Goal: Task Accomplishment & Management: Manage account settings

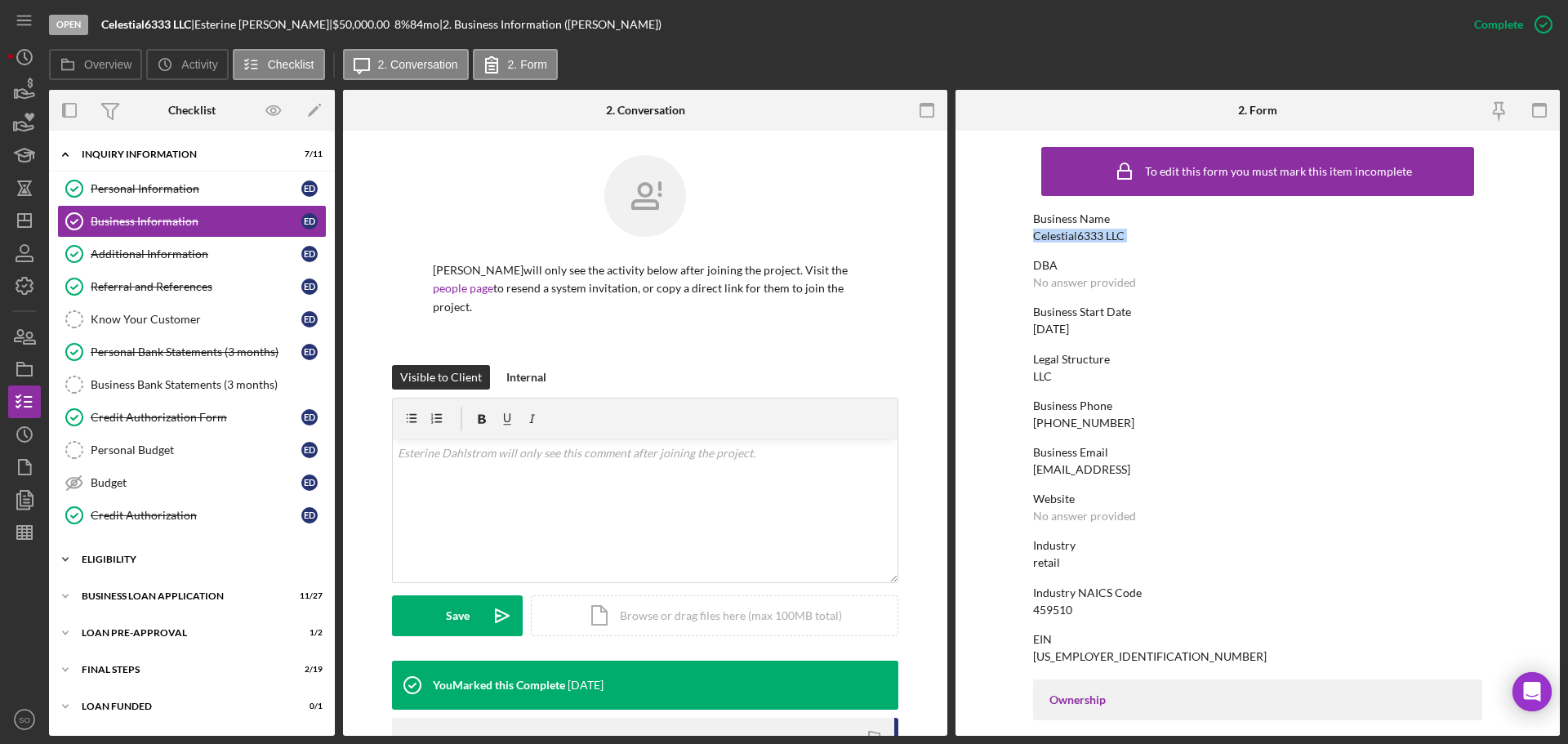
drag, startPoint x: 117, startPoint y: 553, endPoint x: 129, endPoint y: 567, distance: 18.4
click at [119, 553] on div "Icon/Expander ELIGIBILITY 1 / 4" at bounding box center [192, 559] width 286 height 33
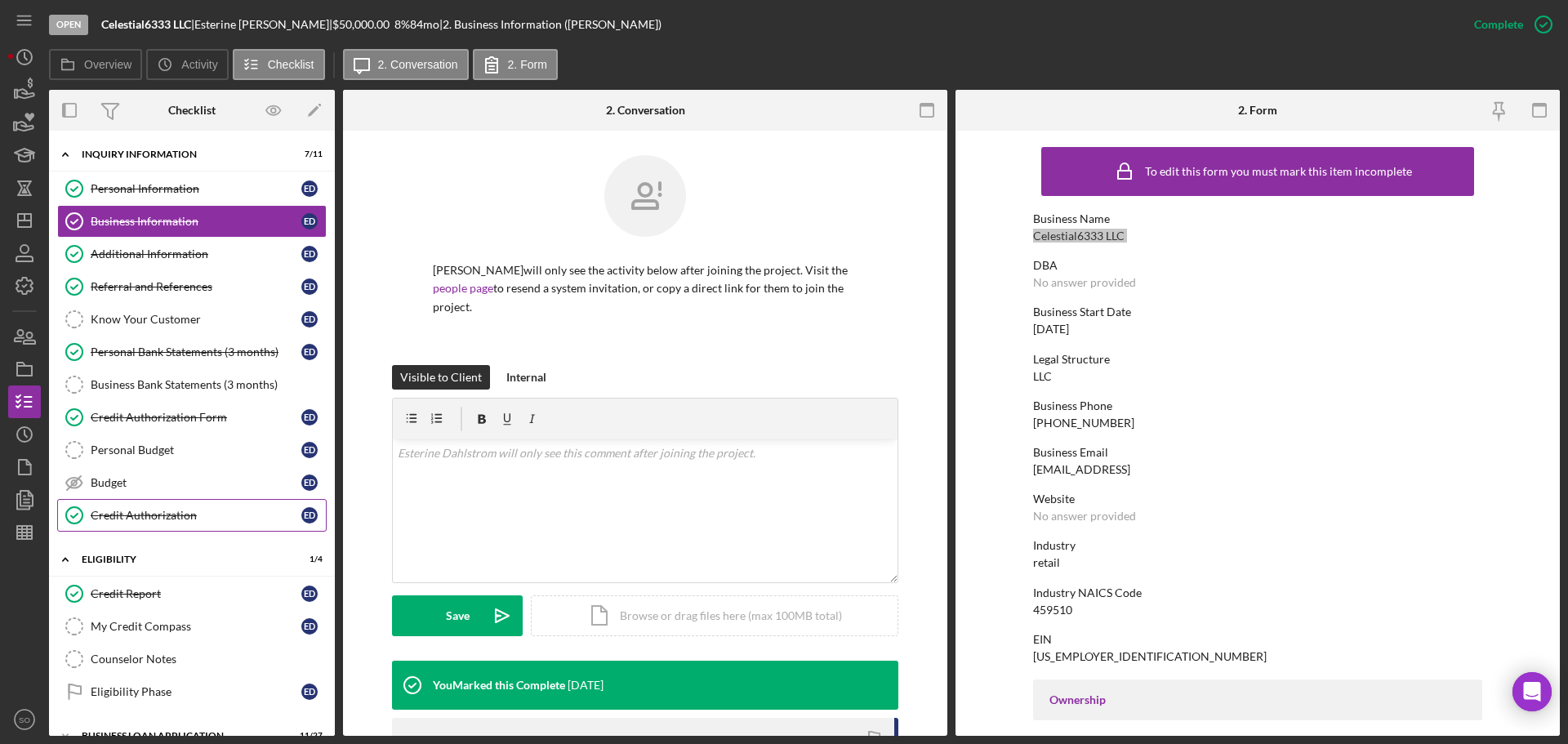
scroll to position [135, 0]
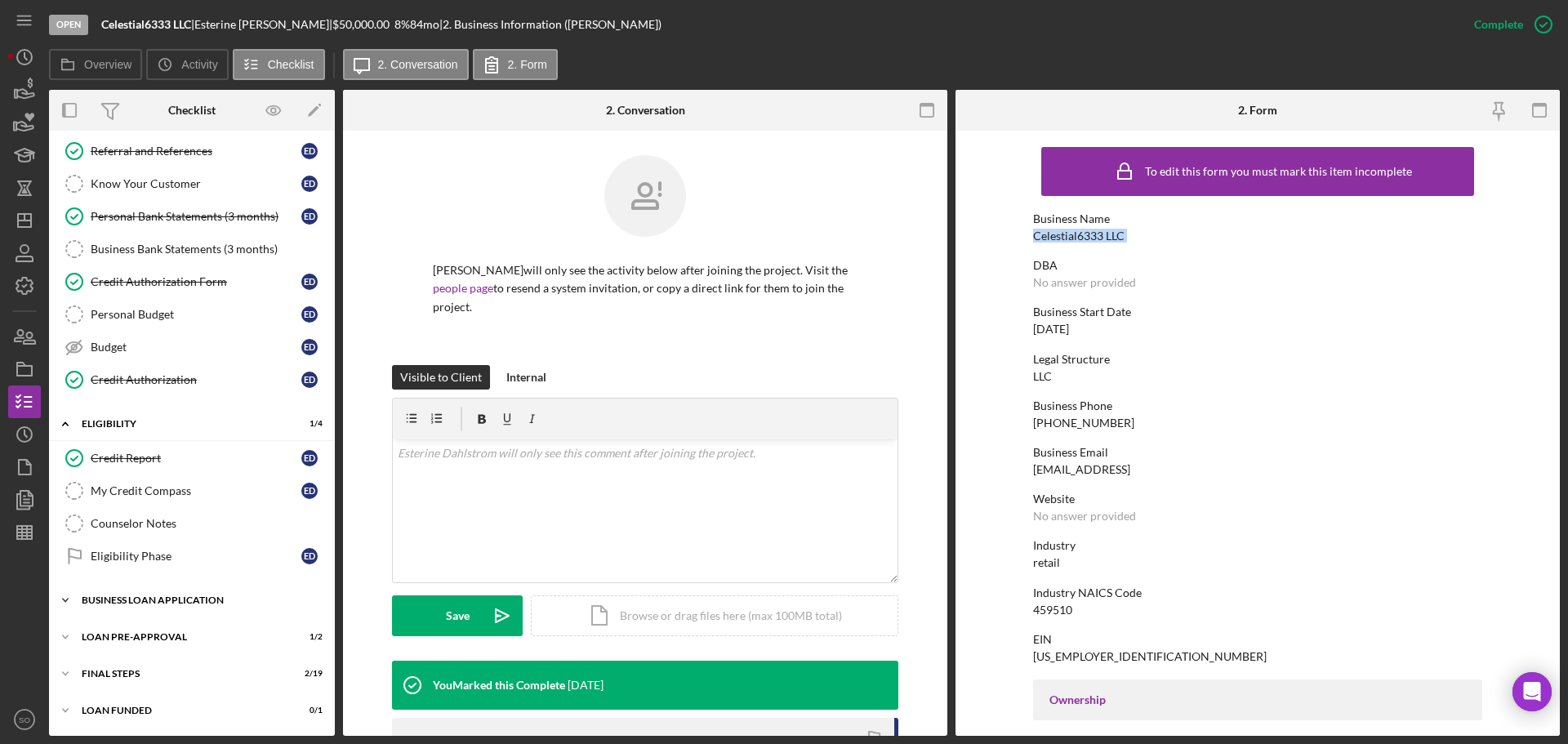
click at [169, 592] on div "Icon/Expander BUSINESS LOAN APPLICATION 11 / 27" at bounding box center [192, 601] width 286 height 33
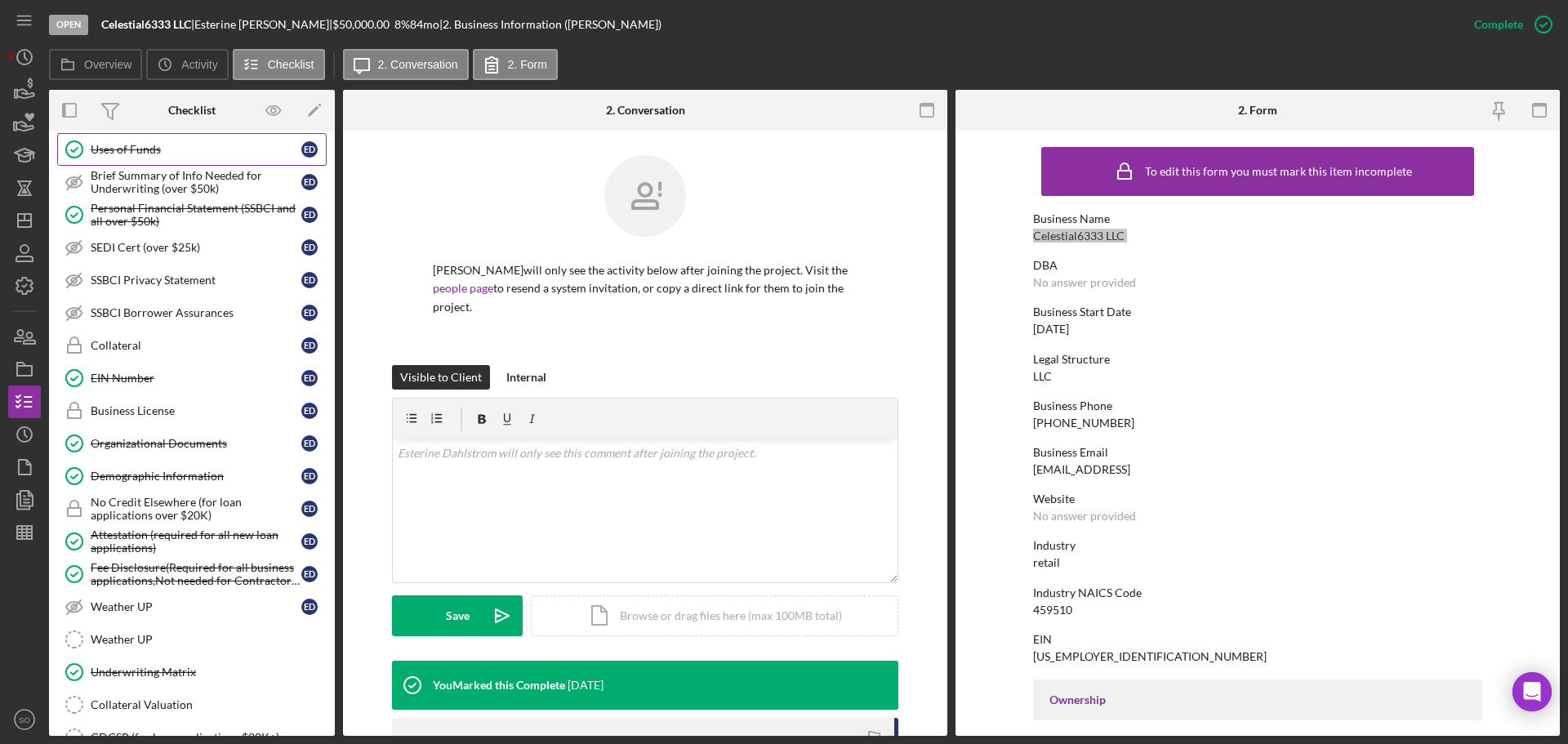
scroll to position [735, 0]
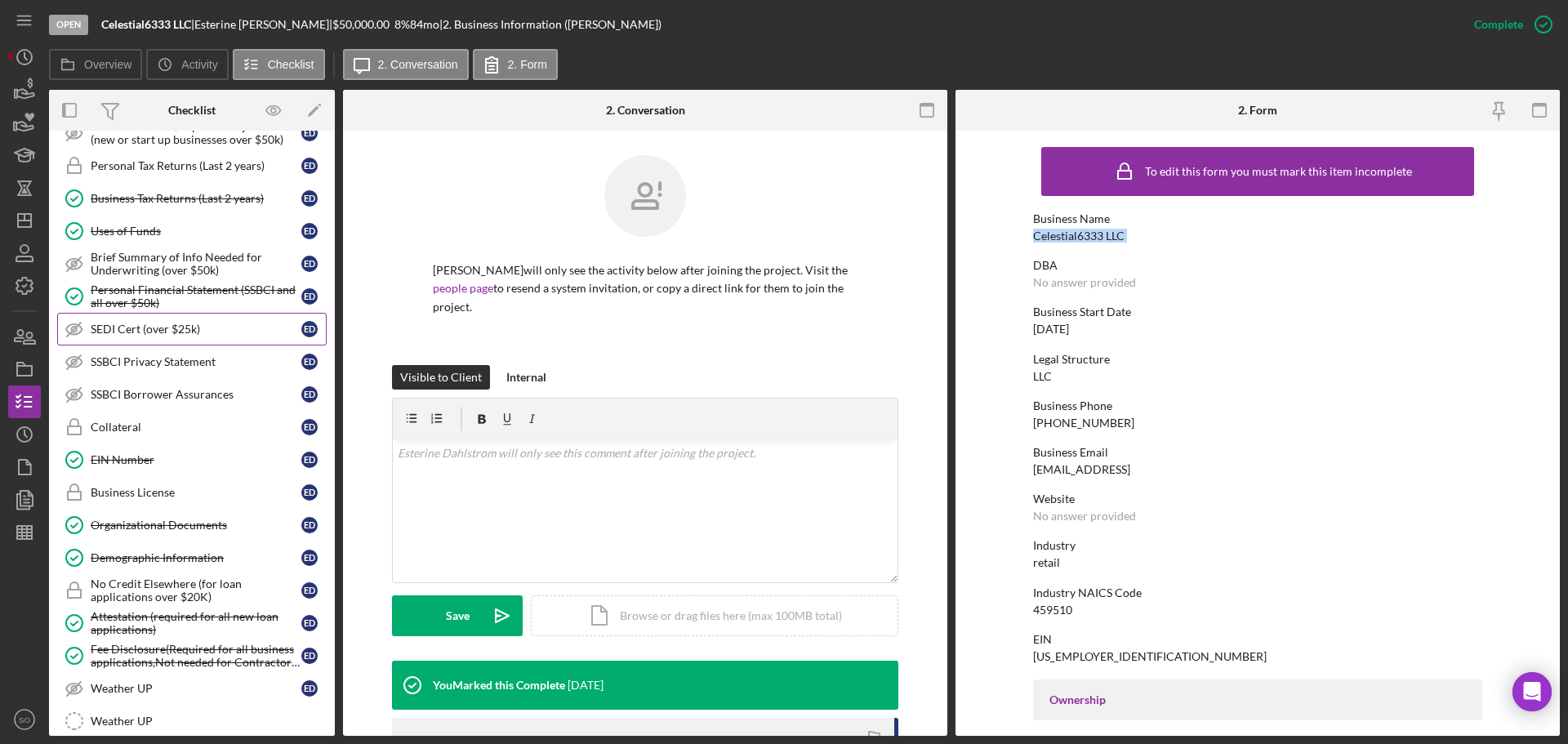
click at [129, 325] on div "SEDI Cert (over $25k)" at bounding box center [196, 329] width 211 height 14
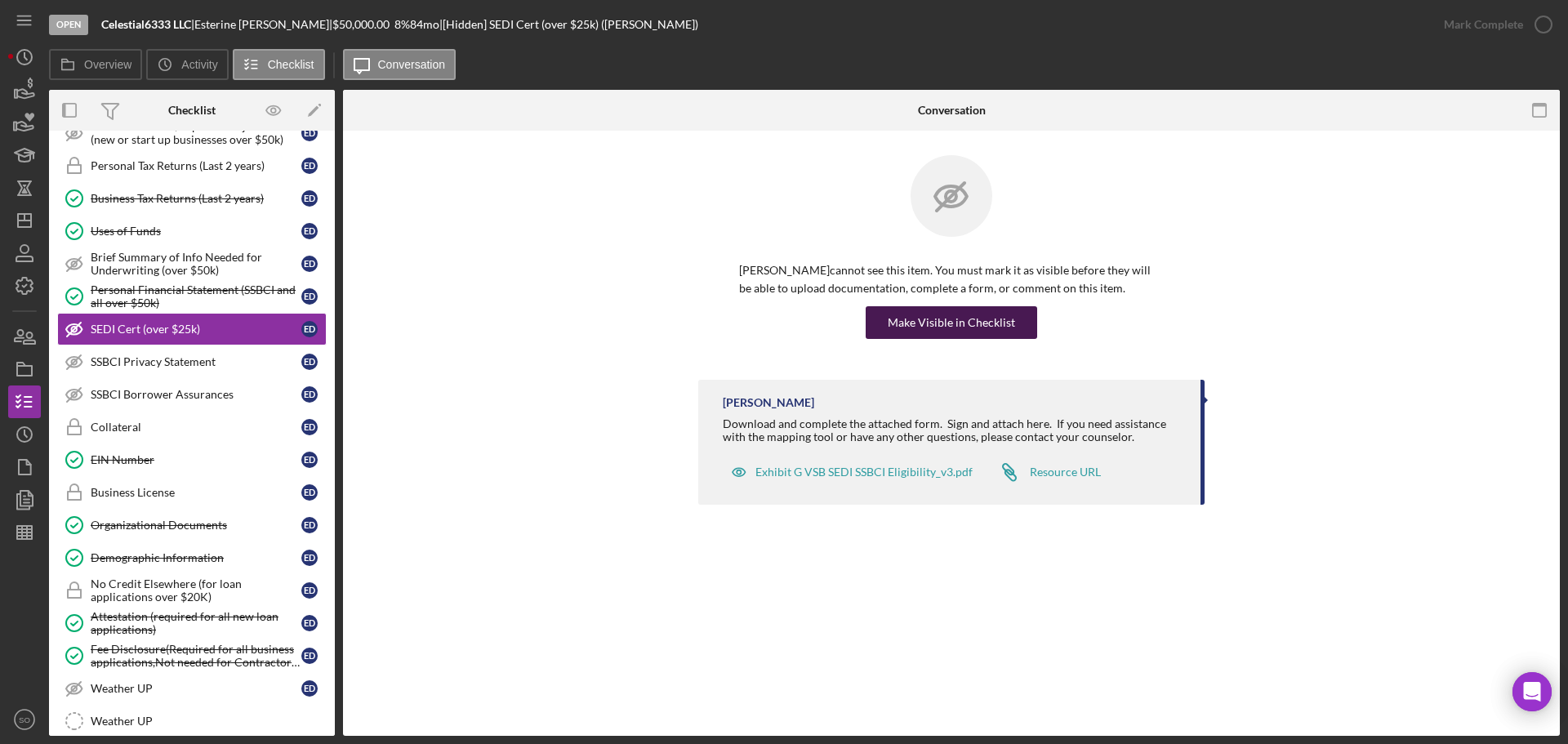
click at [912, 328] on div "Make Visible in Checklist" at bounding box center [952, 323] width 128 height 33
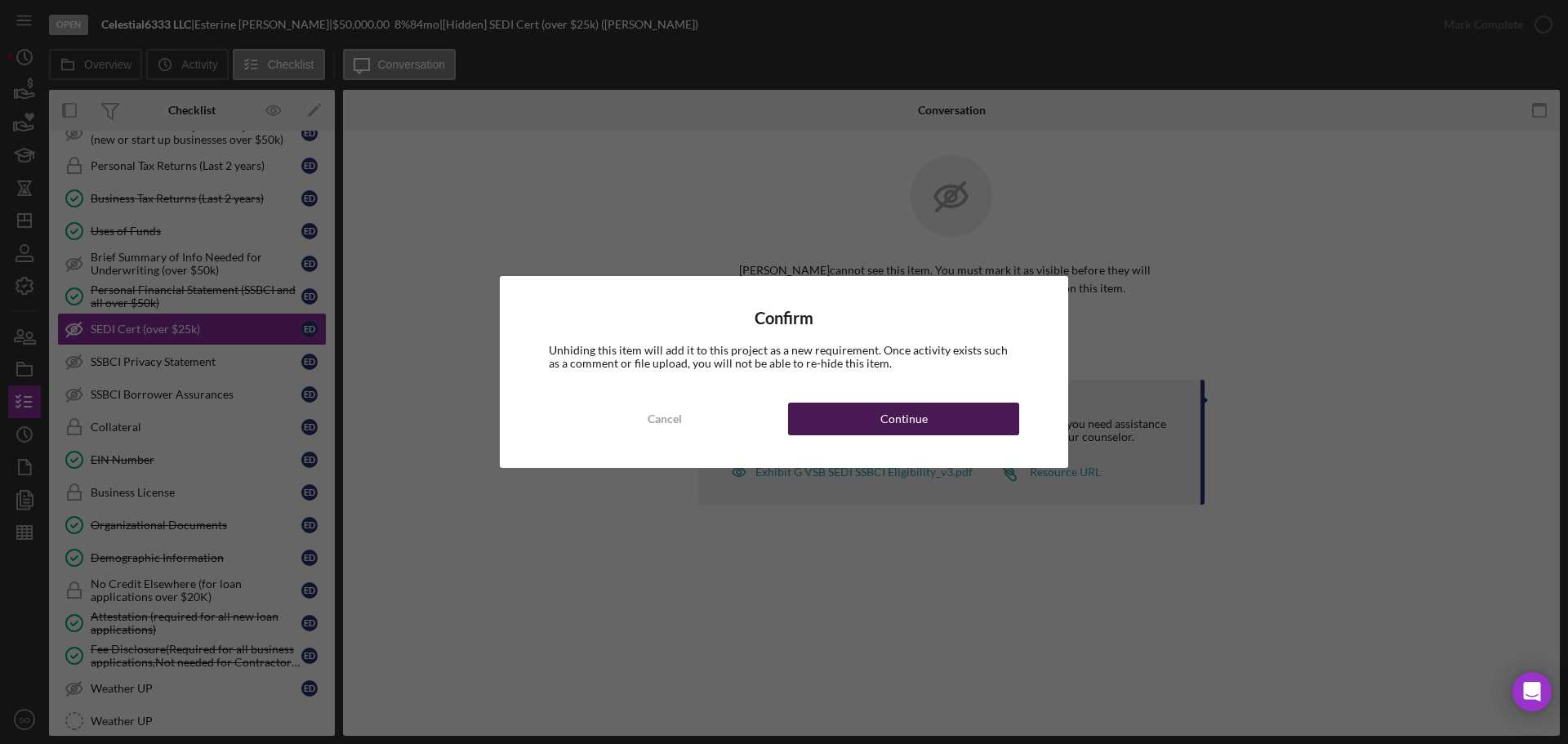
click at [975, 421] on button "Continue" at bounding box center [903, 419] width 231 height 33
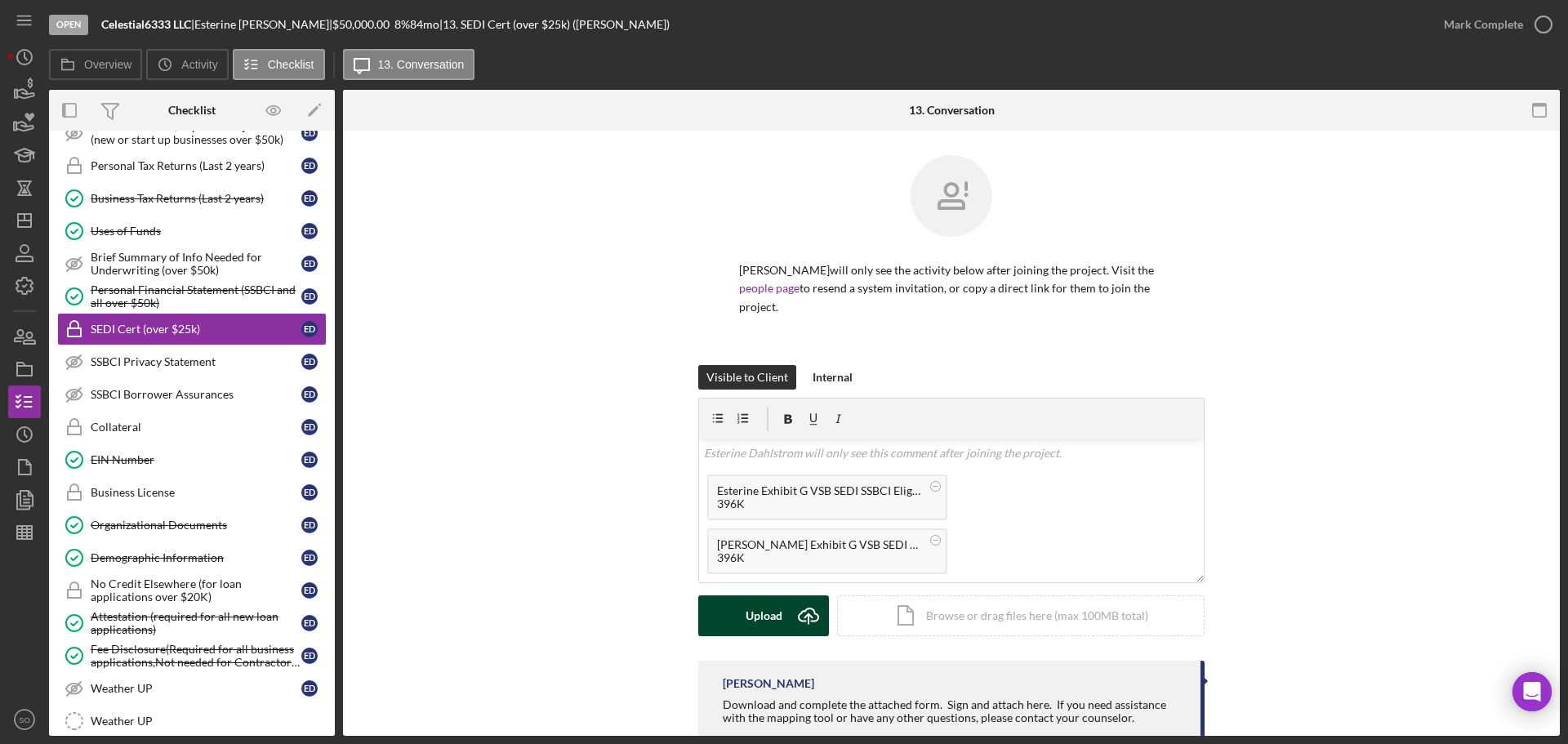
click at [779, 620] on div "Upload" at bounding box center [764, 615] width 37 height 41
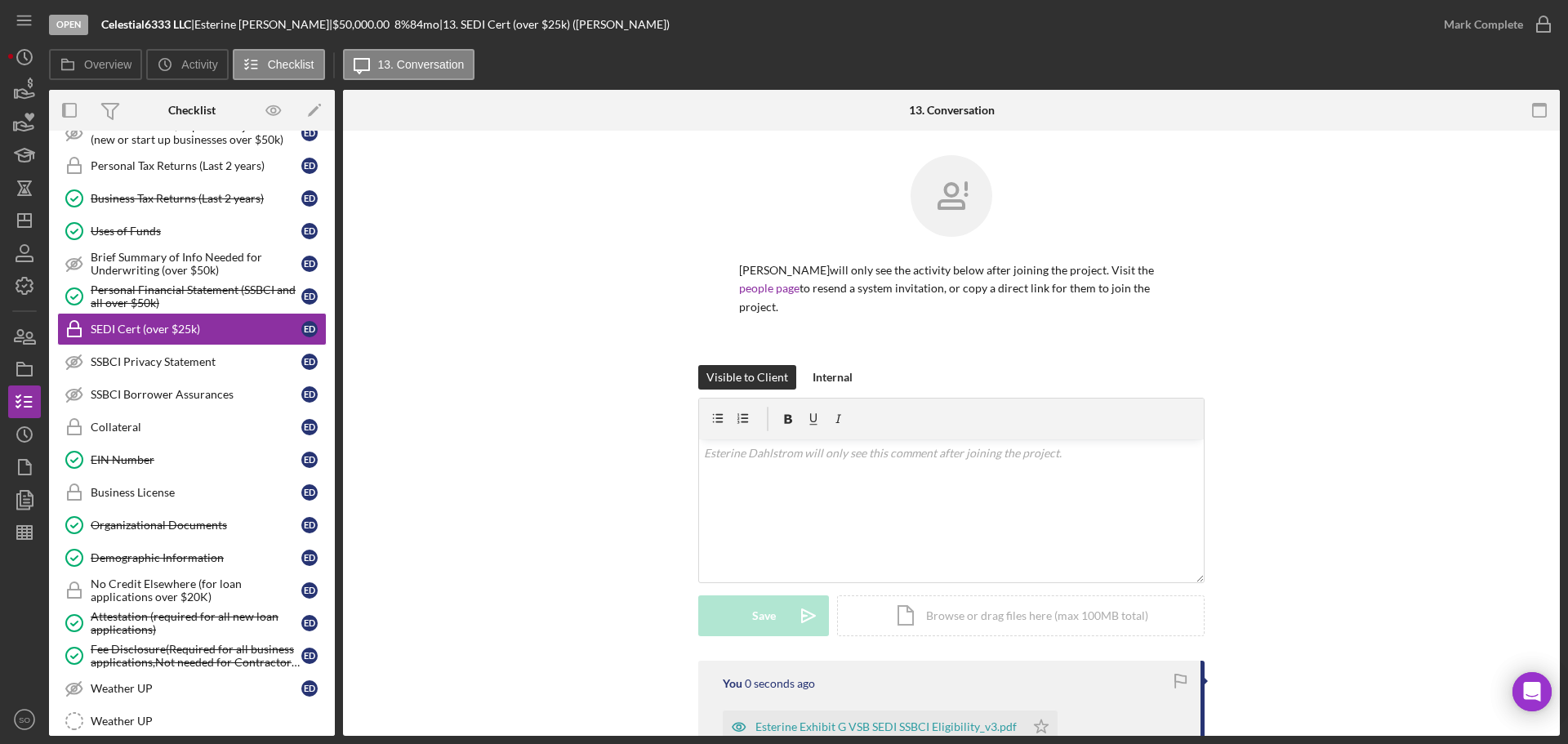
scroll to position [245, 0]
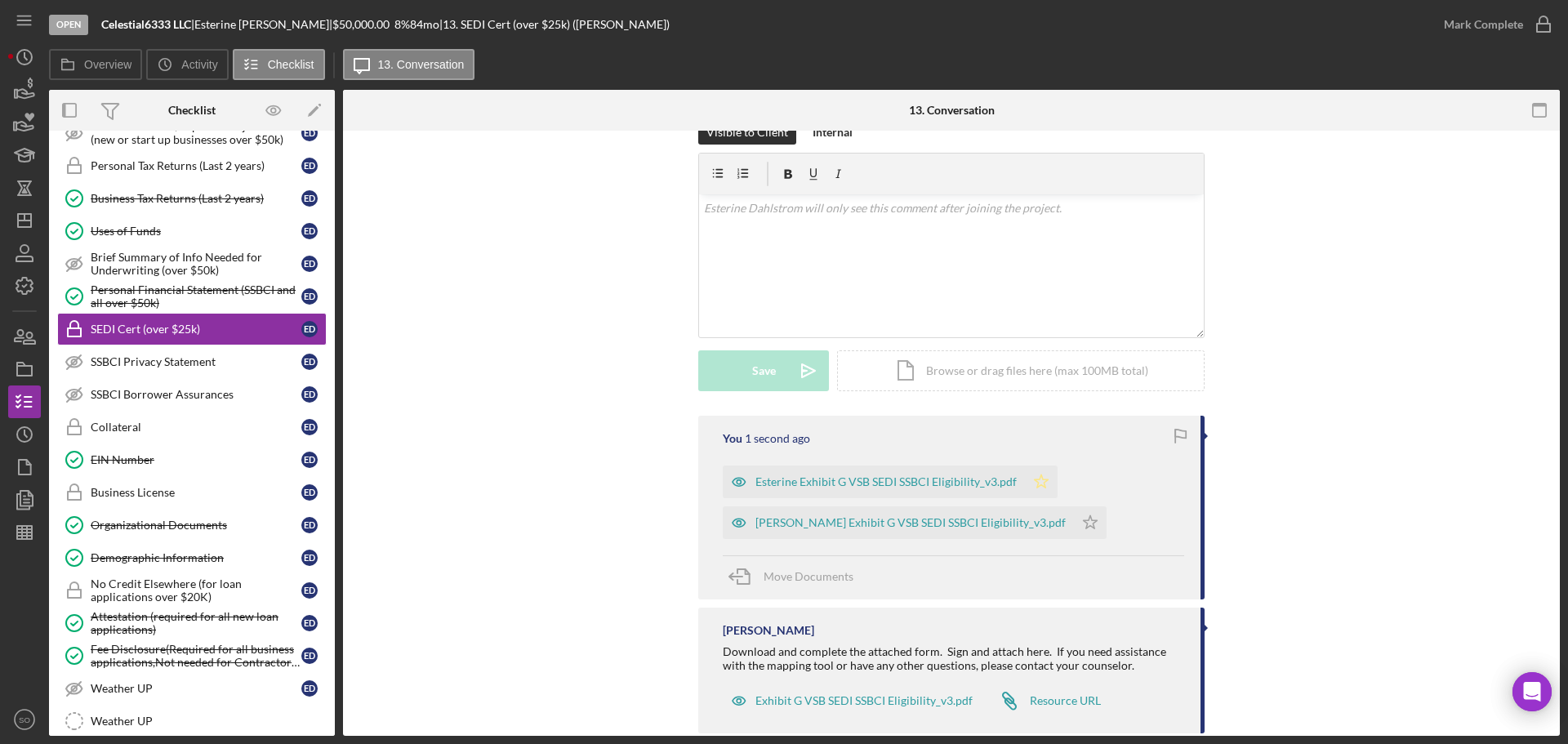
click at [1044, 480] on icon "Icon/Star" at bounding box center [1041, 482] width 33 height 33
click at [1074, 516] on icon "Icon/Star" at bounding box center [1091, 523] width 33 height 33
click at [1454, 30] on div "Mark Complete" at bounding box center [1484, 24] width 79 height 33
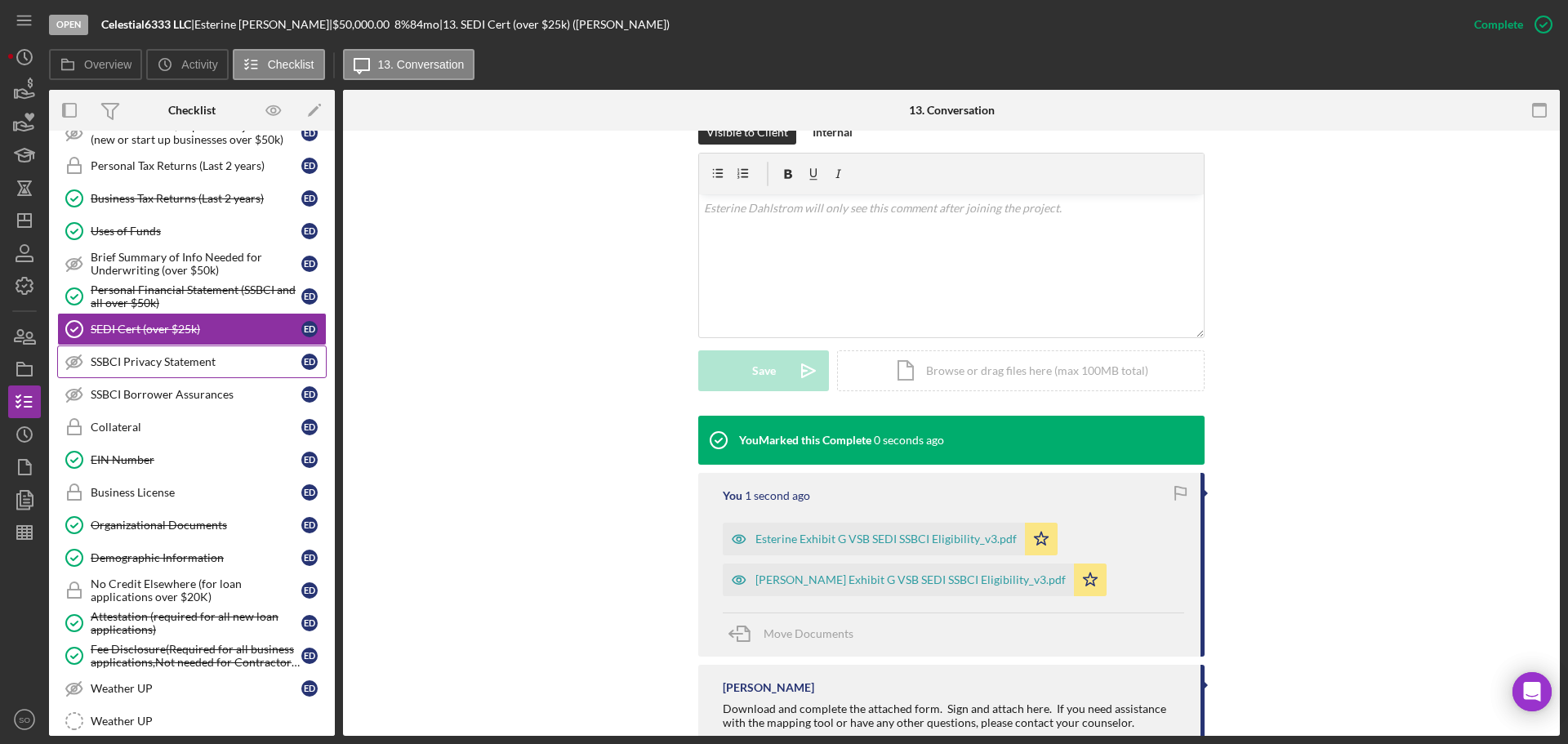
click at [183, 361] on div "SSBCI Privacy Statement" at bounding box center [196, 362] width 211 height 14
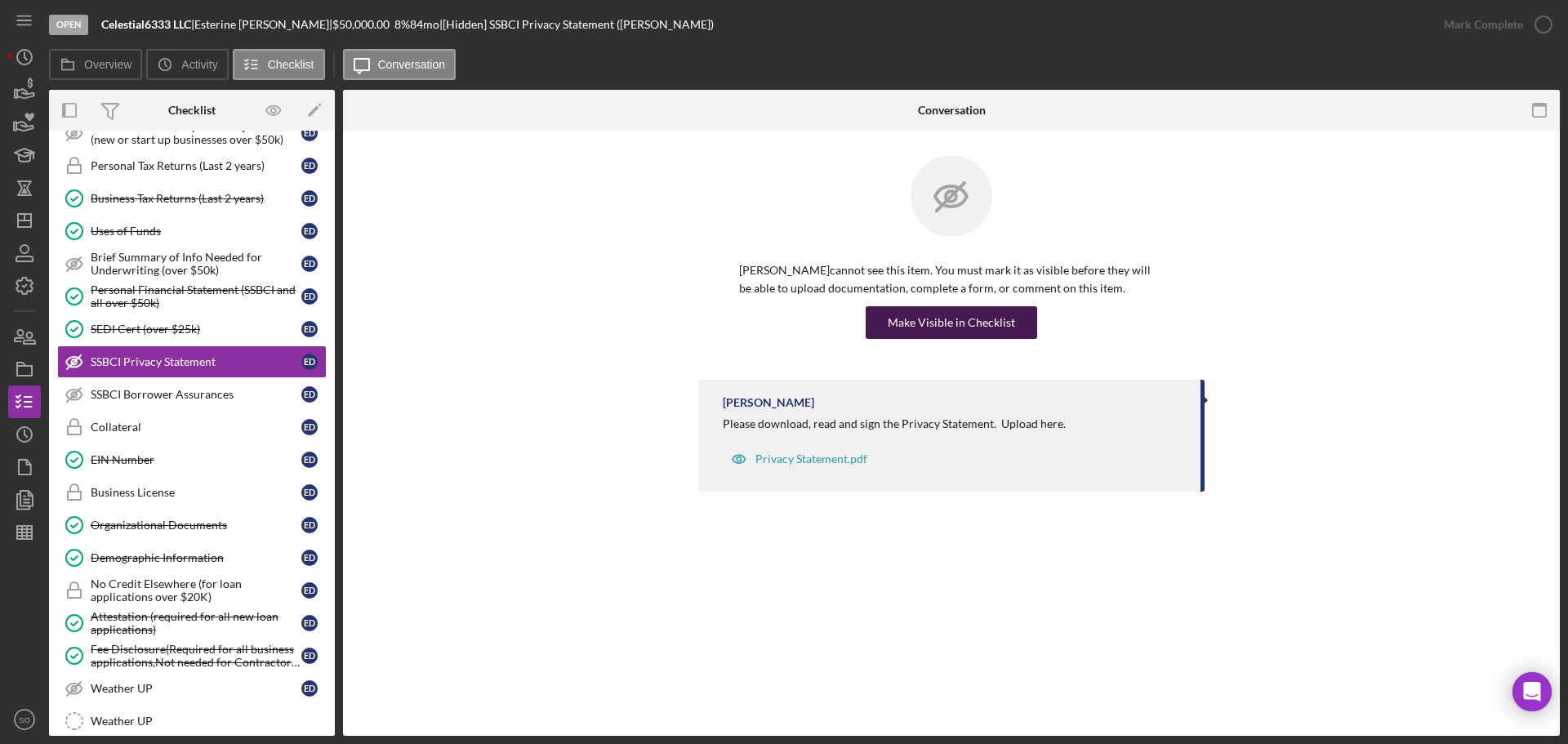
click at [1019, 330] on button "Make Visible in Checklist" at bounding box center [952, 323] width 172 height 33
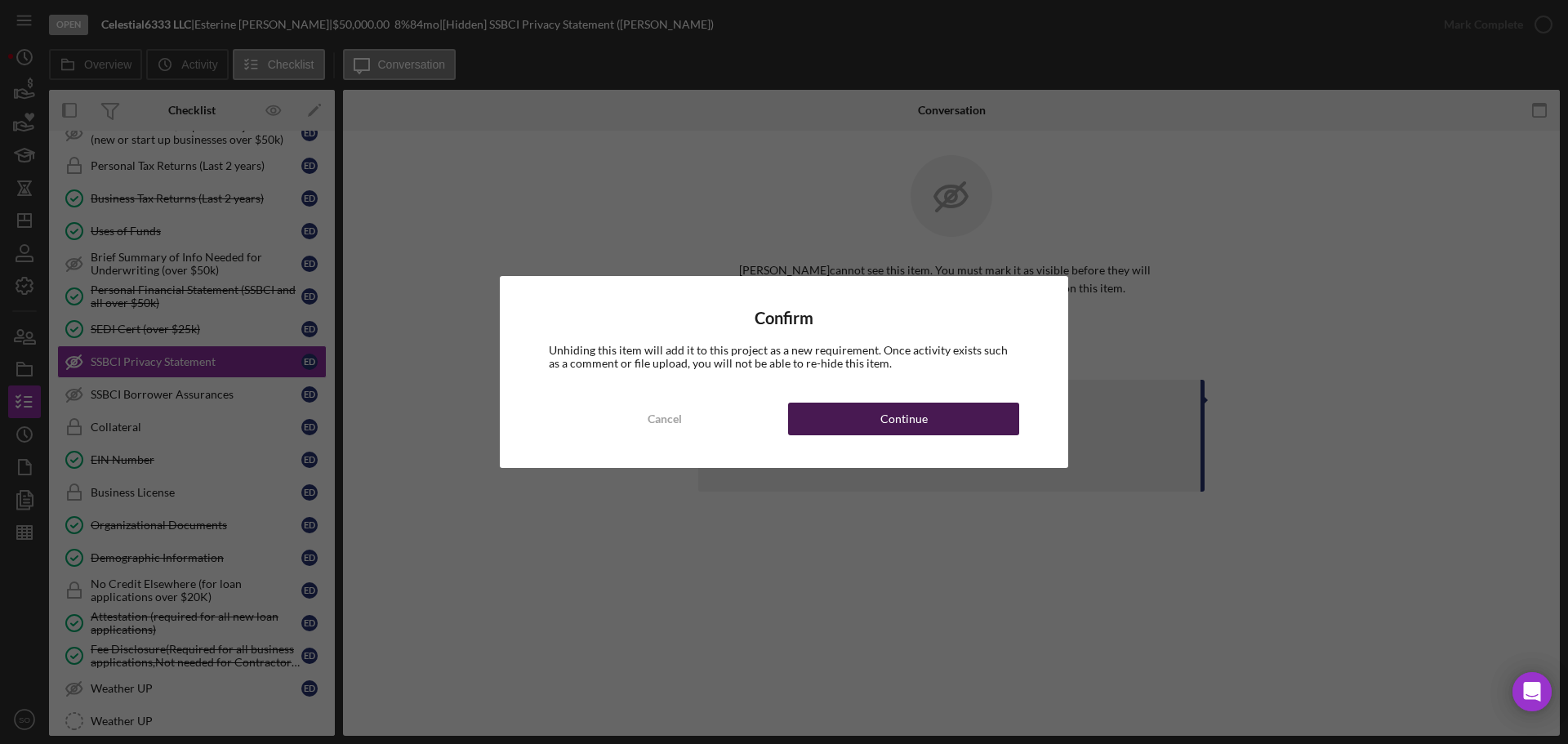
click at [985, 426] on button "Continue" at bounding box center [903, 419] width 231 height 33
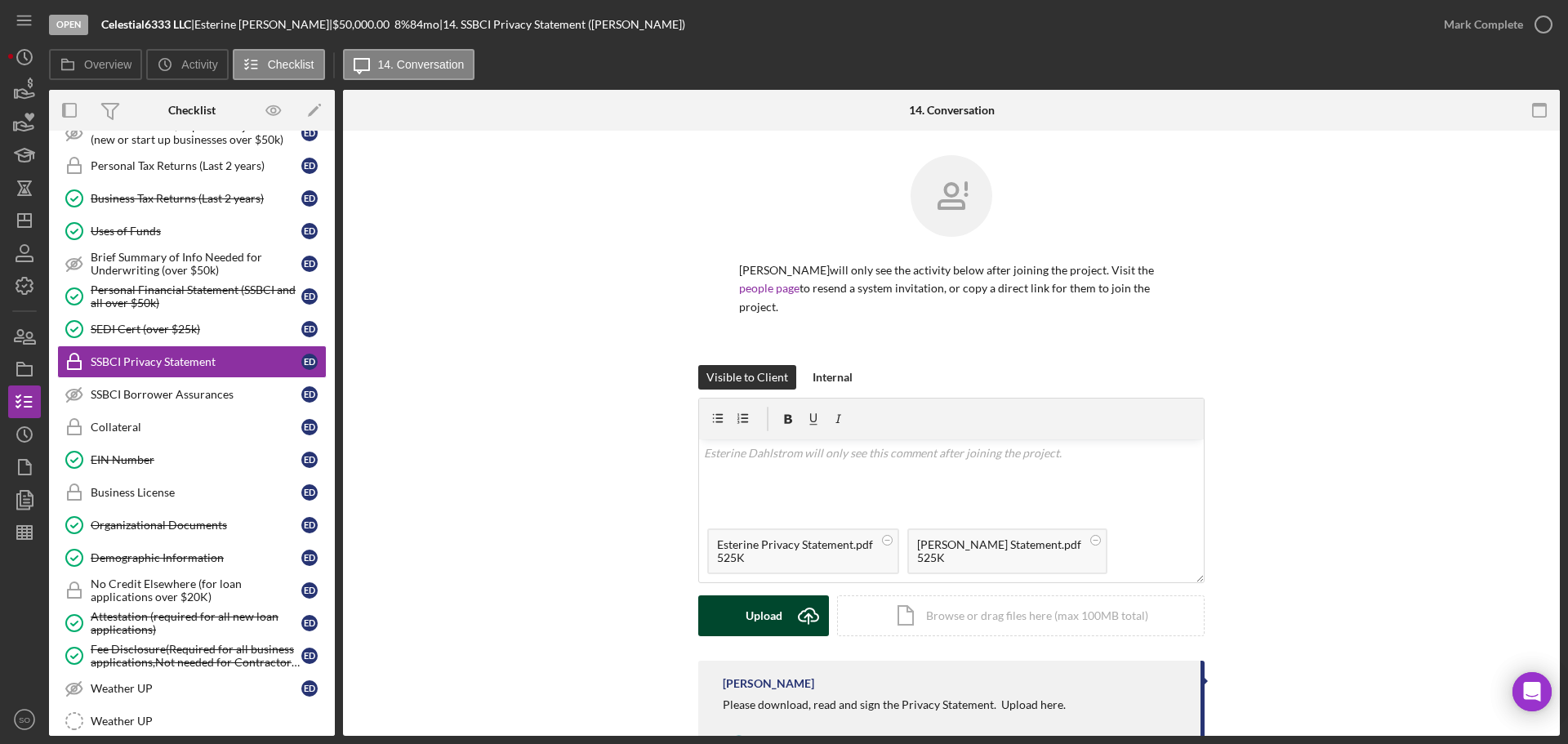
click at [754, 615] on div "Upload" at bounding box center [764, 615] width 37 height 41
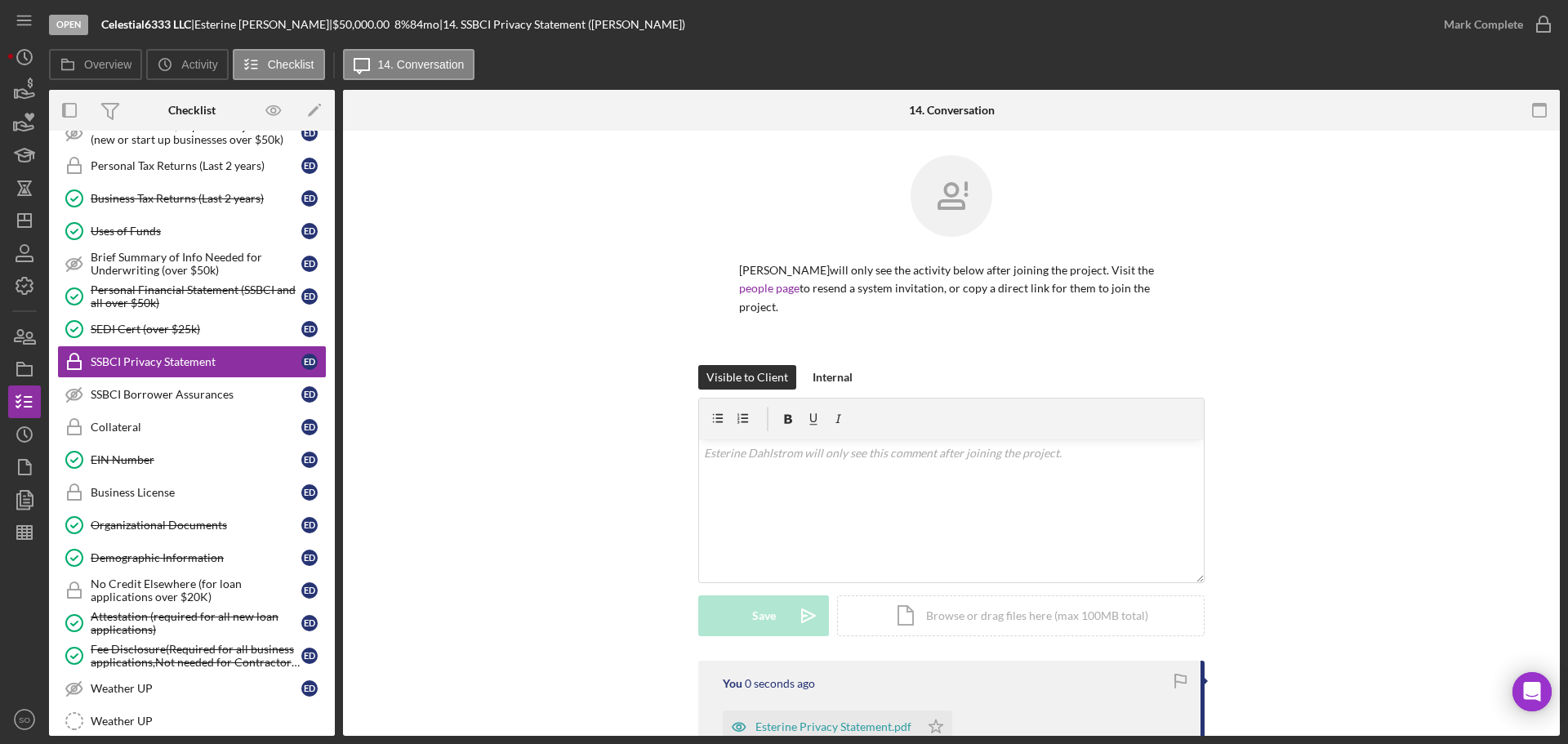
scroll to position [245, 0]
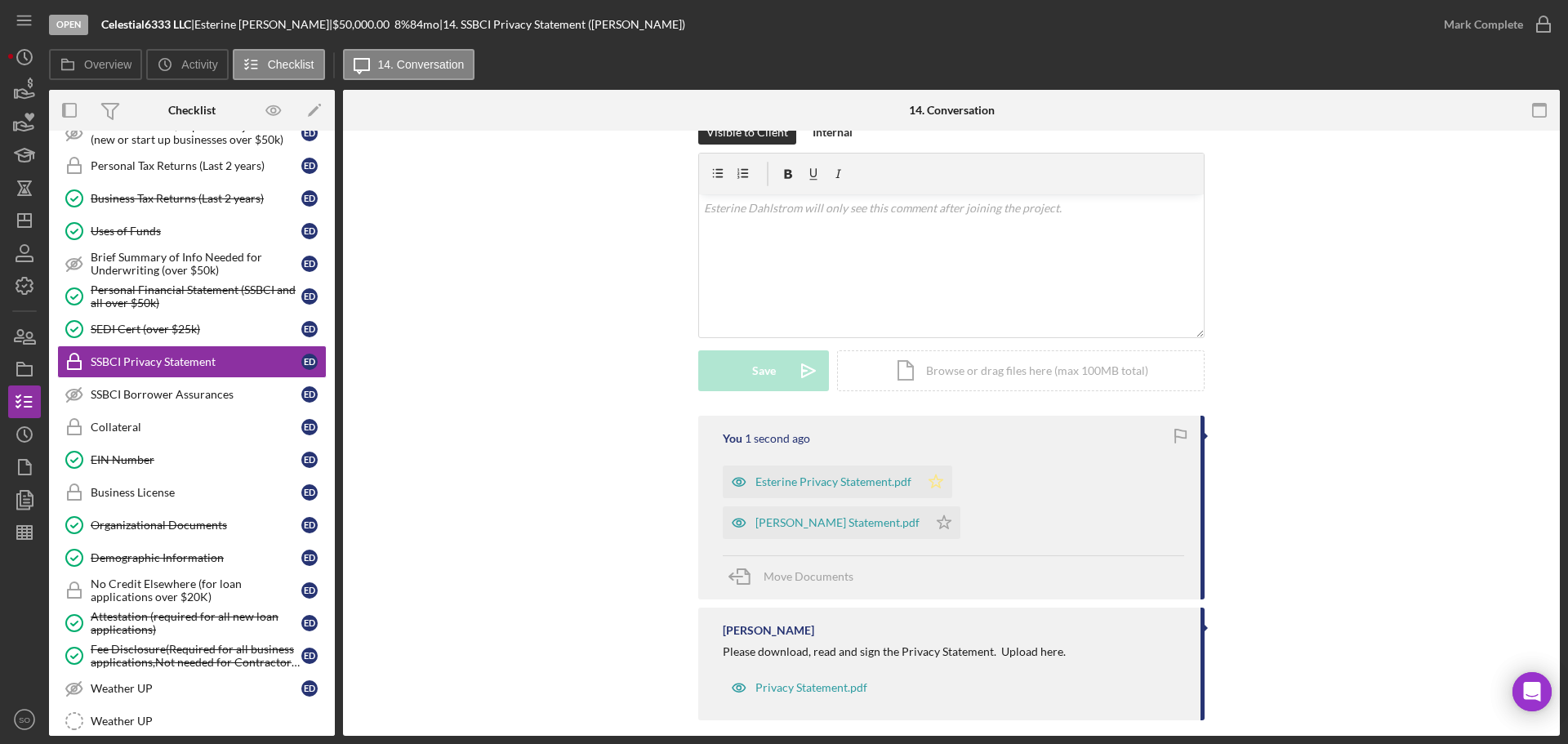
click at [927, 488] on icon "Icon/Star" at bounding box center [936, 482] width 33 height 33
click at [927, 531] on icon "Icon/Star" at bounding box center [944, 523] width 33 height 33
click at [1473, 26] on div "Mark Complete" at bounding box center [1484, 24] width 79 height 33
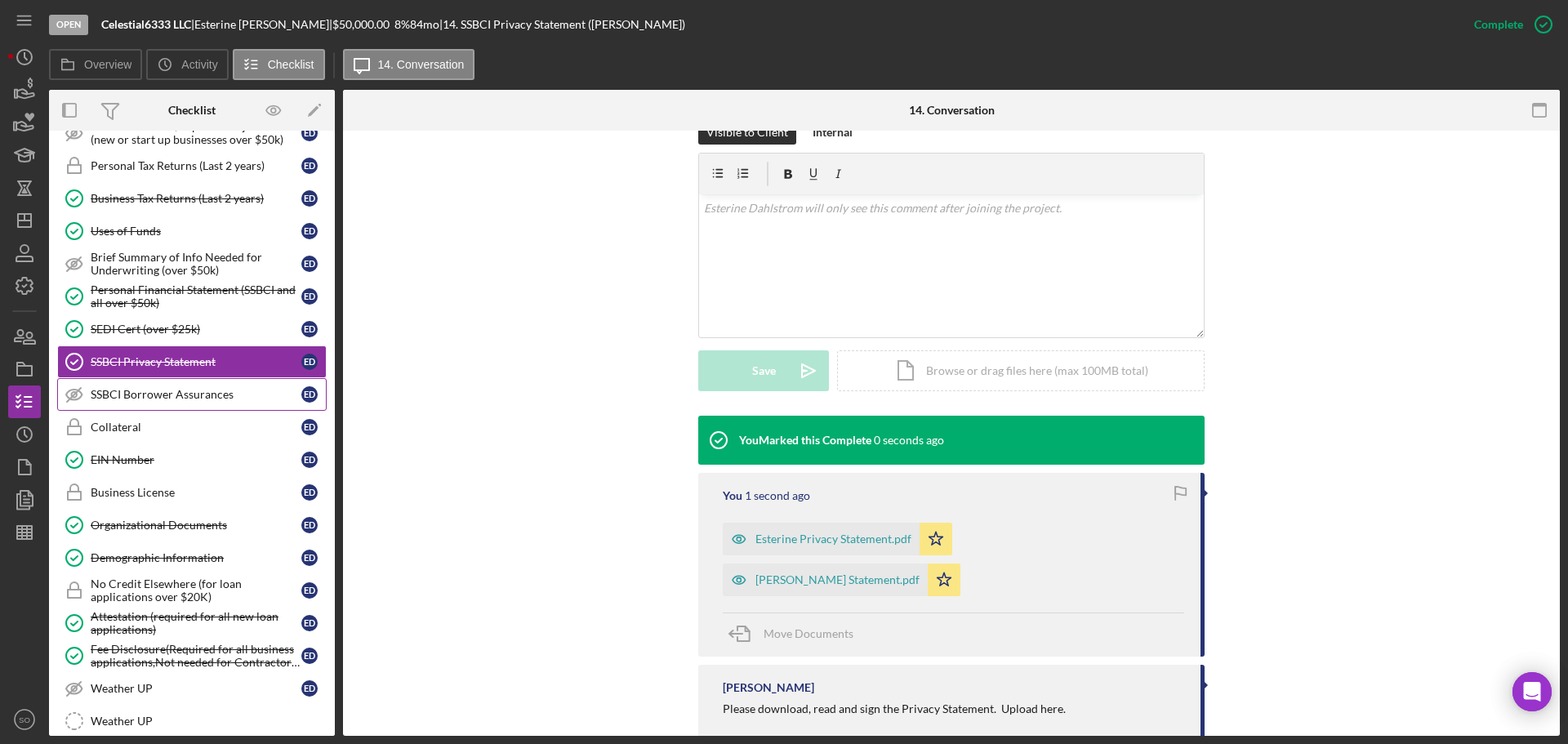
click at [242, 394] on div "SSBCI Borrower Assurances" at bounding box center [196, 395] width 211 height 14
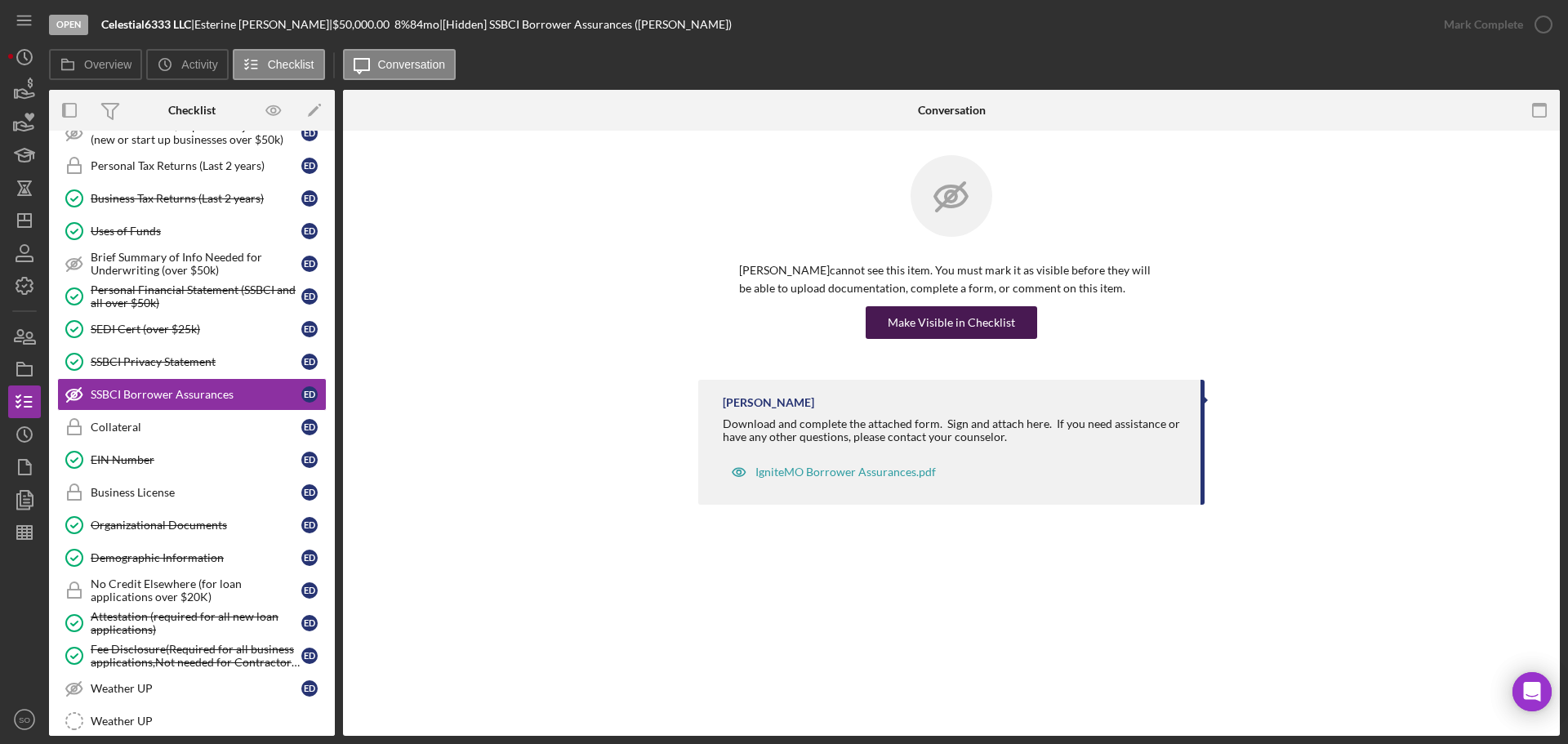
click at [949, 325] on div "Make Visible in Checklist" at bounding box center [952, 323] width 128 height 33
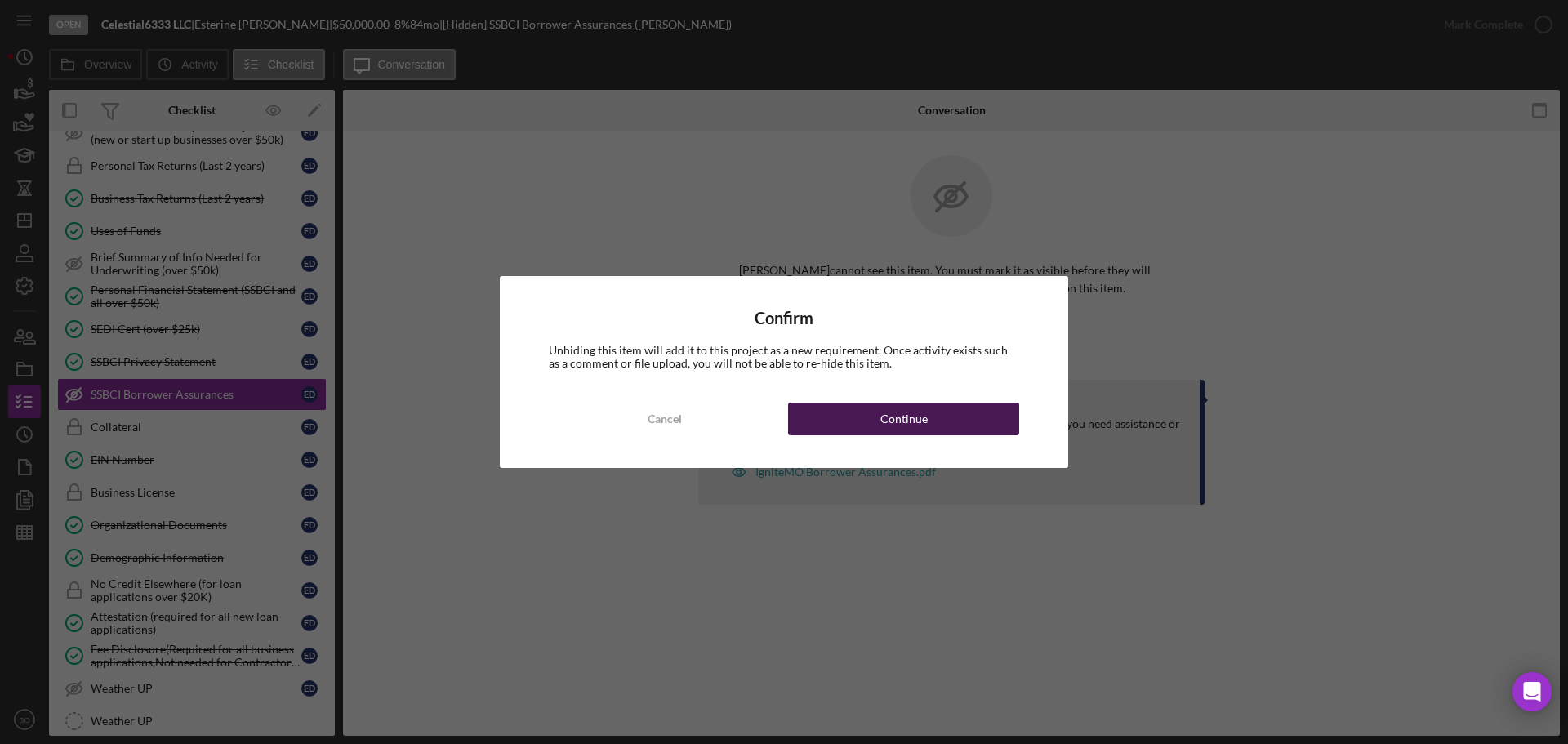
click at [985, 412] on button "Continue" at bounding box center [903, 419] width 231 height 33
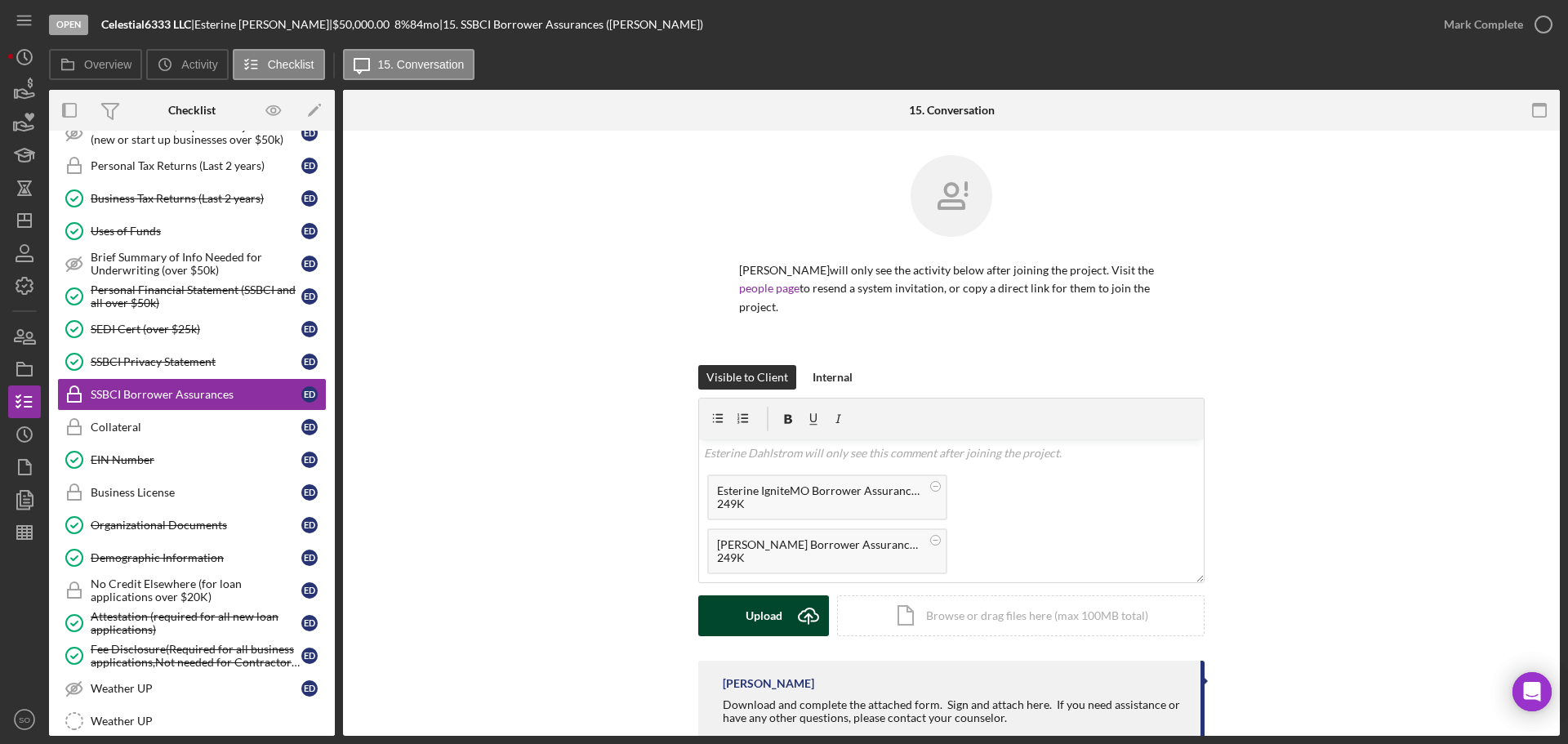
click at [732, 611] on button "Upload Icon/Upload" at bounding box center [763, 615] width 130 height 41
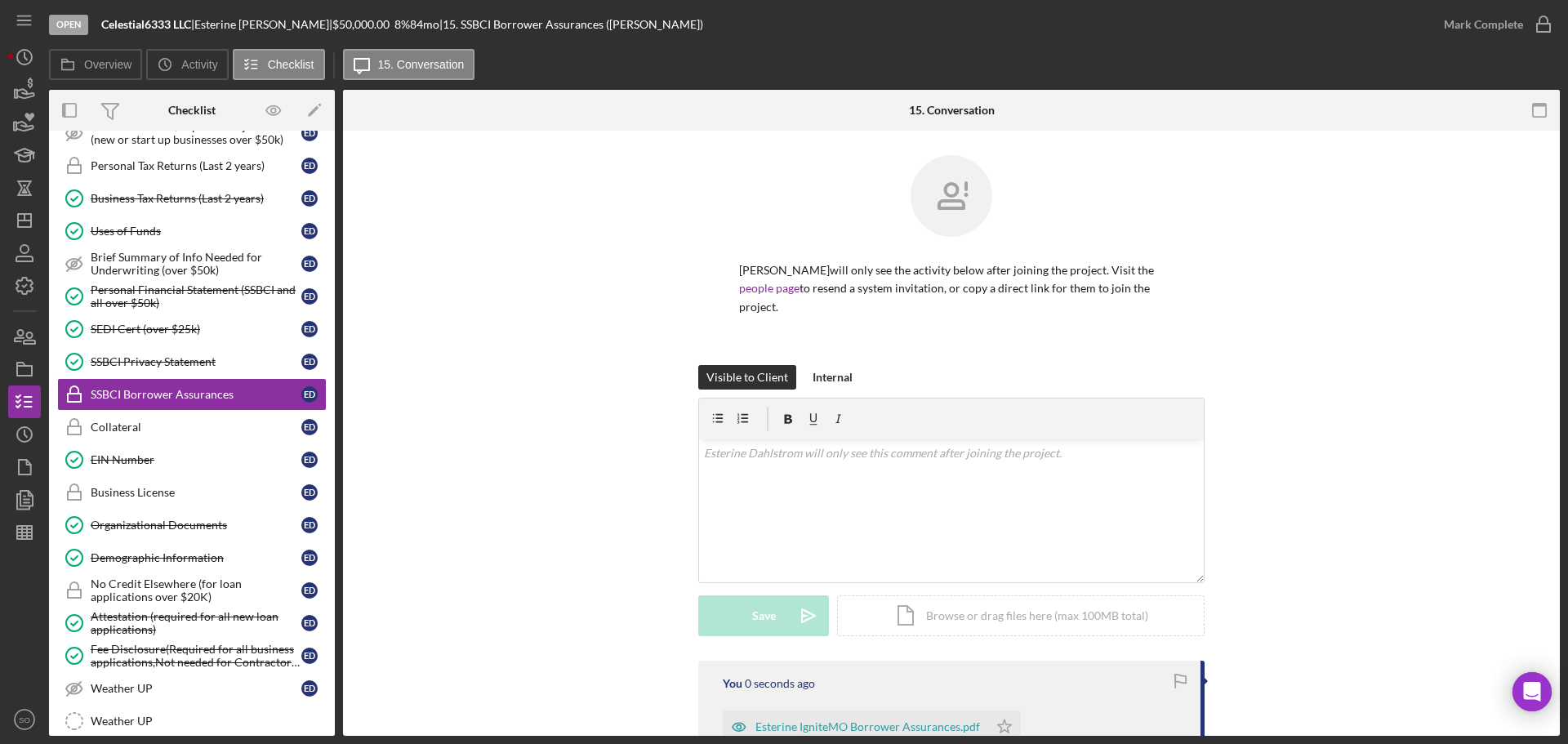
scroll to position [275, 0]
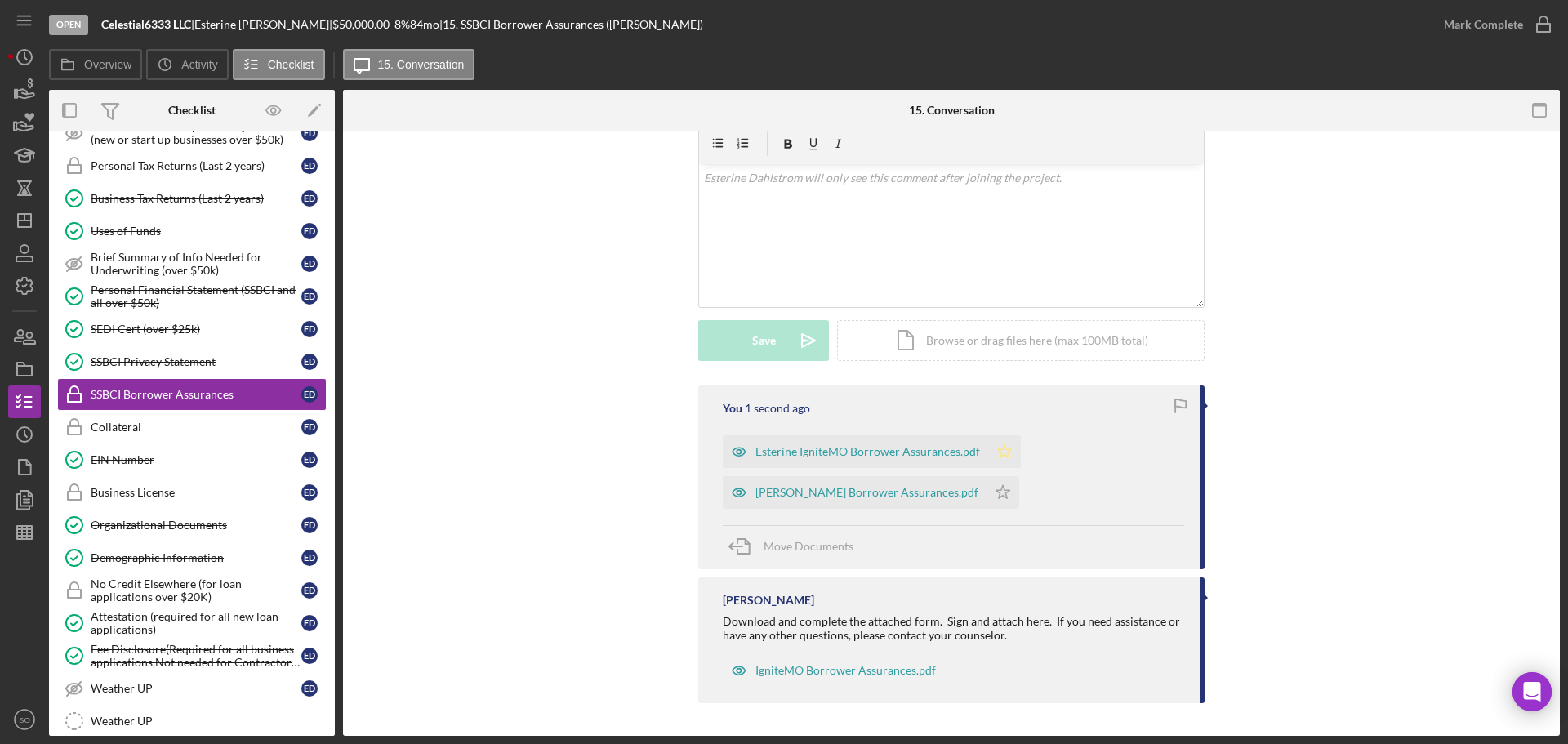
click at [999, 468] on icon "Icon/Star" at bounding box center [1005, 452] width 33 height 33
click at [1000, 489] on icon "Icon/Star" at bounding box center [1003, 493] width 33 height 33
click at [1477, 39] on div "Mark Complete" at bounding box center [1484, 24] width 79 height 33
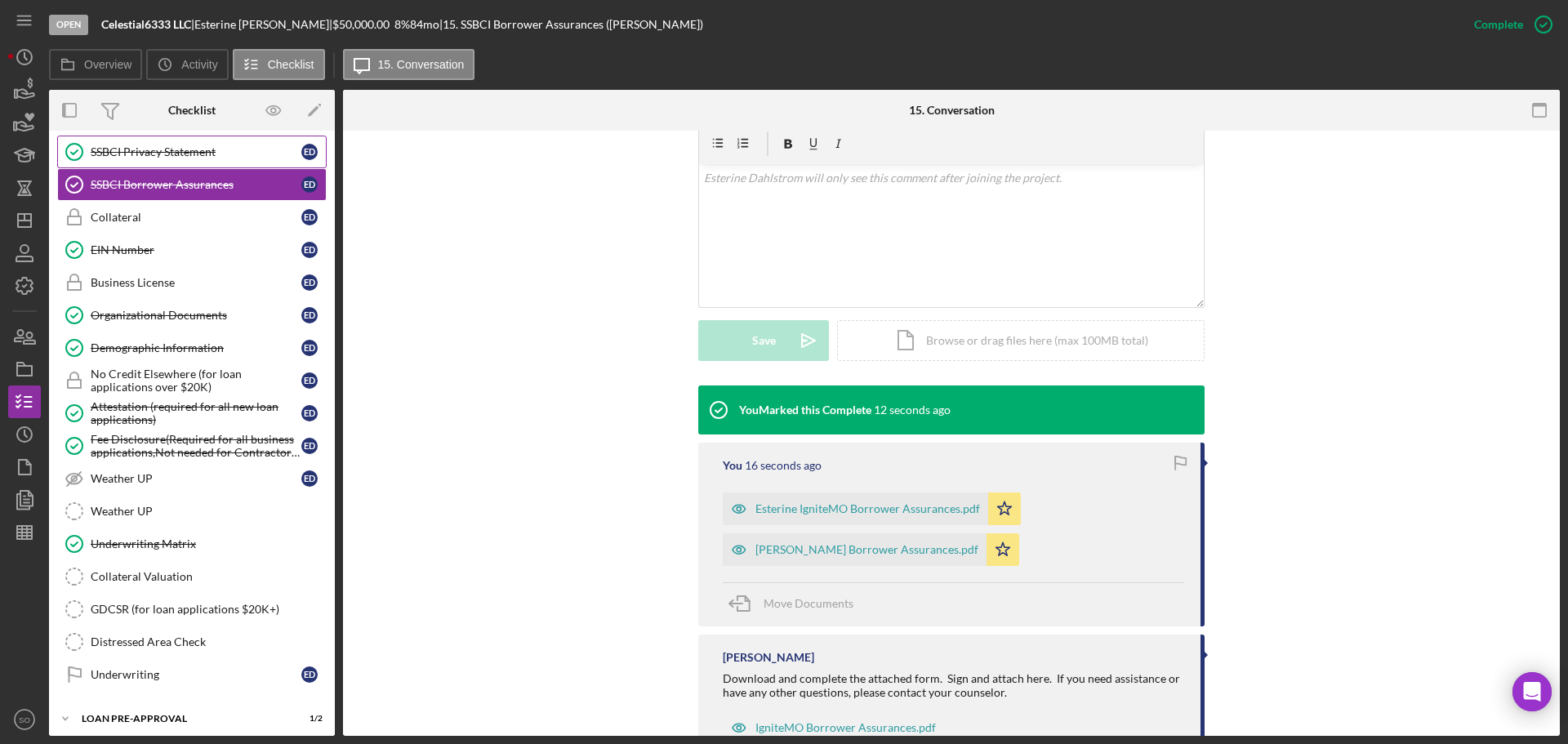
scroll to position [1027, 0]
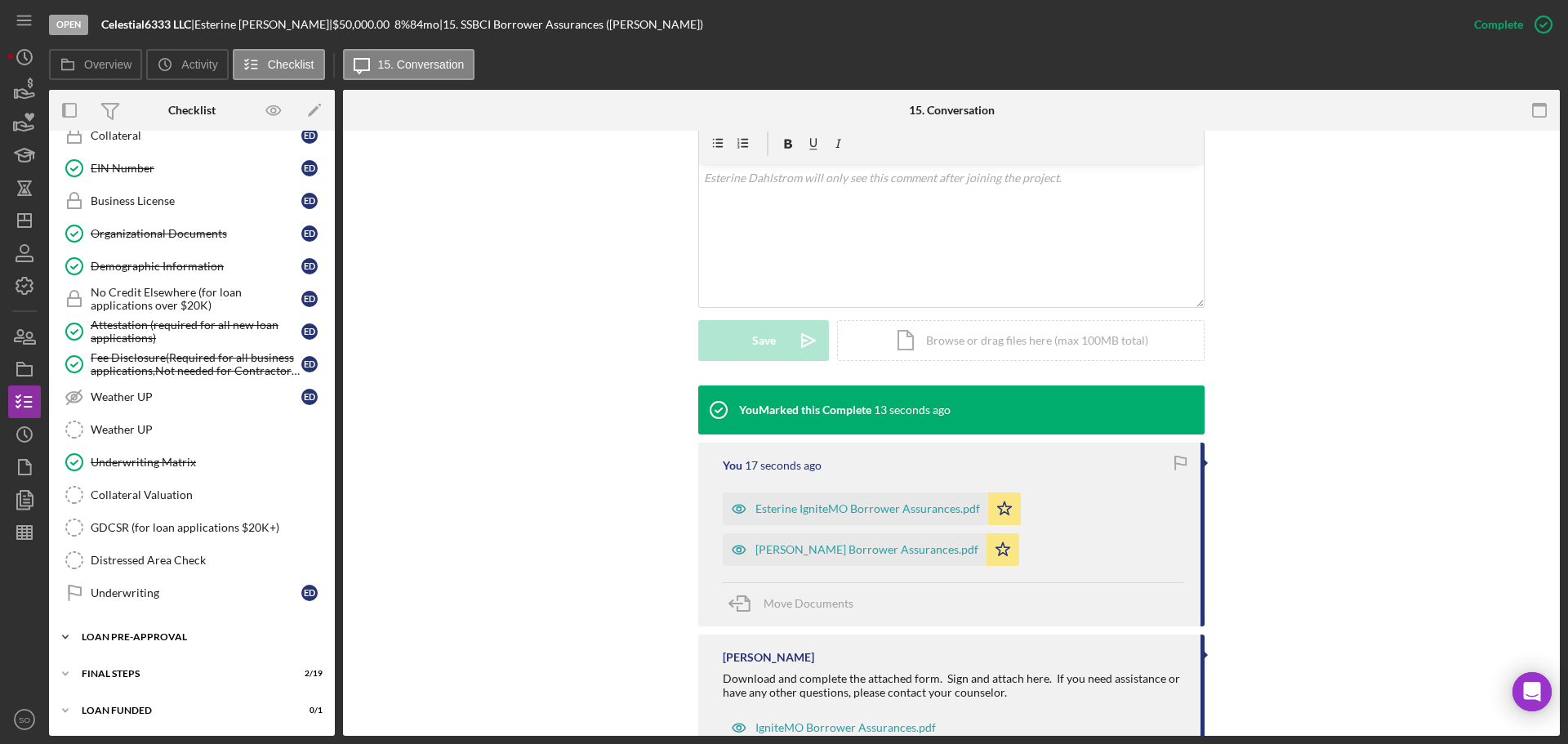
click at [182, 633] on div "LOAN PRE-APPROVAL" at bounding box center [198, 637] width 233 height 10
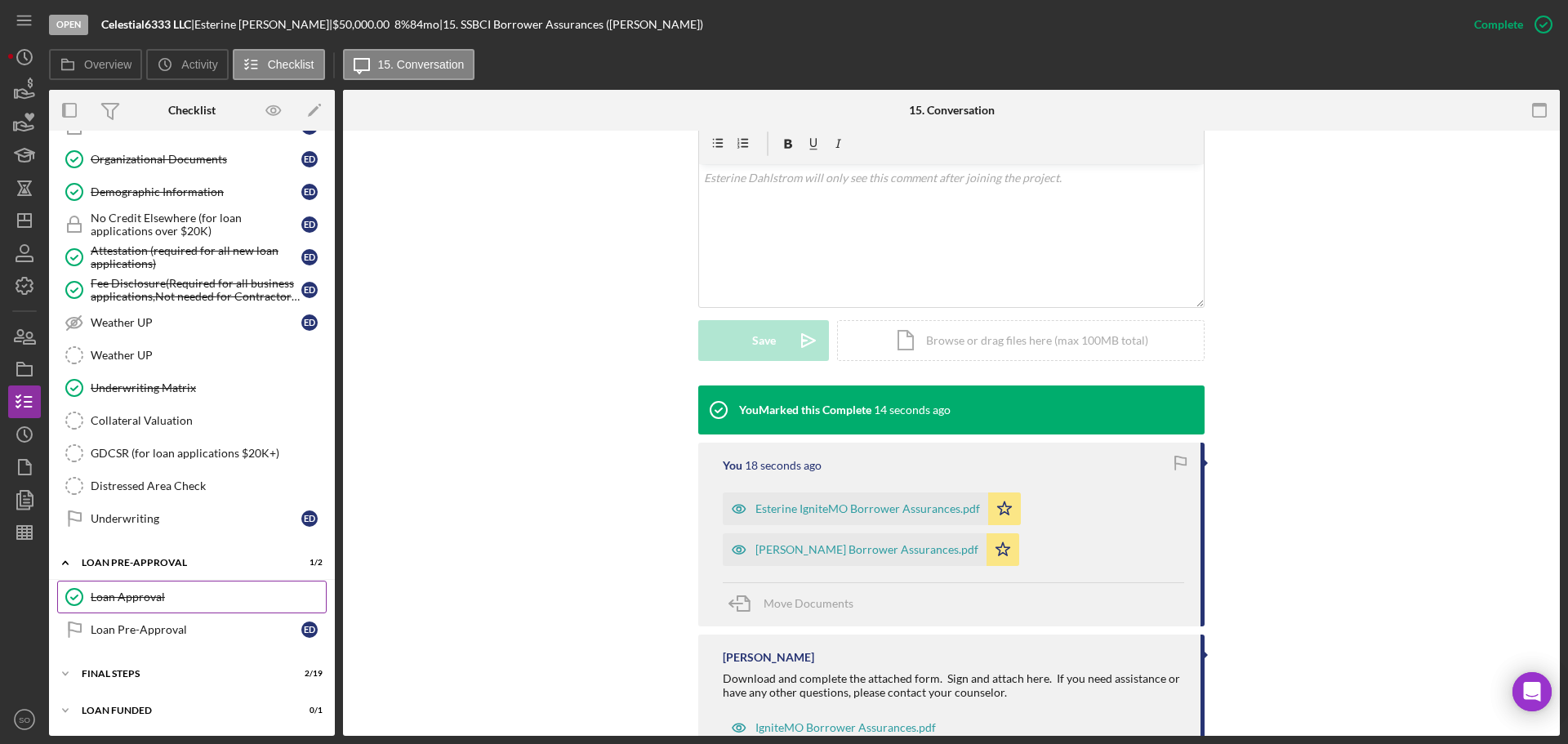
click at [191, 589] on link "Loan Approval Loan Approval" at bounding box center [191, 597] width 270 height 33
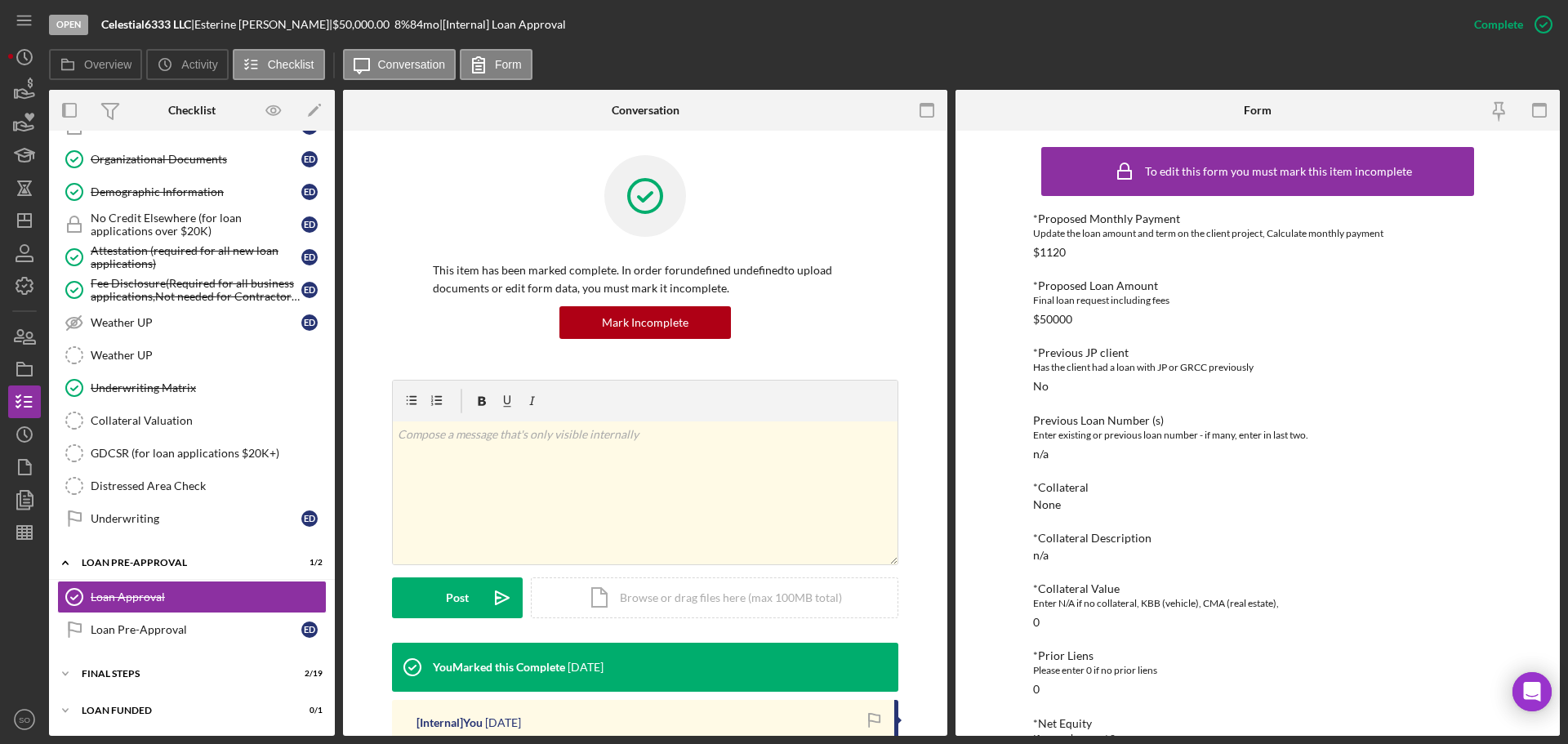
scroll to position [253, 0]
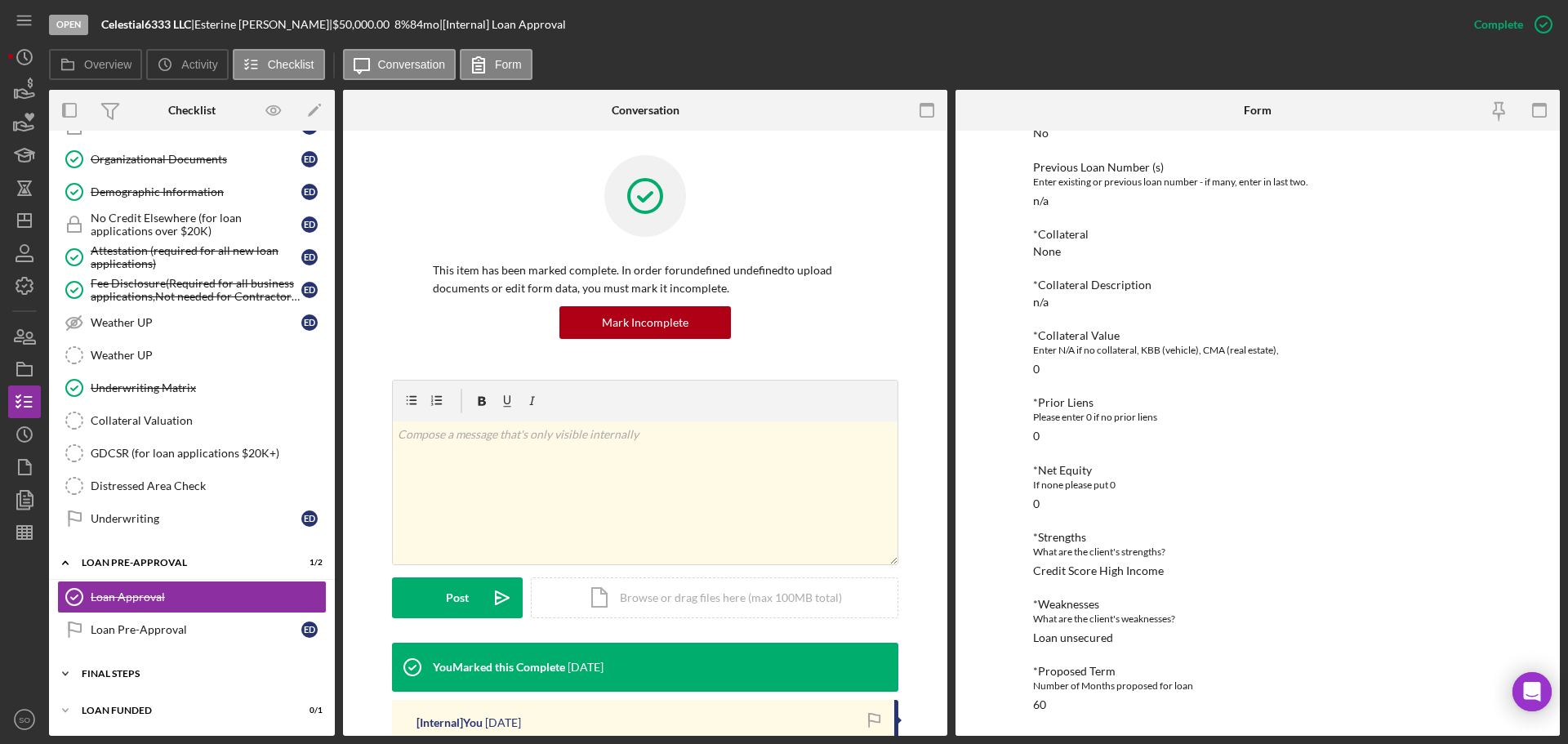
click at [135, 669] on div "FINAL STEPS" at bounding box center [198, 673] width 233 height 10
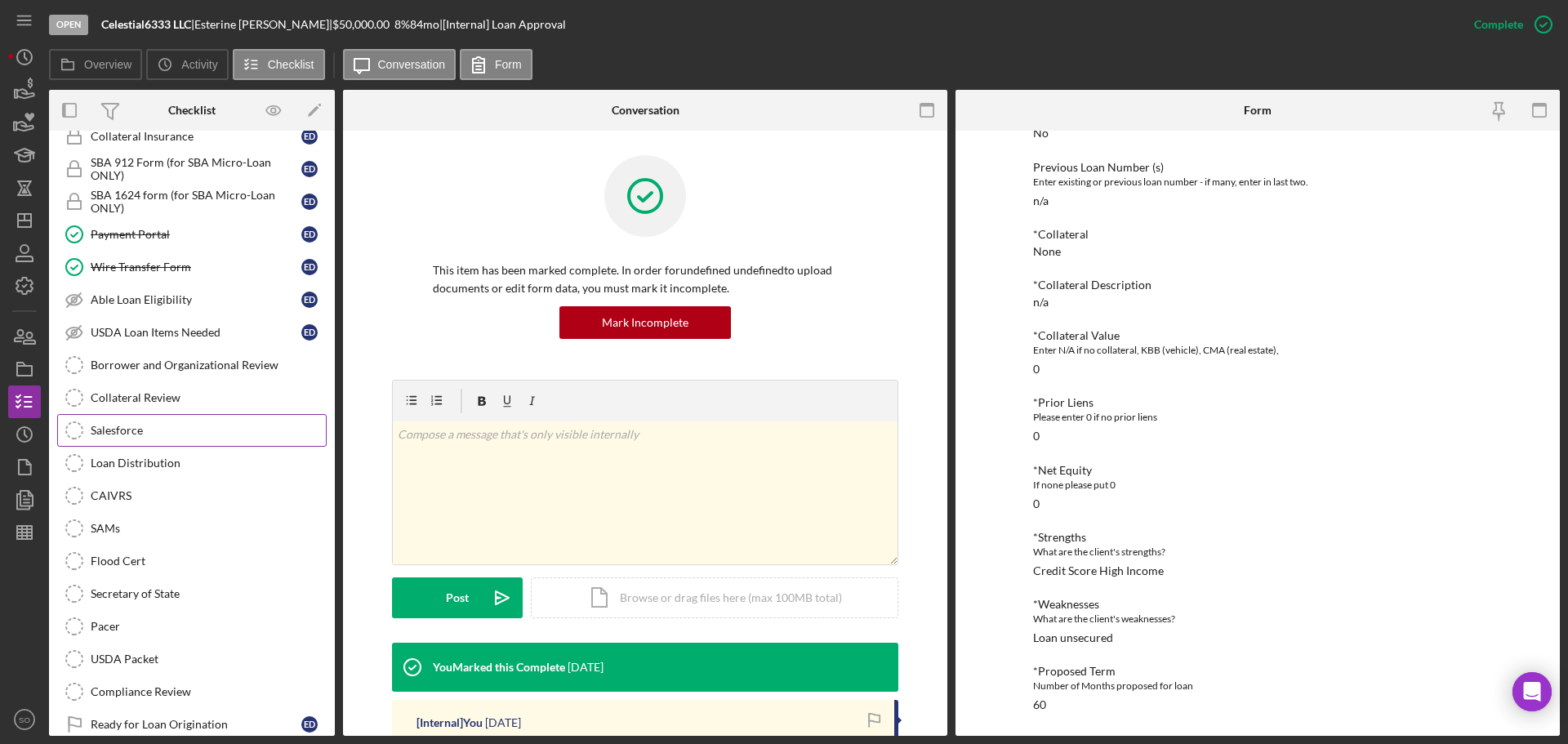
scroll to position [1591, 0]
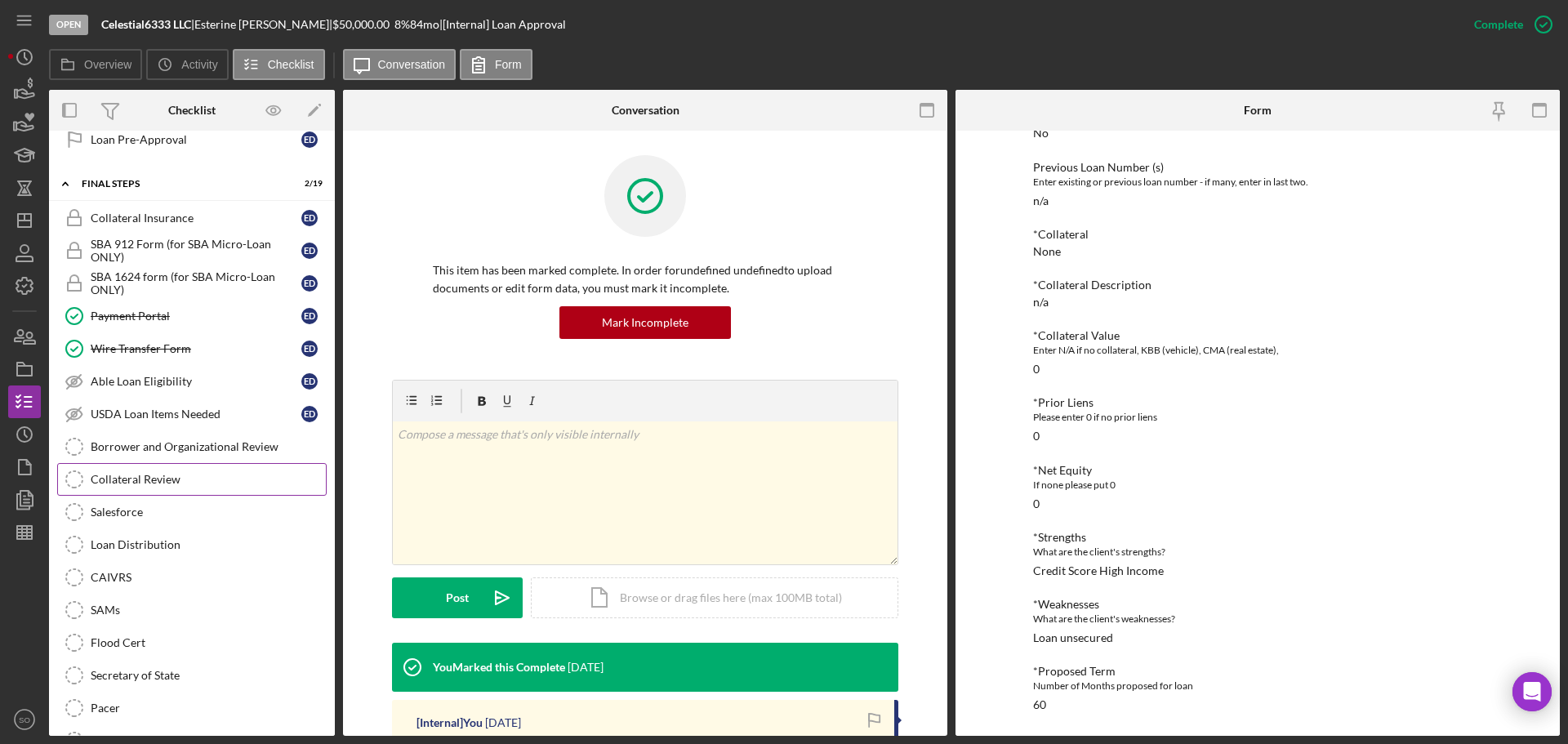
click at [271, 484] on div "Collateral Review" at bounding box center [208, 480] width 235 height 14
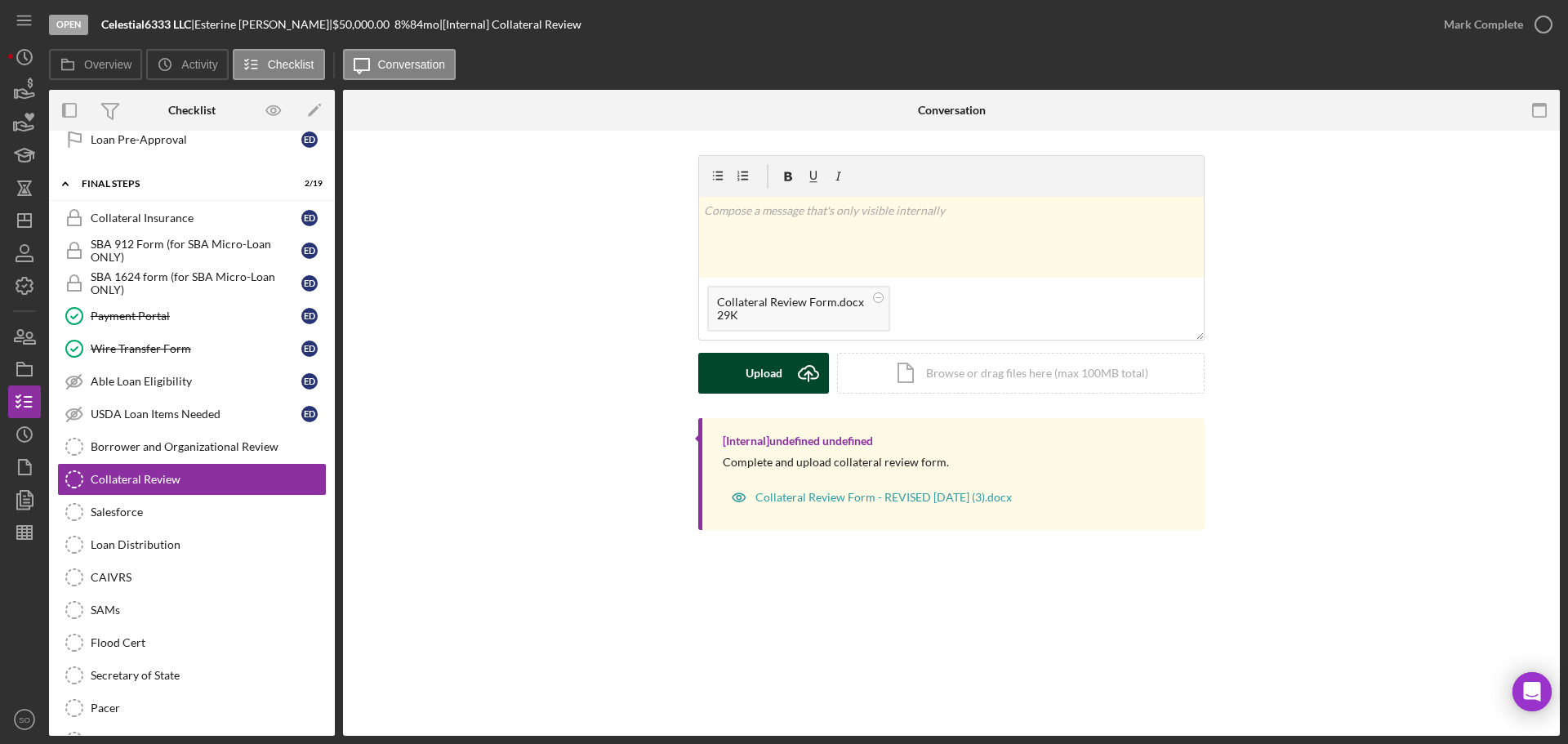
click at [758, 373] on div "Upload" at bounding box center [764, 373] width 37 height 41
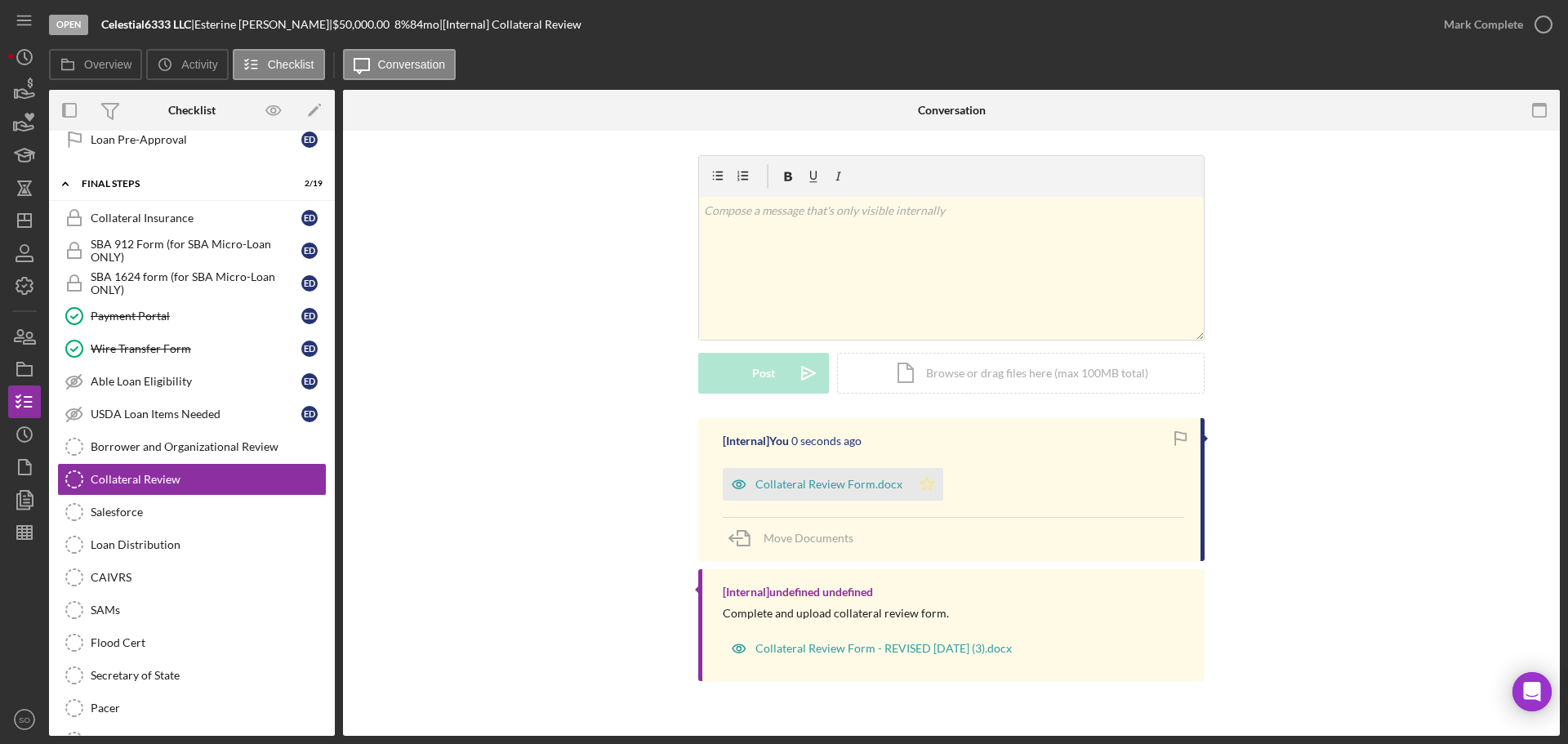
click at [920, 481] on icon "Icon/Star" at bounding box center [927, 484] width 33 height 33
click at [1447, 22] on div "Mark Complete" at bounding box center [1484, 24] width 79 height 33
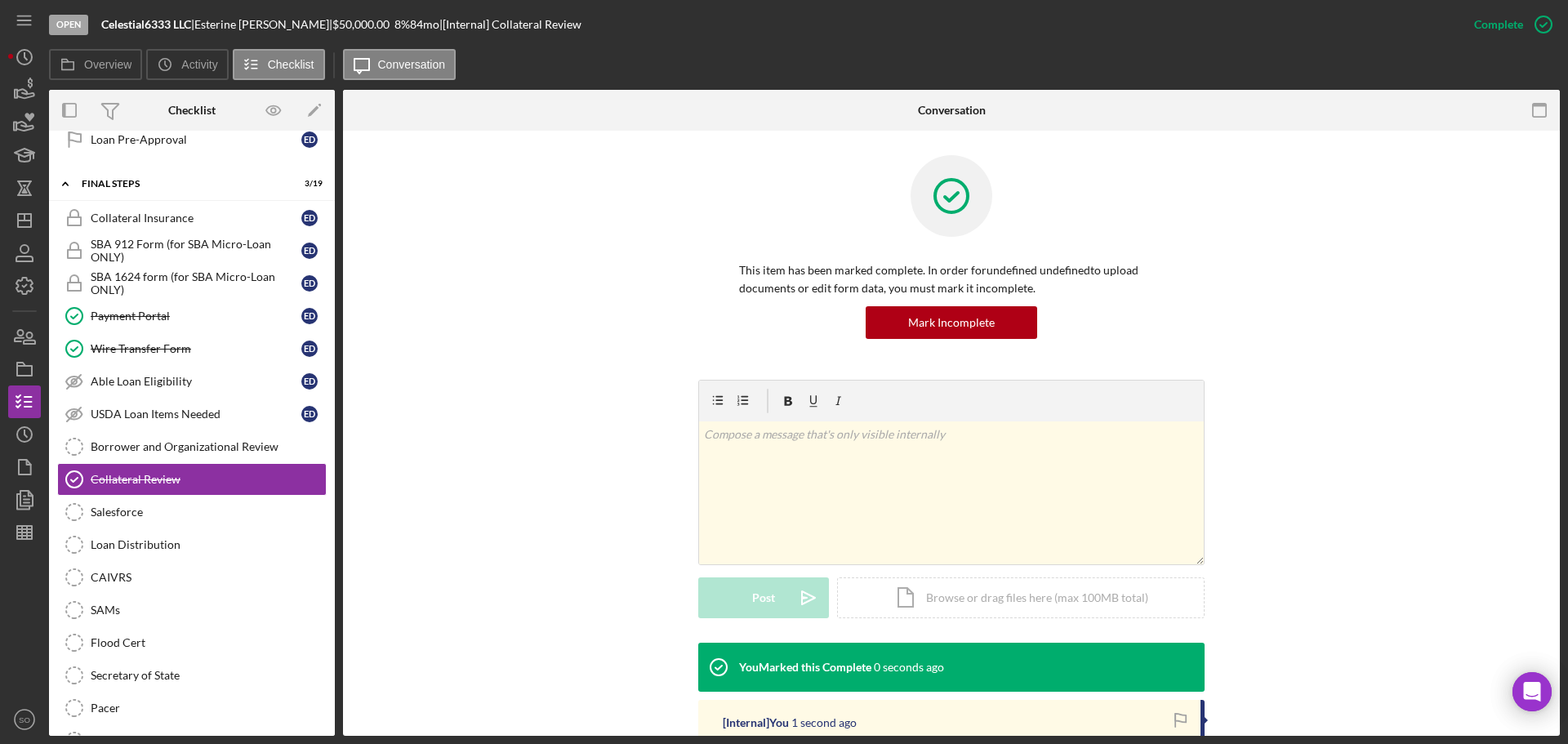
drag, startPoint x: 229, startPoint y: 446, endPoint x: 378, endPoint y: 448, distance: 149.0
click at [229, 446] on div "Borrower and Organizational Review" at bounding box center [208, 447] width 235 height 14
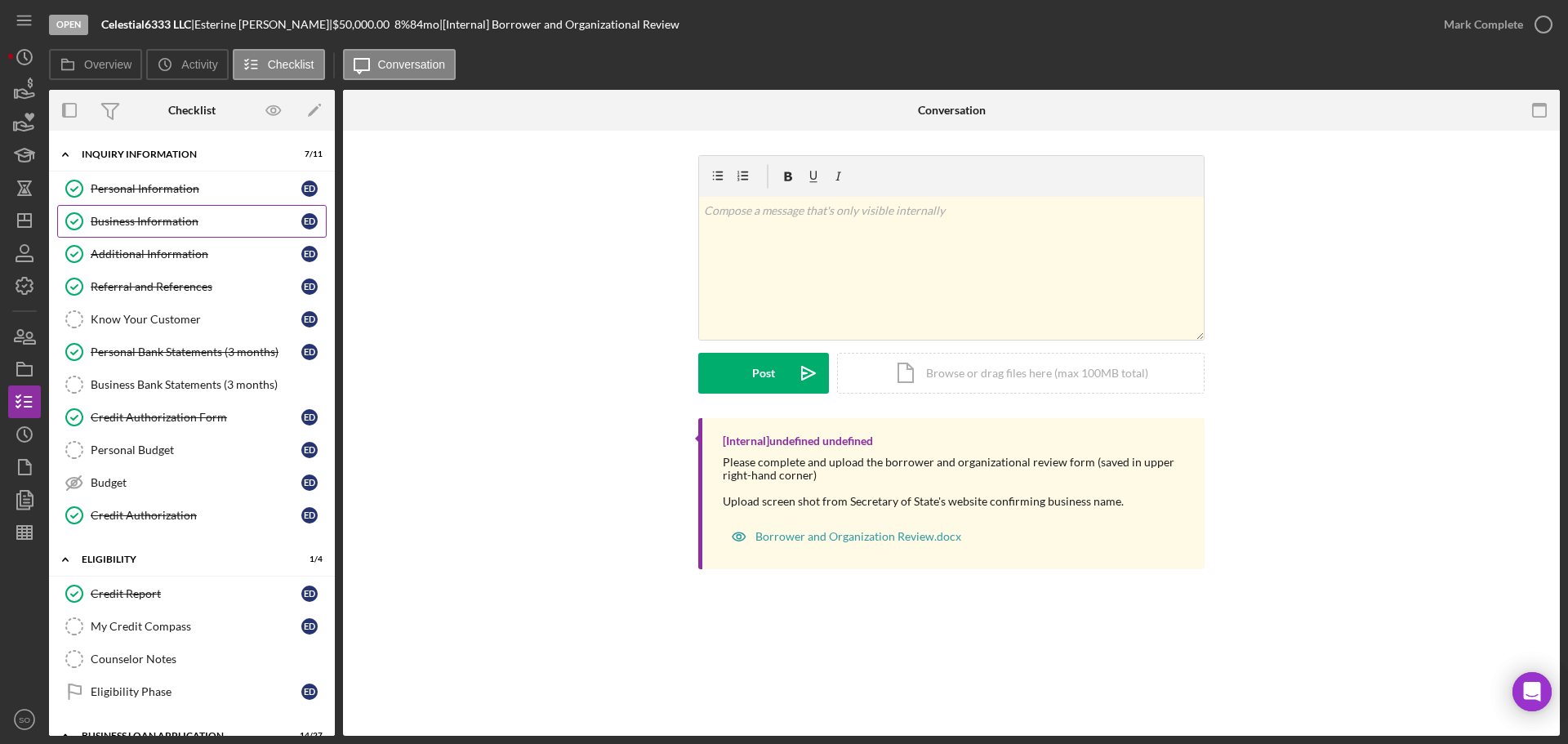
click at [126, 230] on link "Business Information Business Information E D" at bounding box center [191, 221] width 270 height 33
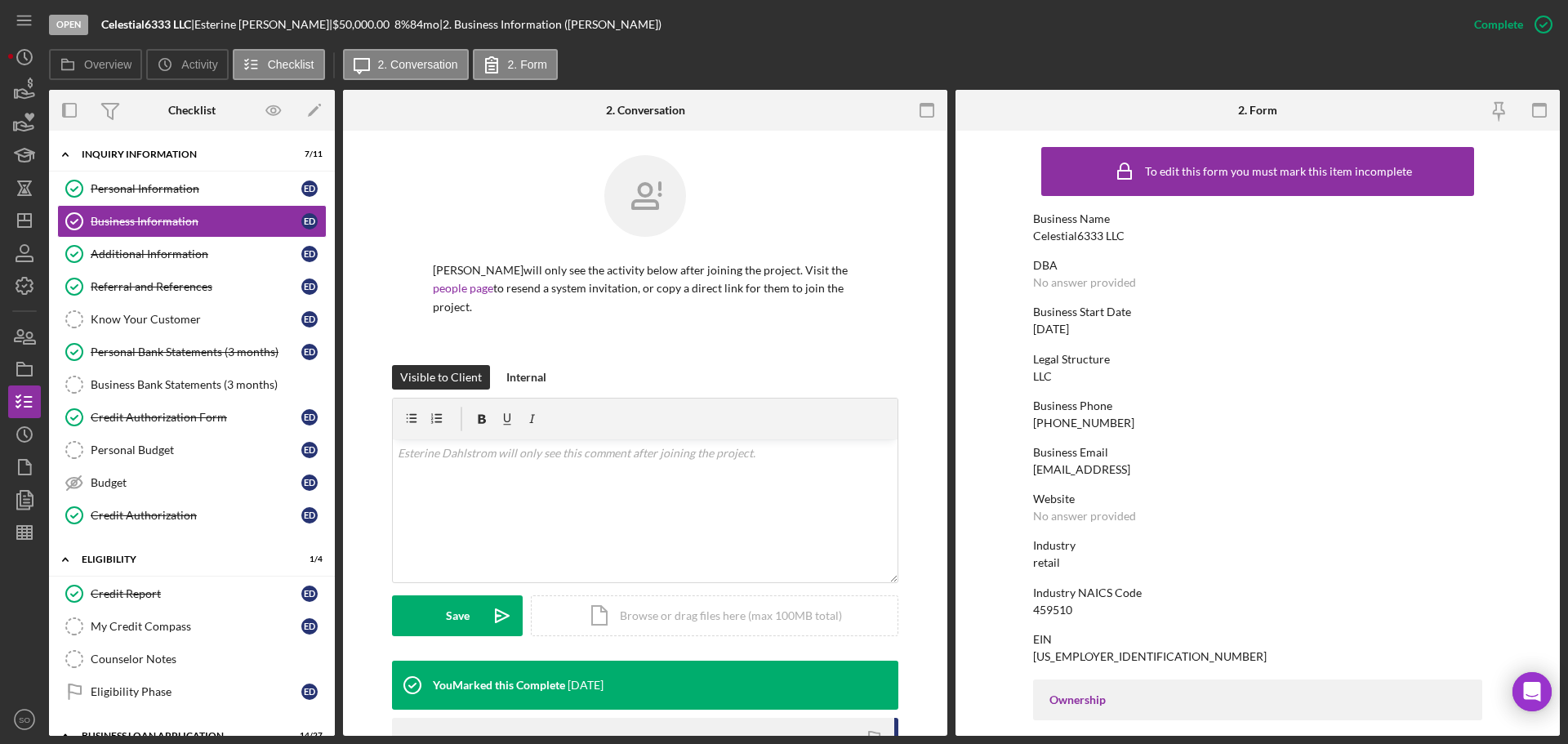
click at [1088, 241] on div "Celestial6333 LLC" at bounding box center [1079, 237] width 92 height 14
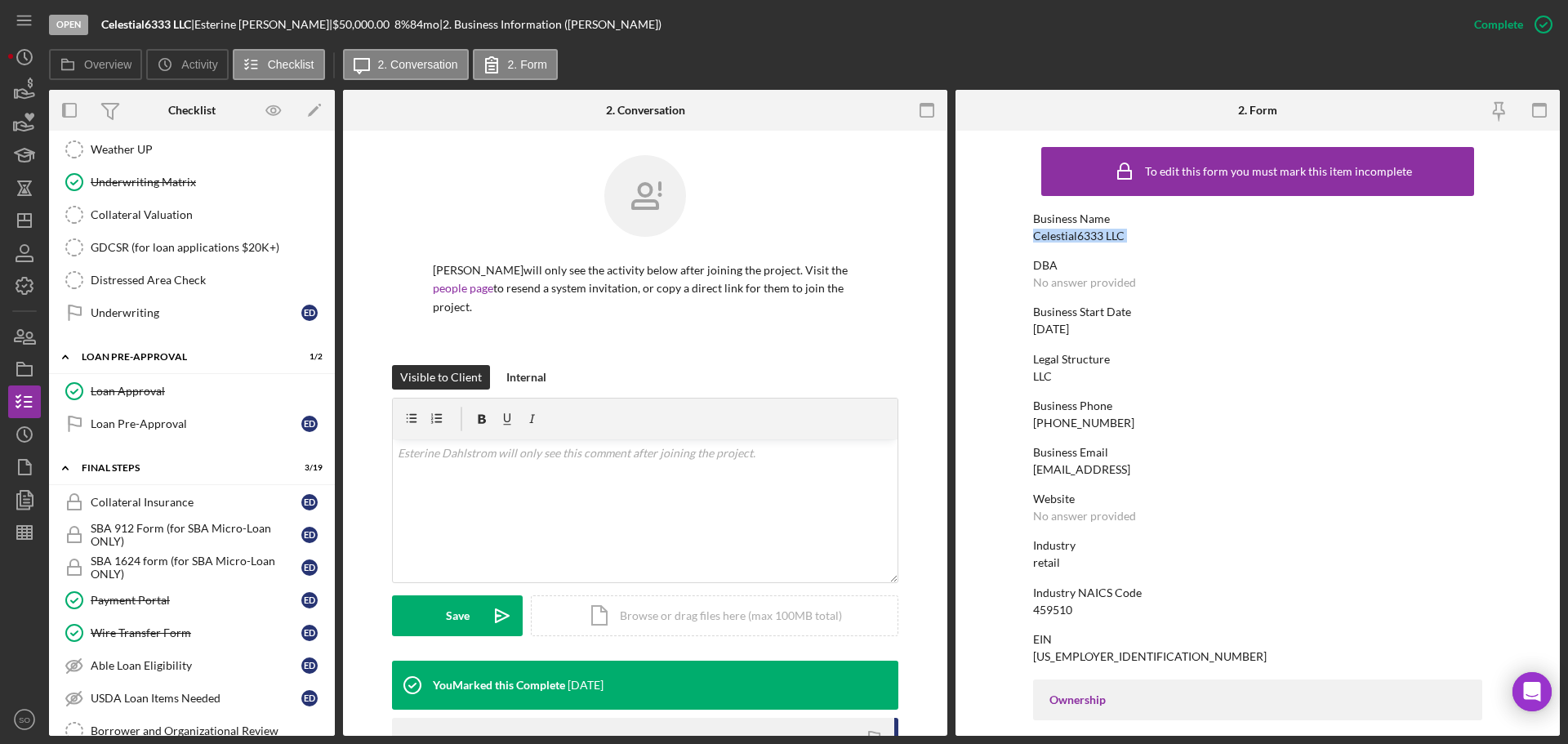
scroll to position [1634, 0]
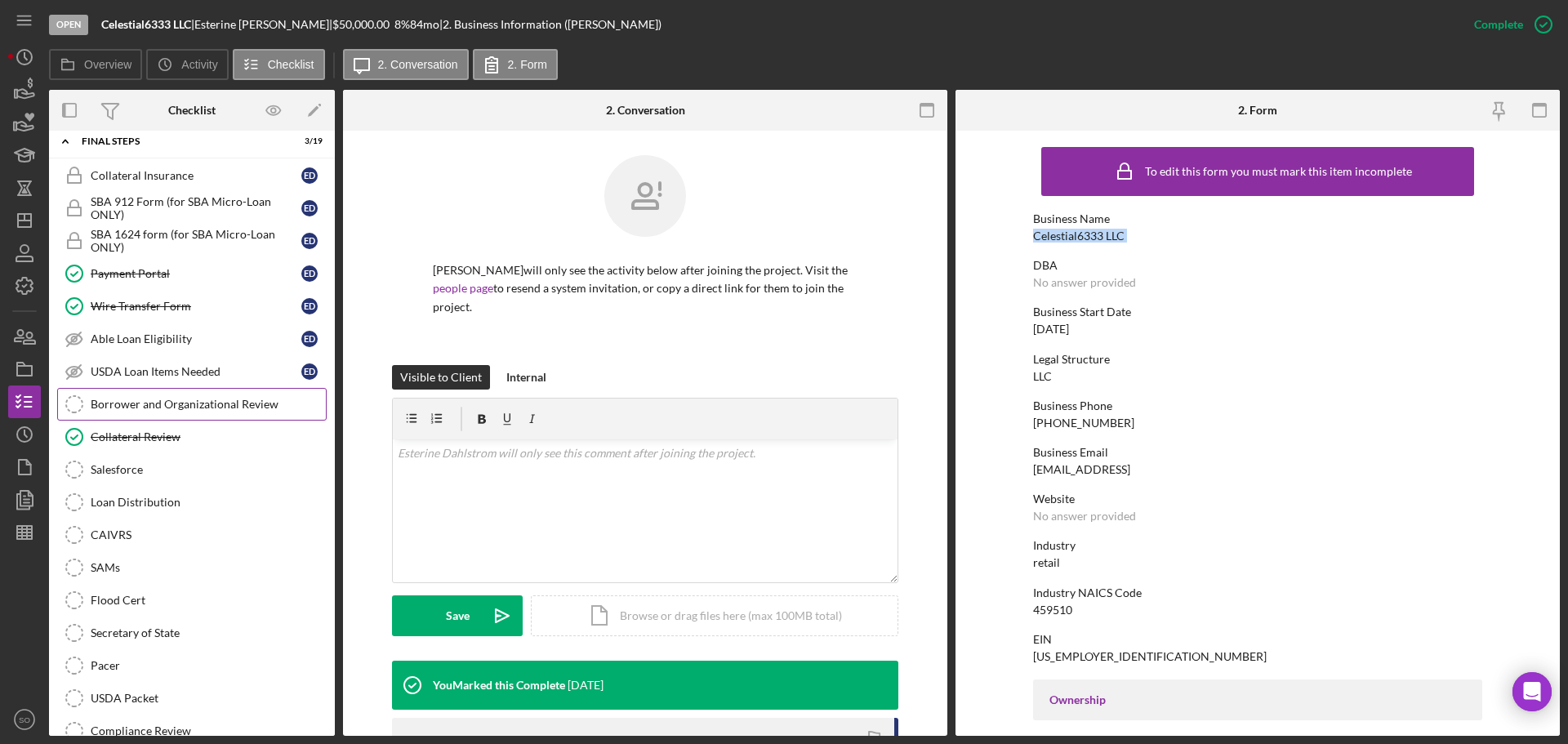
click at [165, 408] on div "Borrower and Organizational Review" at bounding box center [208, 405] width 235 height 14
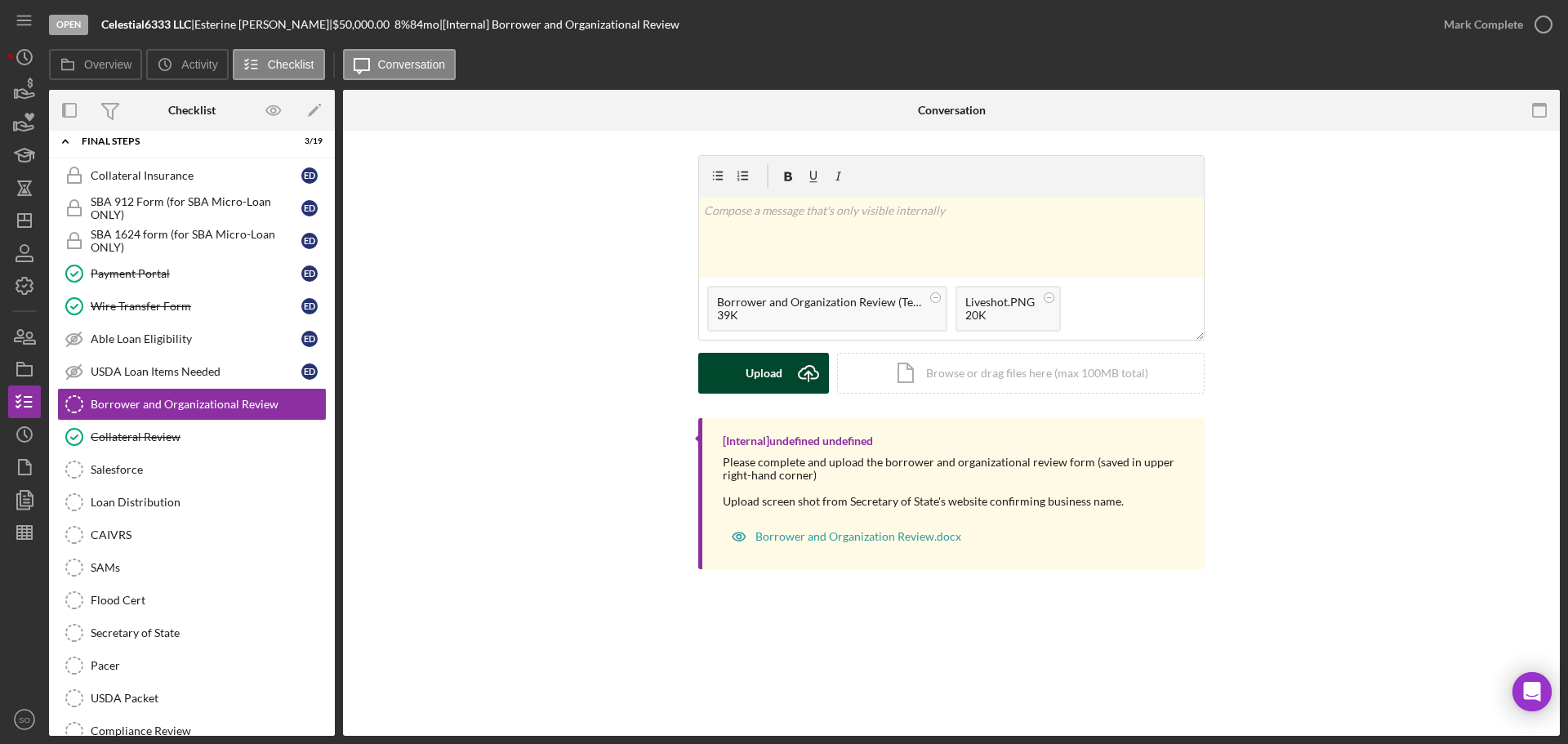
click at [784, 378] on button "Upload Icon/Upload" at bounding box center [763, 373] width 130 height 41
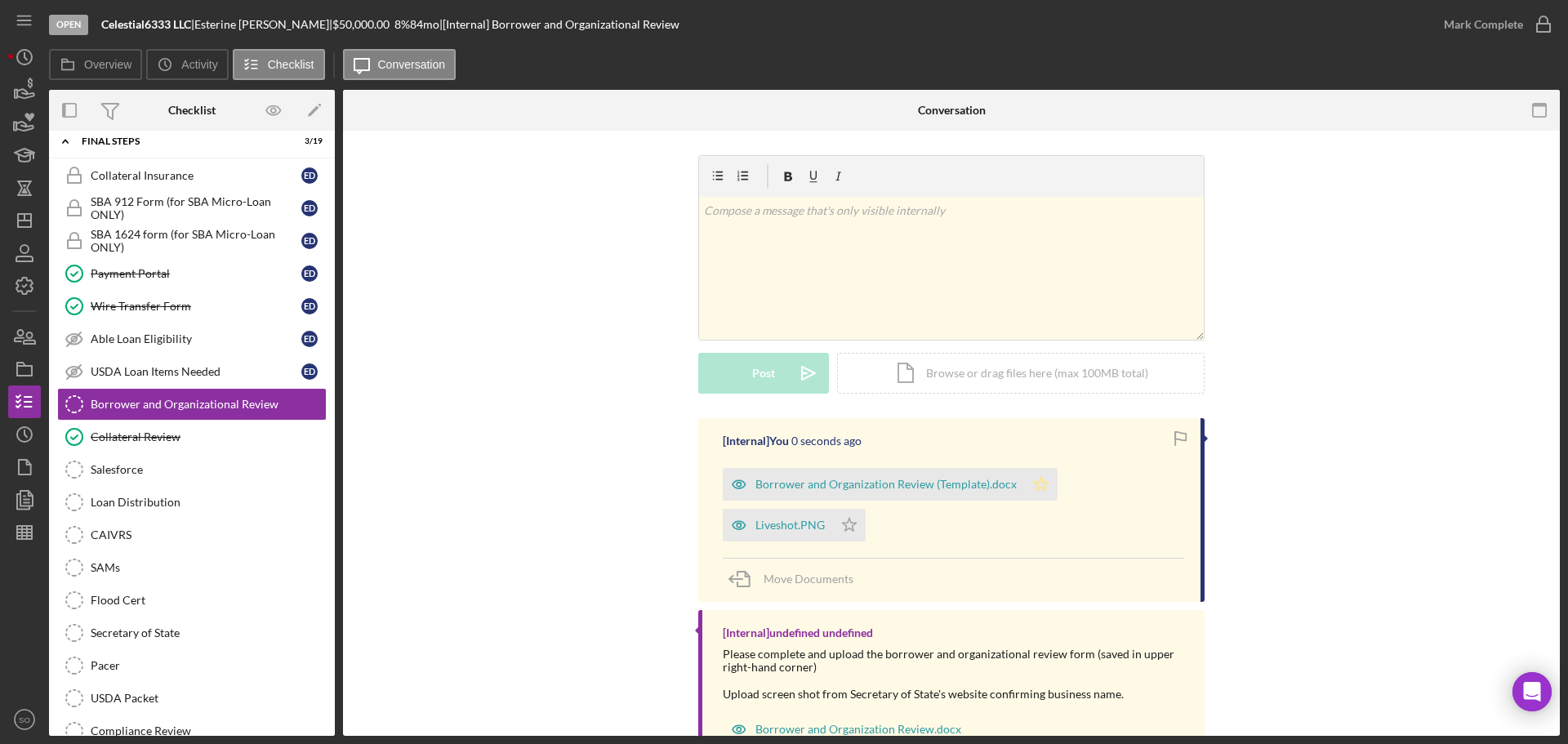
click at [1033, 478] on icon "Icon/Star" at bounding box center [1041, 484] width 33 height 33
click at [851, 521] on icon "Icon/Star" at bounding box center [849, 526] width 33 height 33
click at [1494, 30] on div "Mark Complete" at bounding box center [1484, 24] width 79 height 33
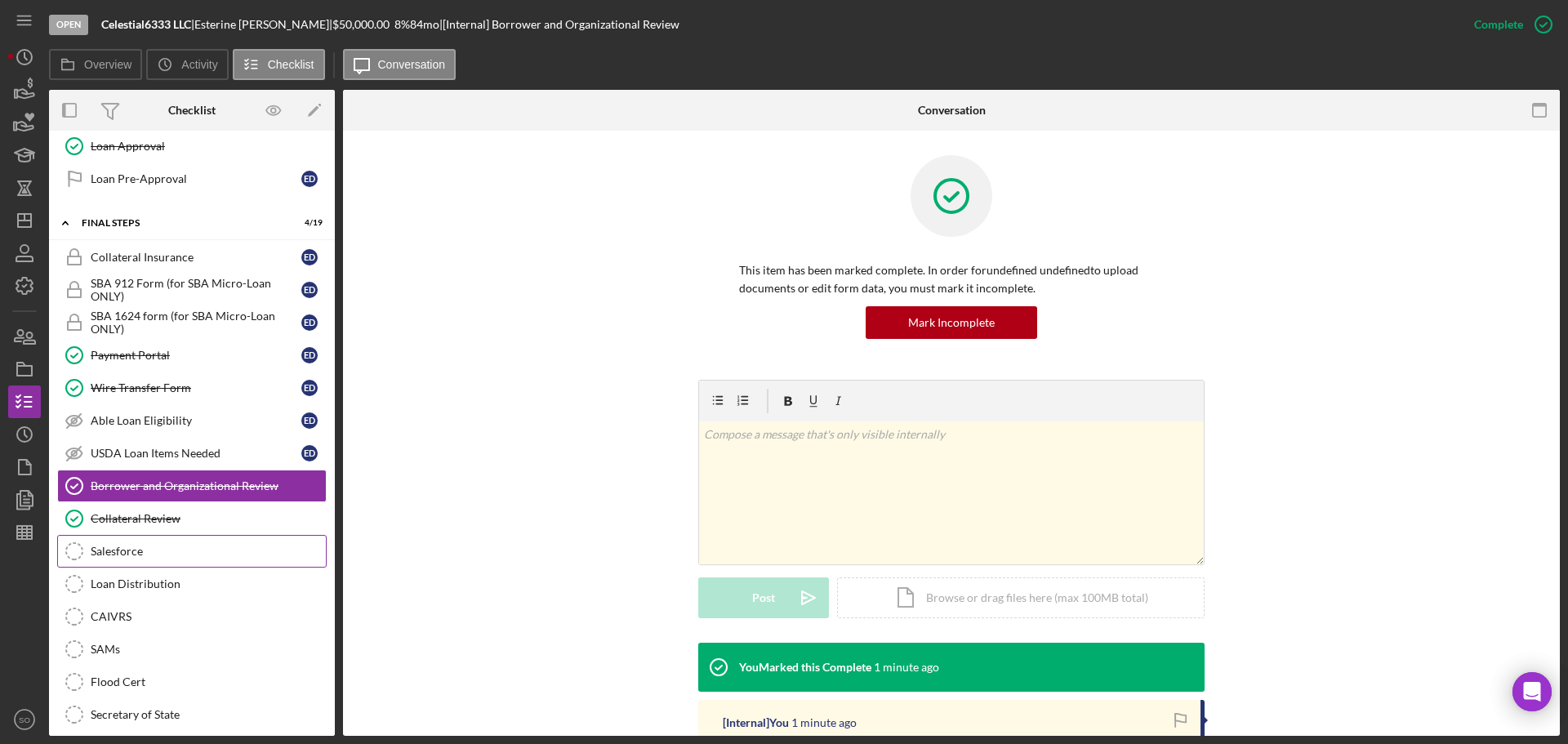
scroll to position [1634, 0]
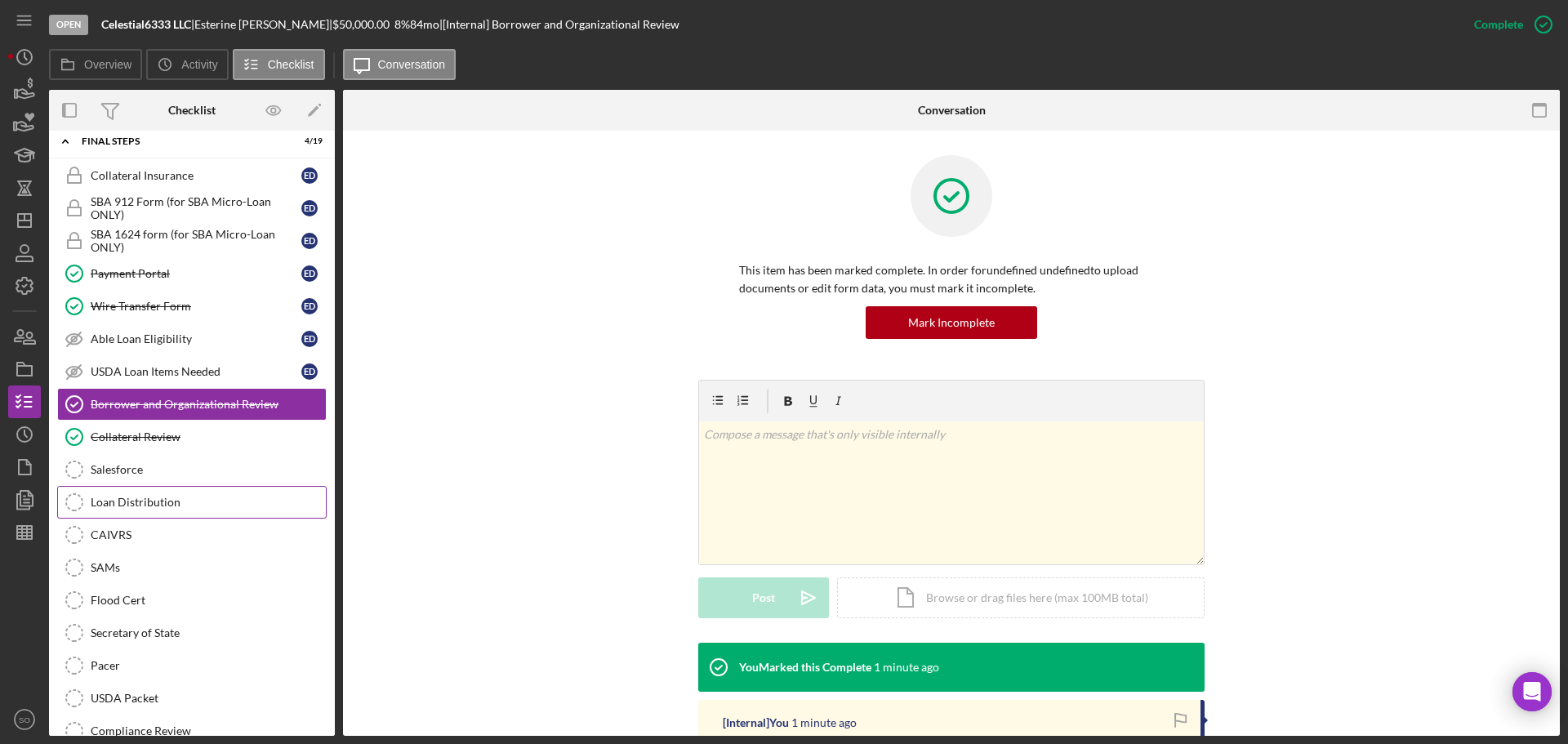
click at [156, 492] on link "Loan Distribution Loan Distribution" at bounding box center [191, 502] width 270 height 33
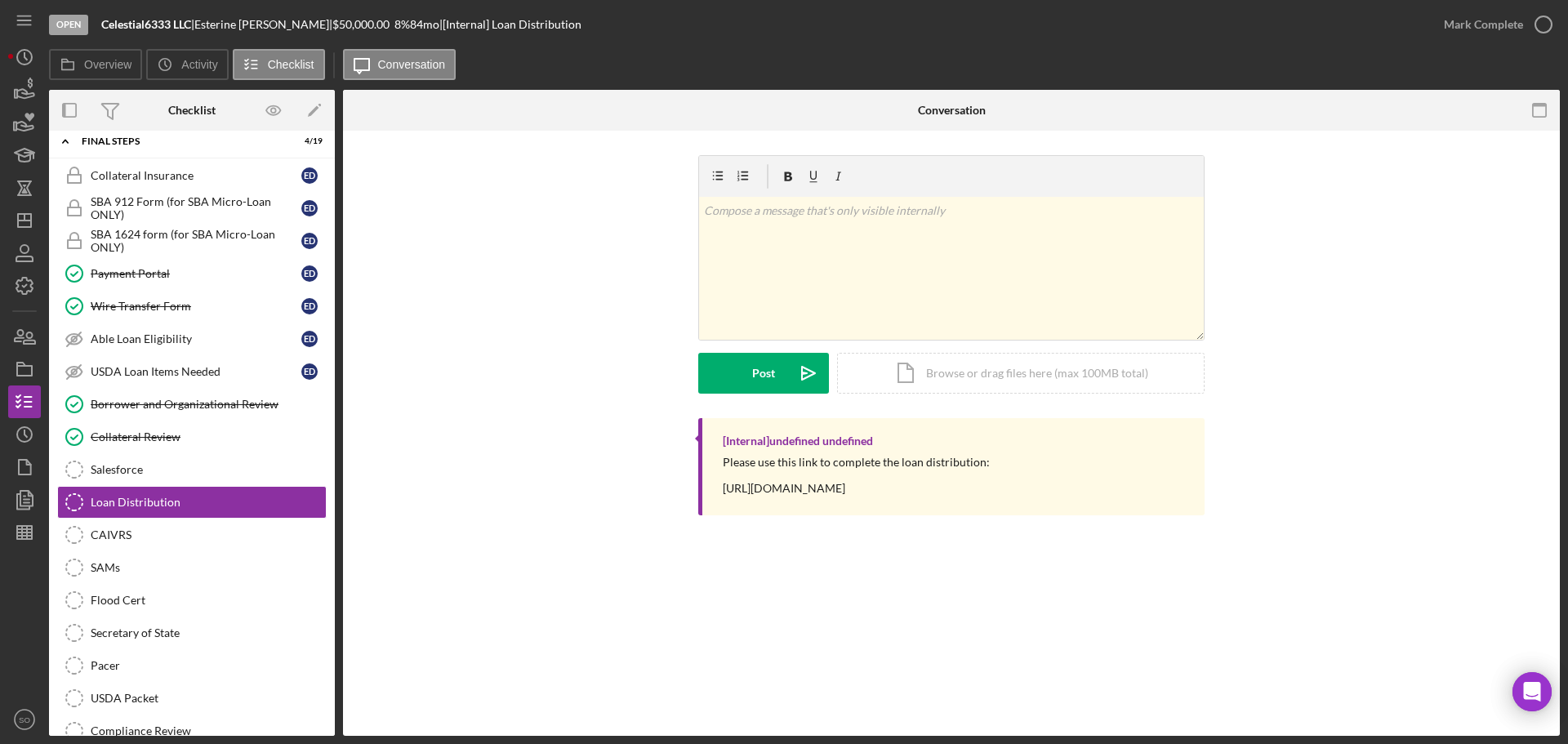
click at [806, 491] on div "Please use this link to complete the loan distribution: https://www.cognitoform…" at bounding box center [856, 475] width 267 height 40
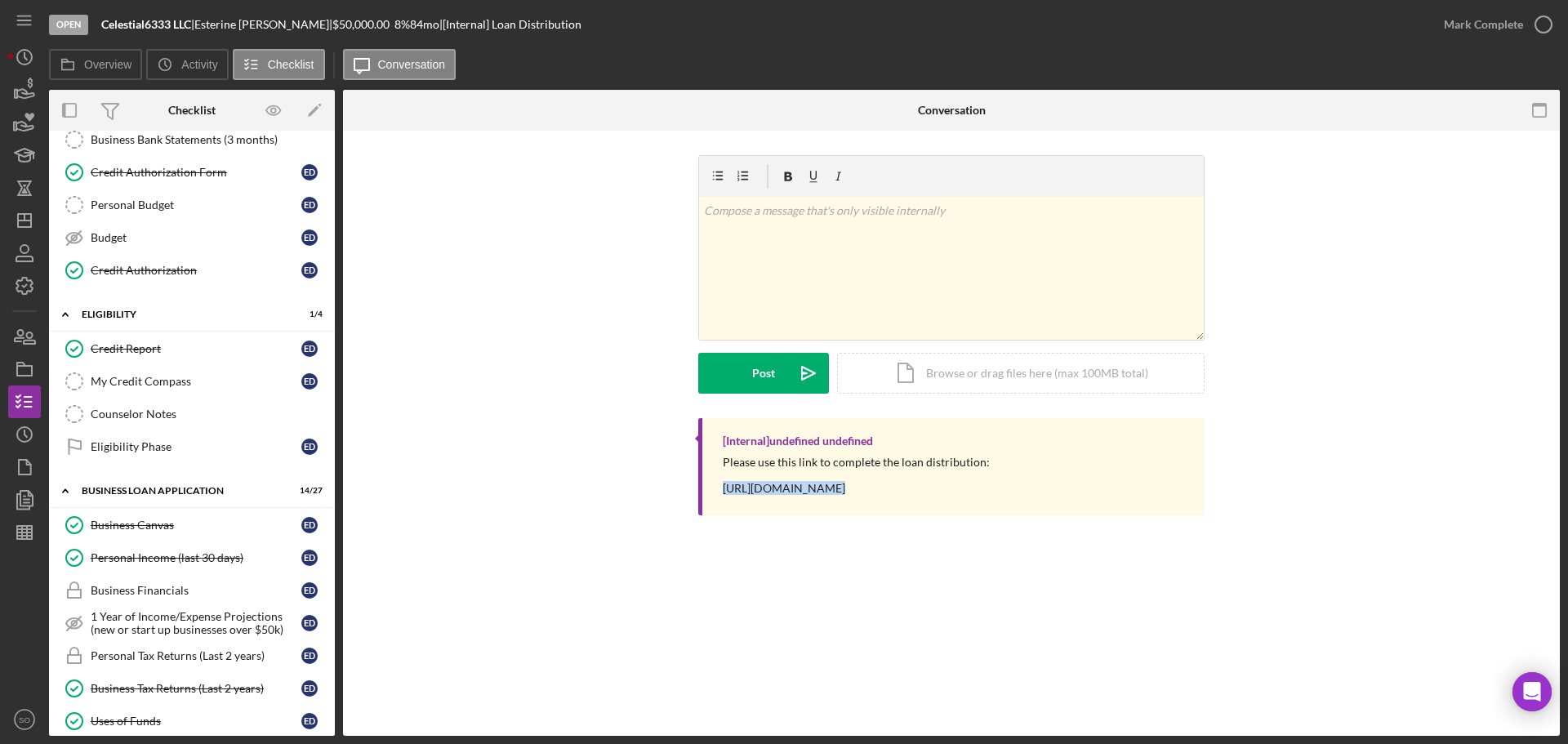
scroll to position [82, 0]
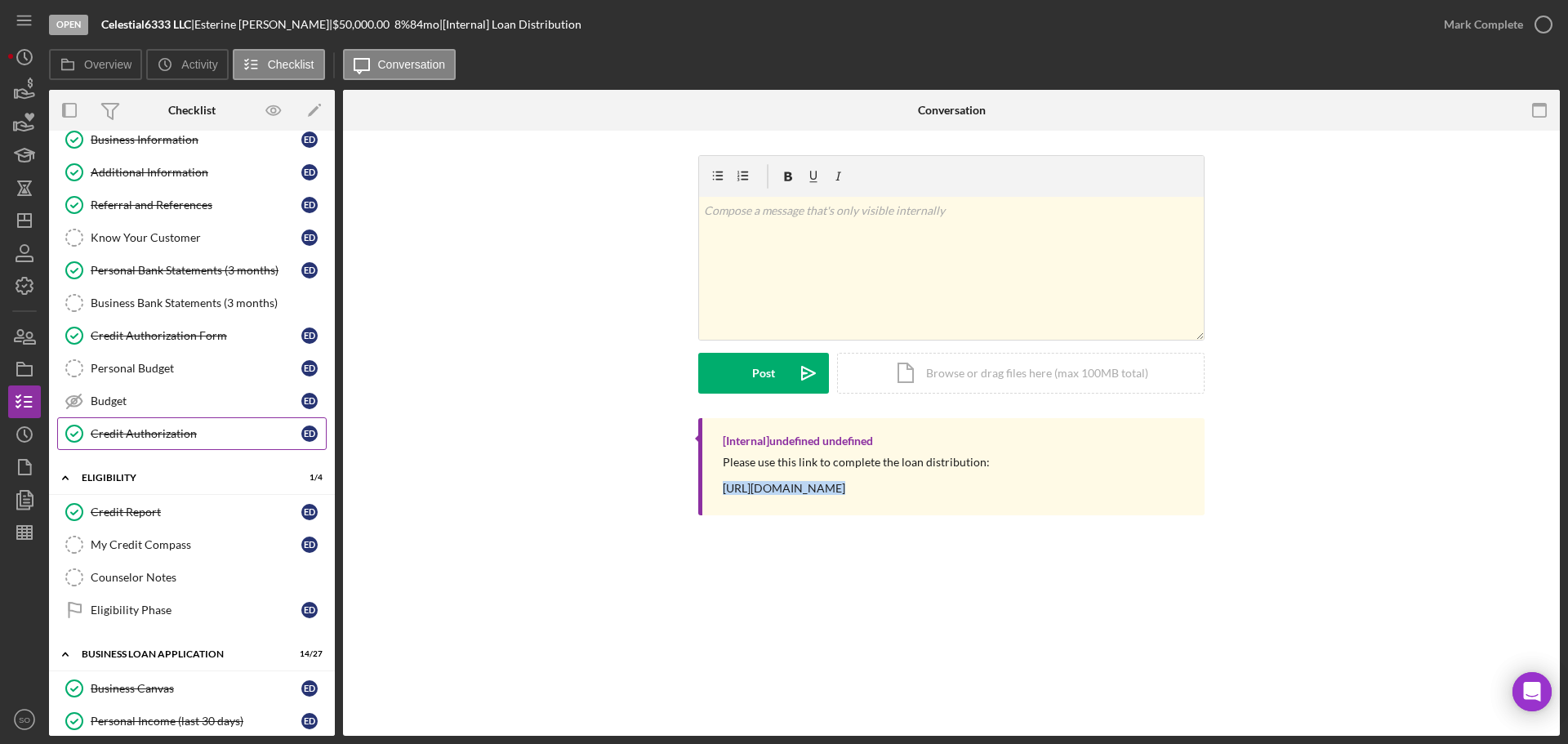
click at [179, 439] on div "Credit Authorization" at bounding box center [196, 434] width 211 height 14
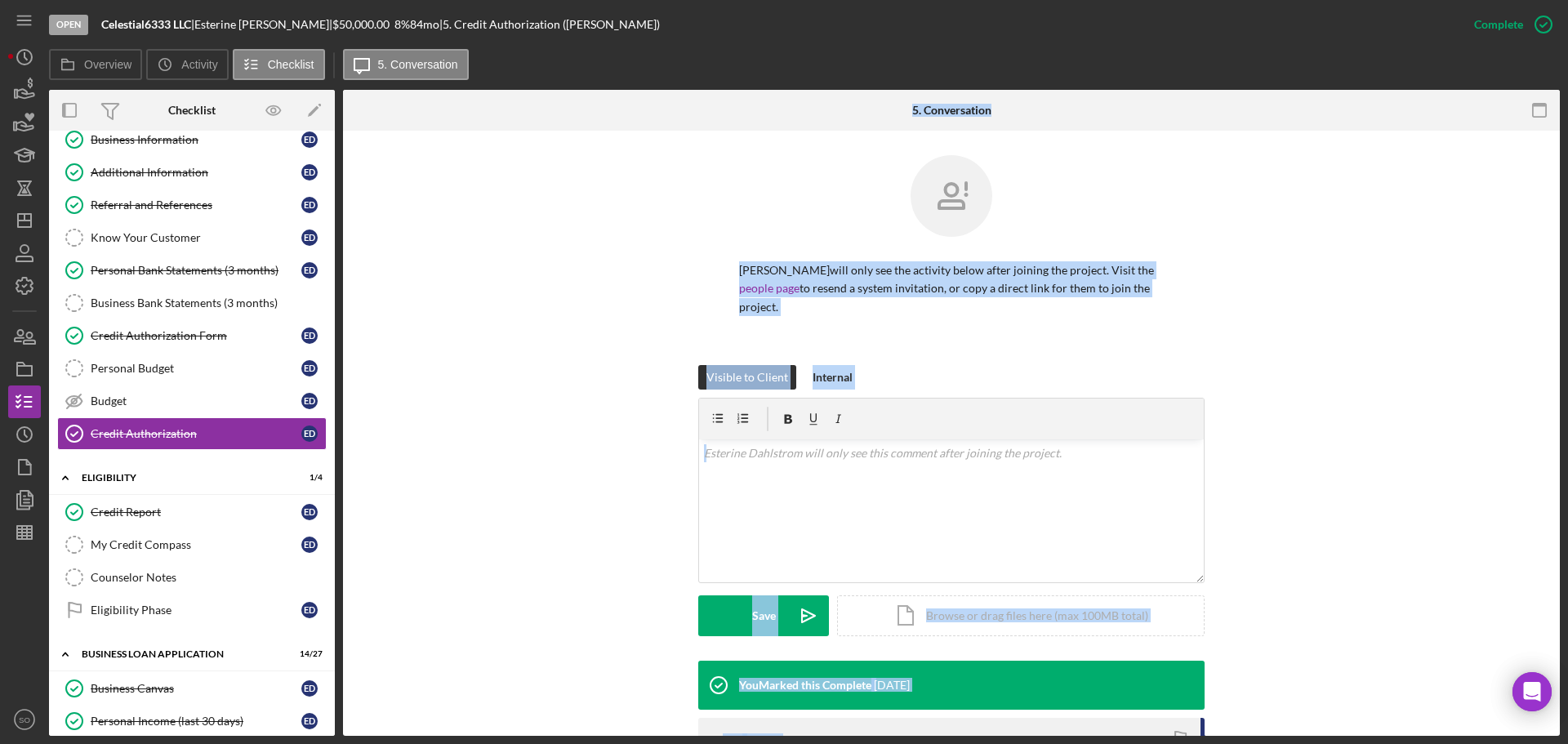
click at [554, 515] on div "Visible to Client Internal v Color teal Color pink Remove color Add row above A…" at bounding box center [951, 513] width 1168 height 296
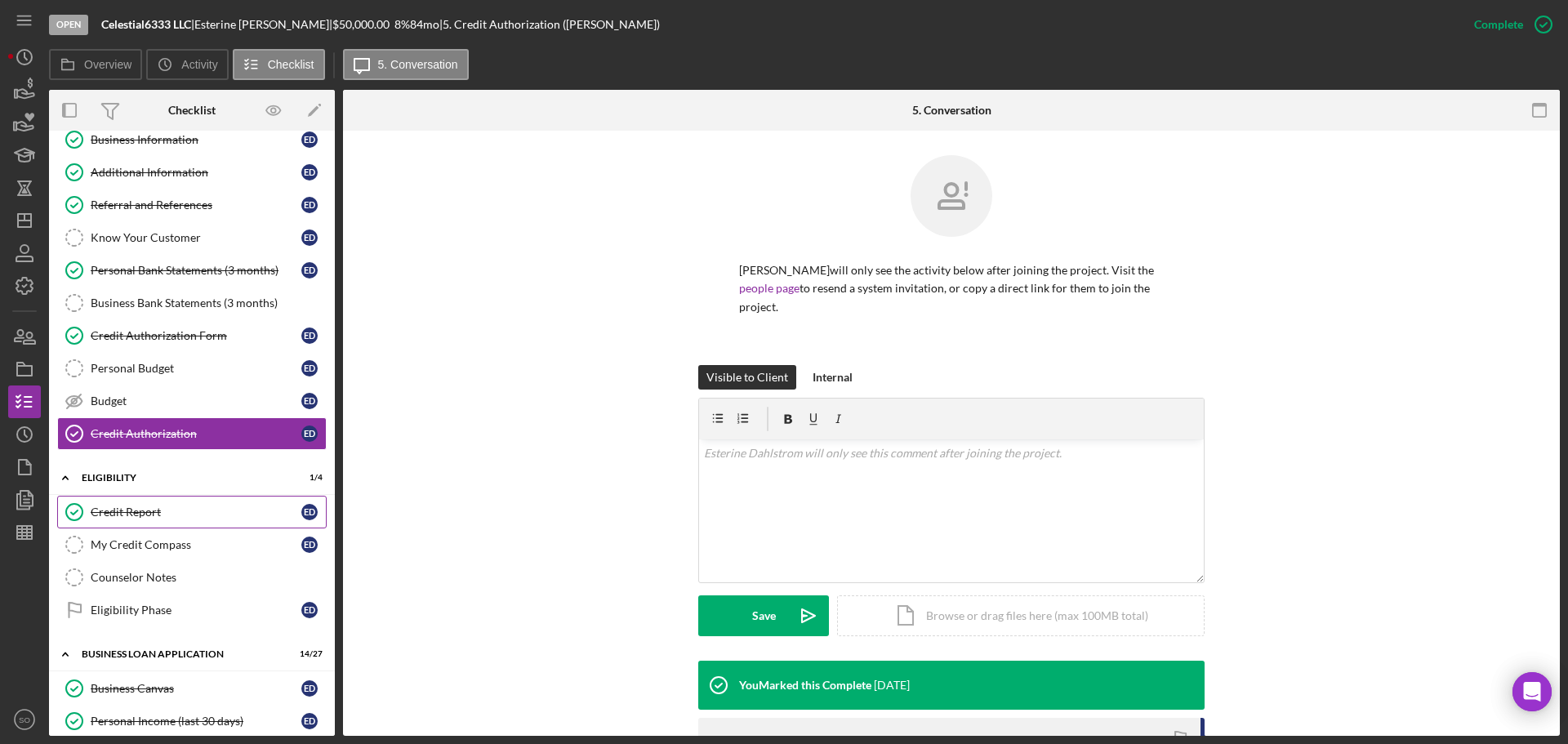
click at [192, 520] on link "Credit Report Credit Report E D" at bounding box center [191, 512] width 270 height 33
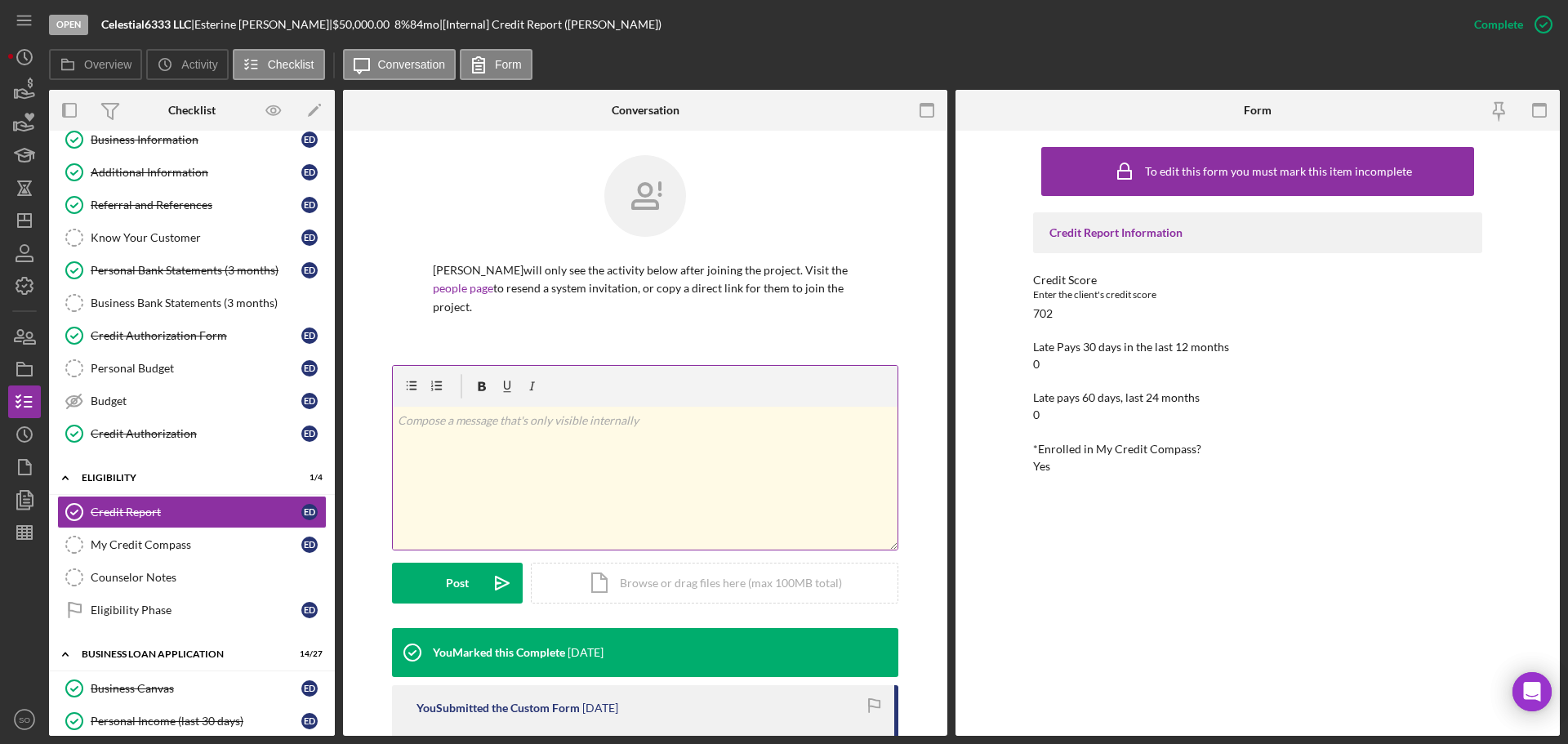
scroll to position [327, 0]
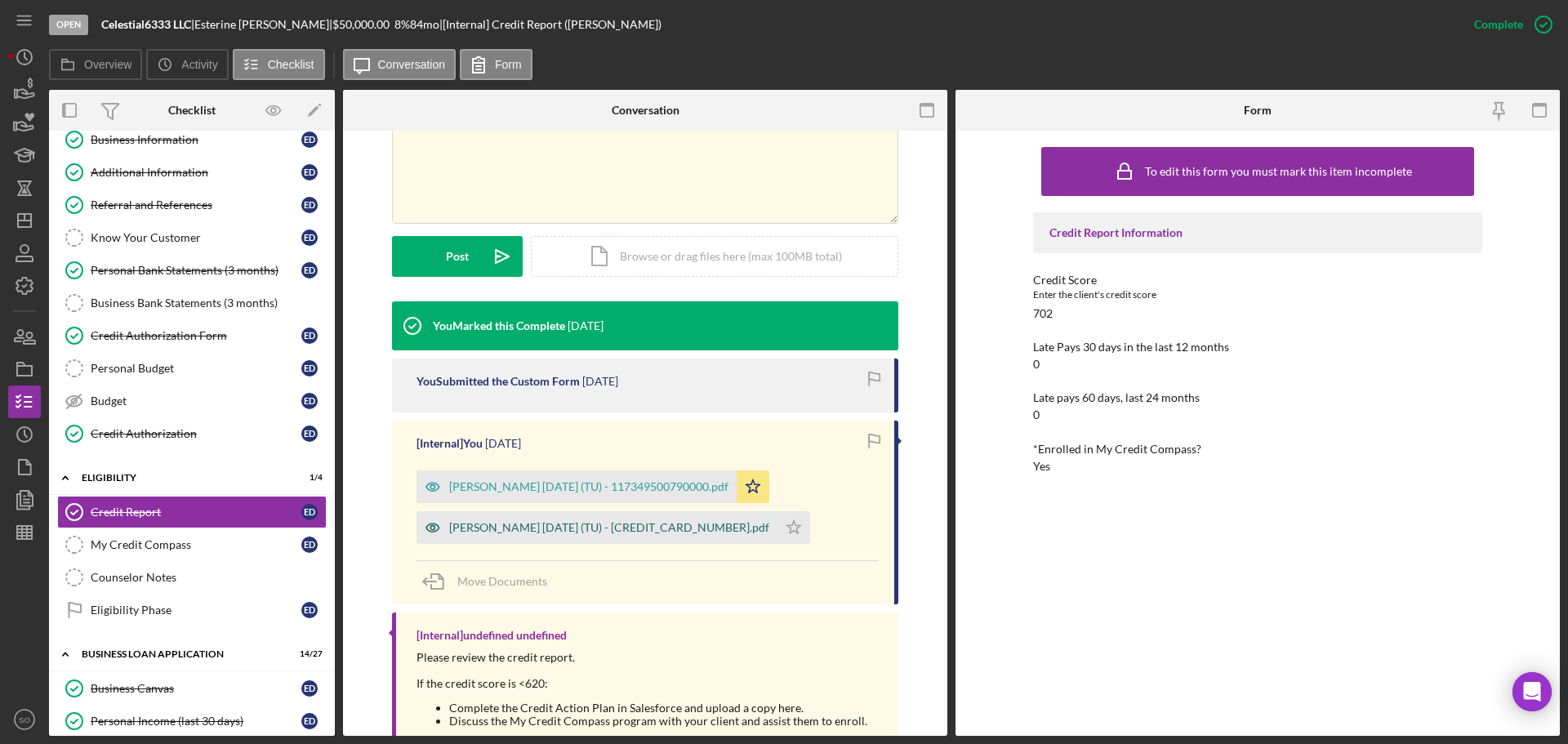
click at [671, 538] on div "[PERSON_NAME] [DATE] (TU) - [CREDIT_CARD_NUMBER].pdf" at bounding box center [597, 528] width 361 height 33
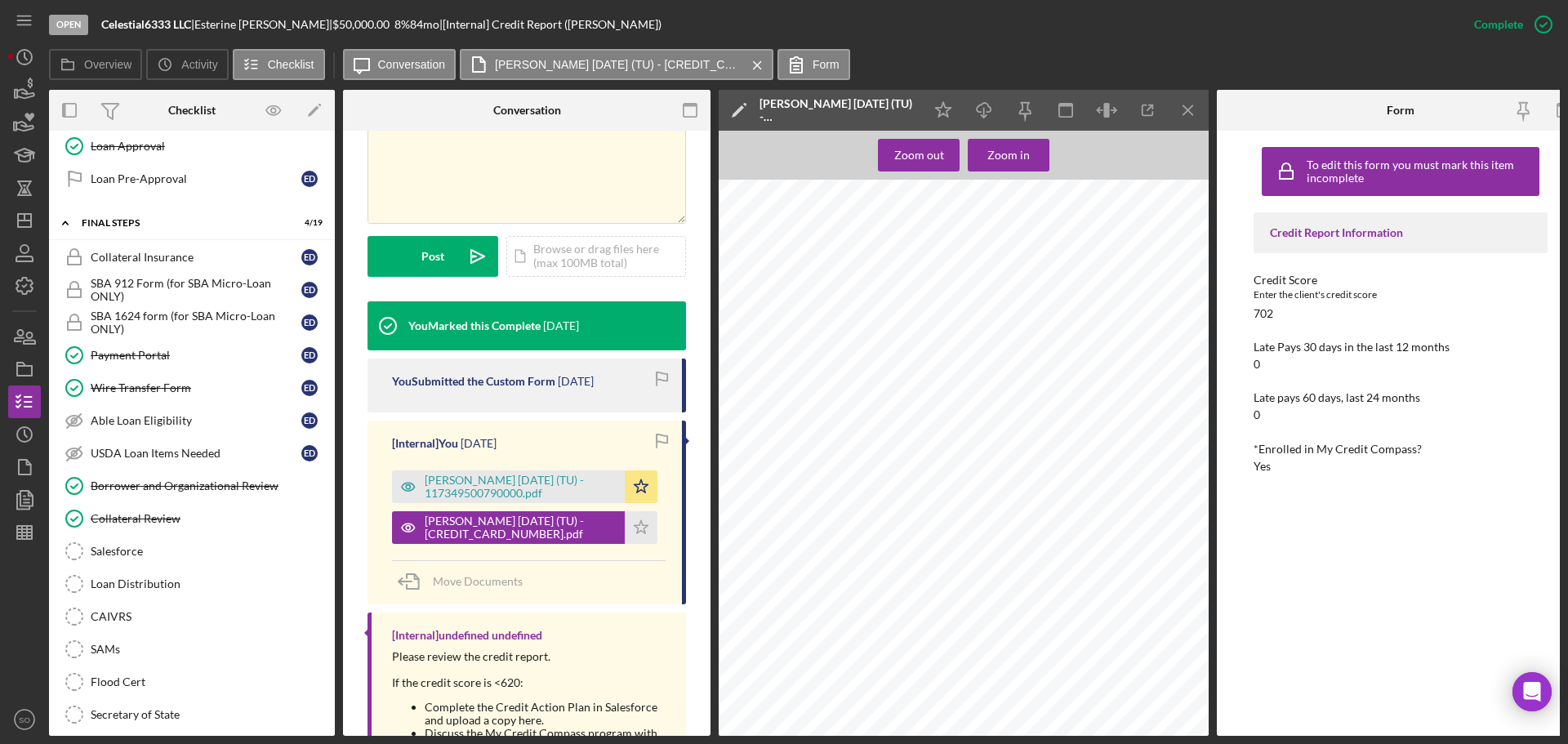
scroll to position [1634, 0]
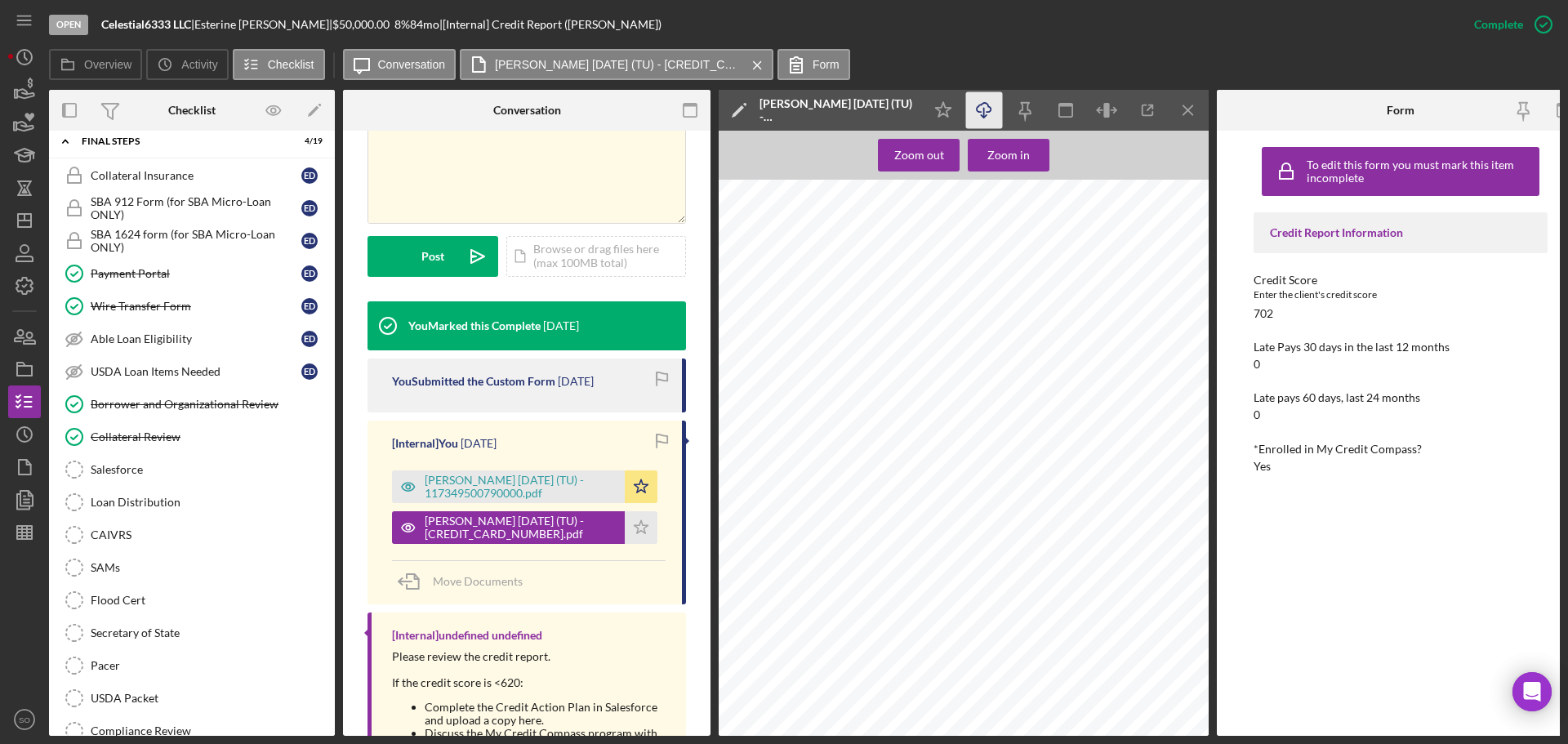
click at [989, 103] on icon "Icon/Download" at bounding box center [984, 111] width 37 height 37
click at [142, 471] on div "Salesforce" at bounding box center [208, 470] width 235 height 14
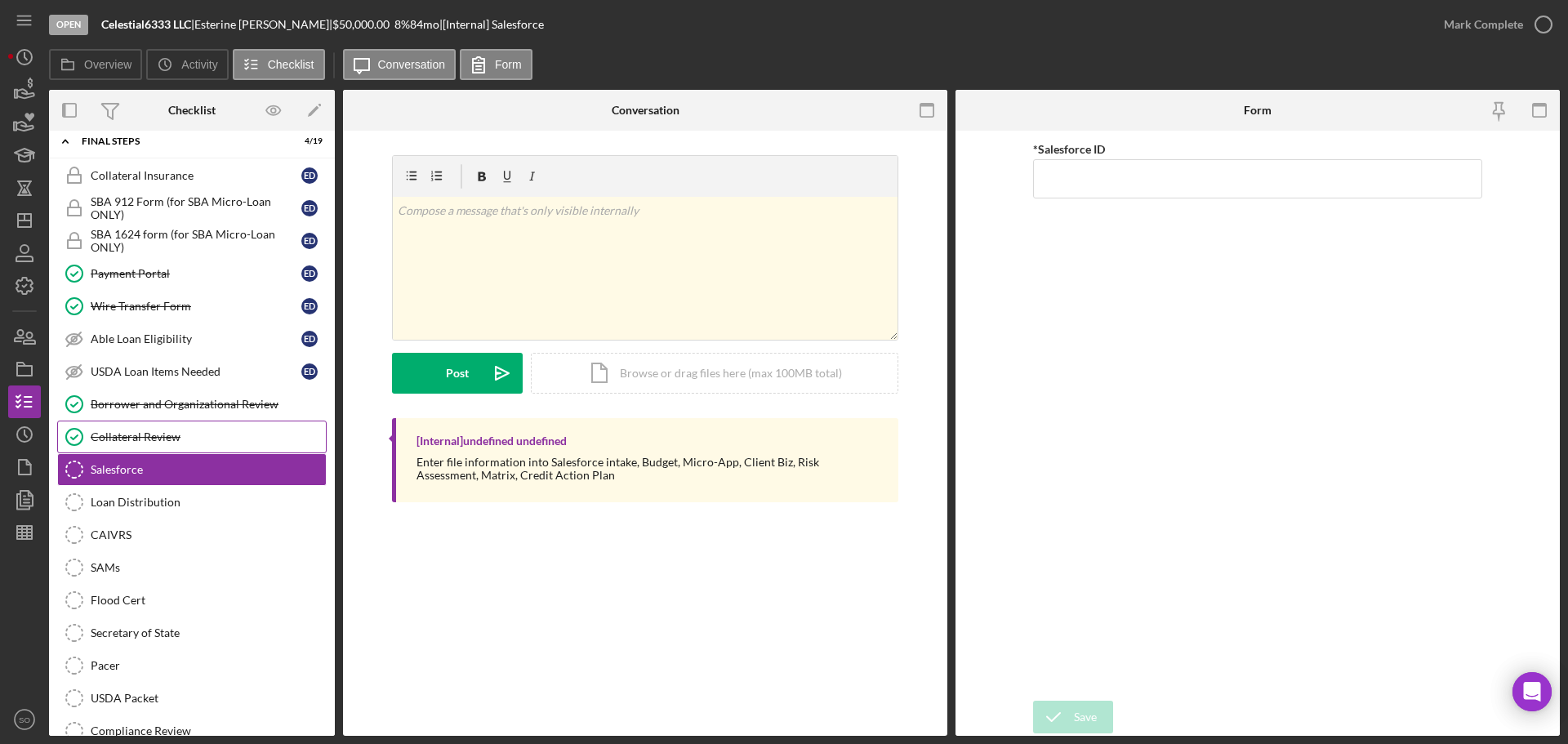
click at [137, 437] on div "Collateral Review" at bounding box center [208, 438] width 235 height 14
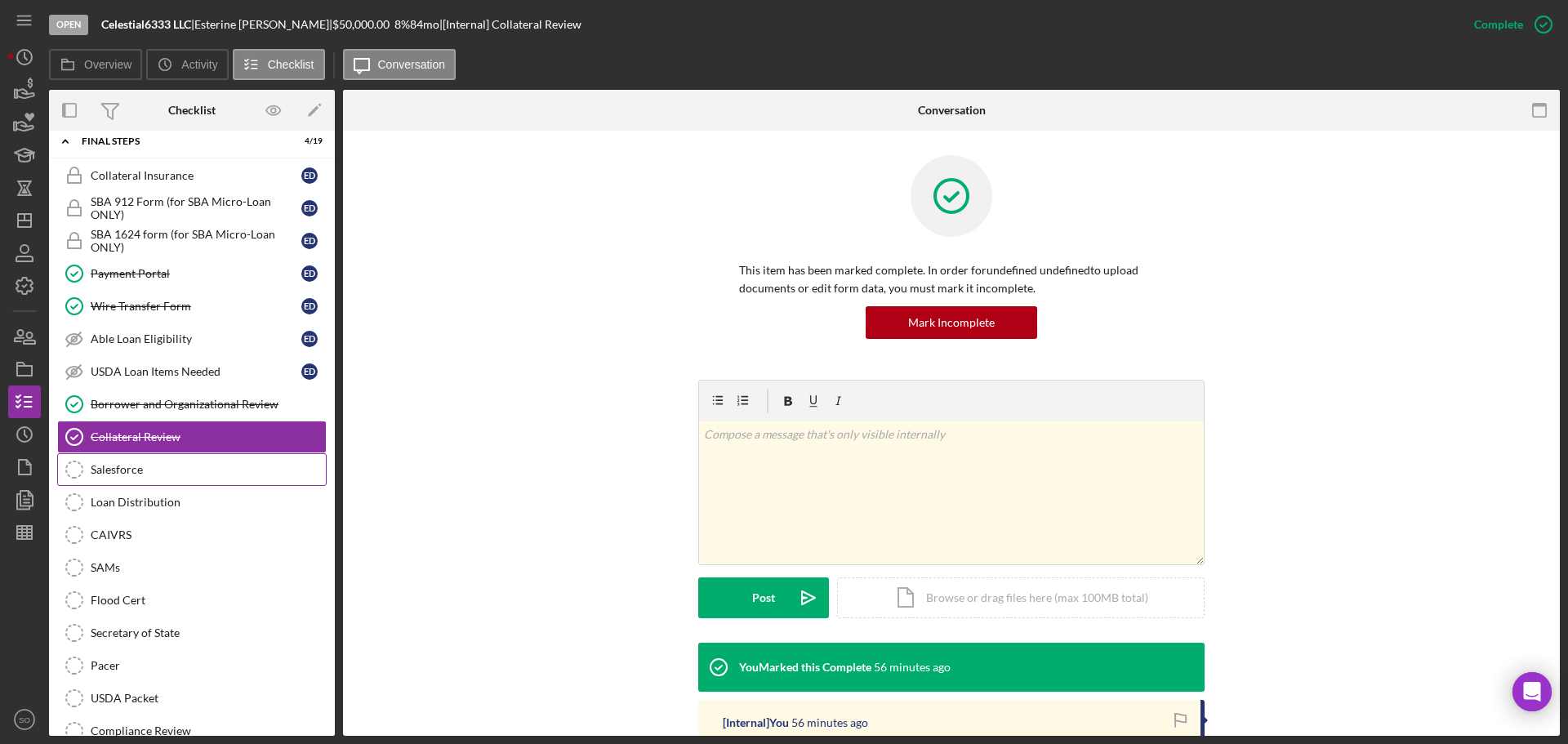
drag, startPoint x: 135, startPoint y: 468, endPoint x: 151, endPoint y: 490, distance: 27.2
click at [135, 469] on div "Salesforce" at bounding box center [208, 470] width 235 height 14
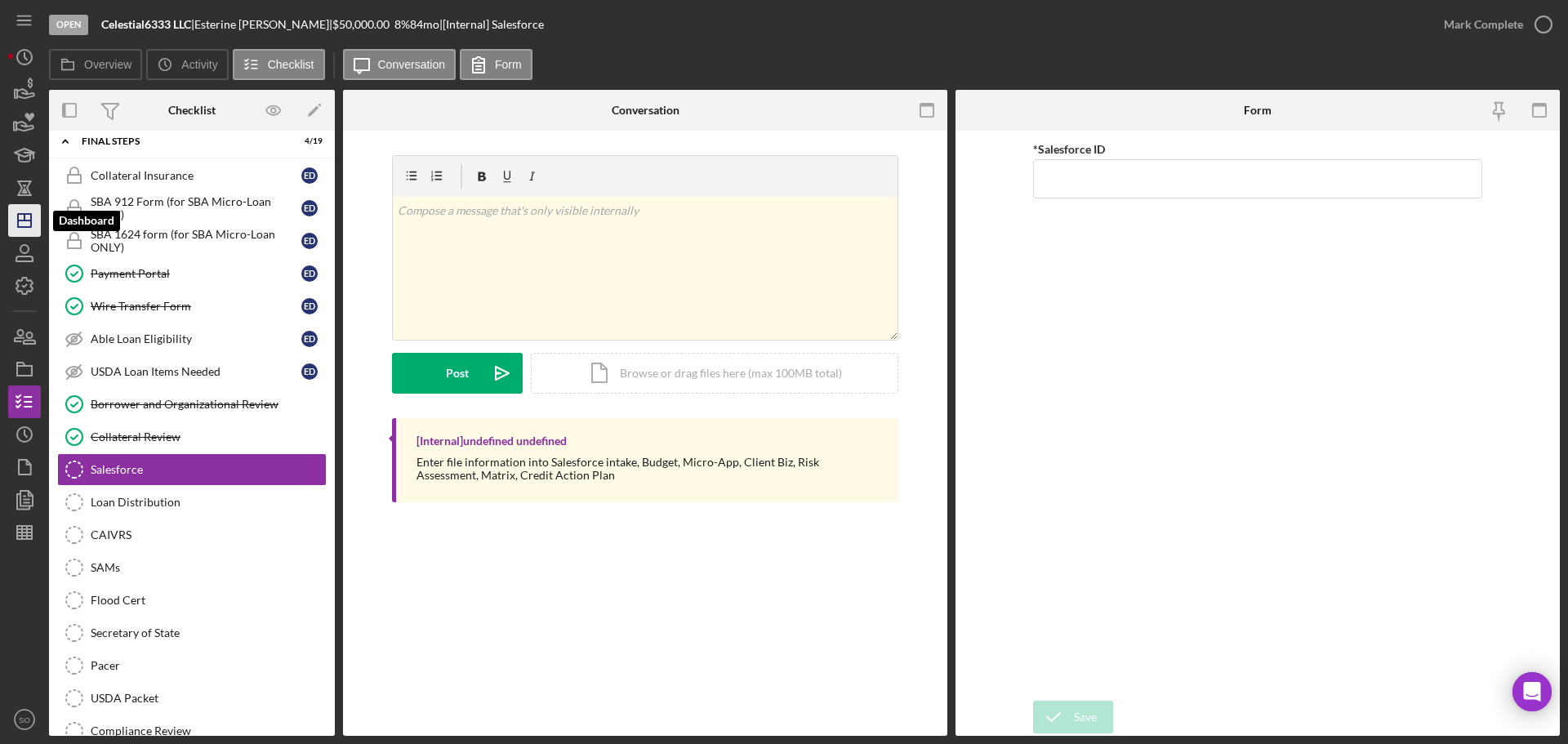
click at [24, 219] on line "button" at bounding box center [24, 217] width 0 height 7
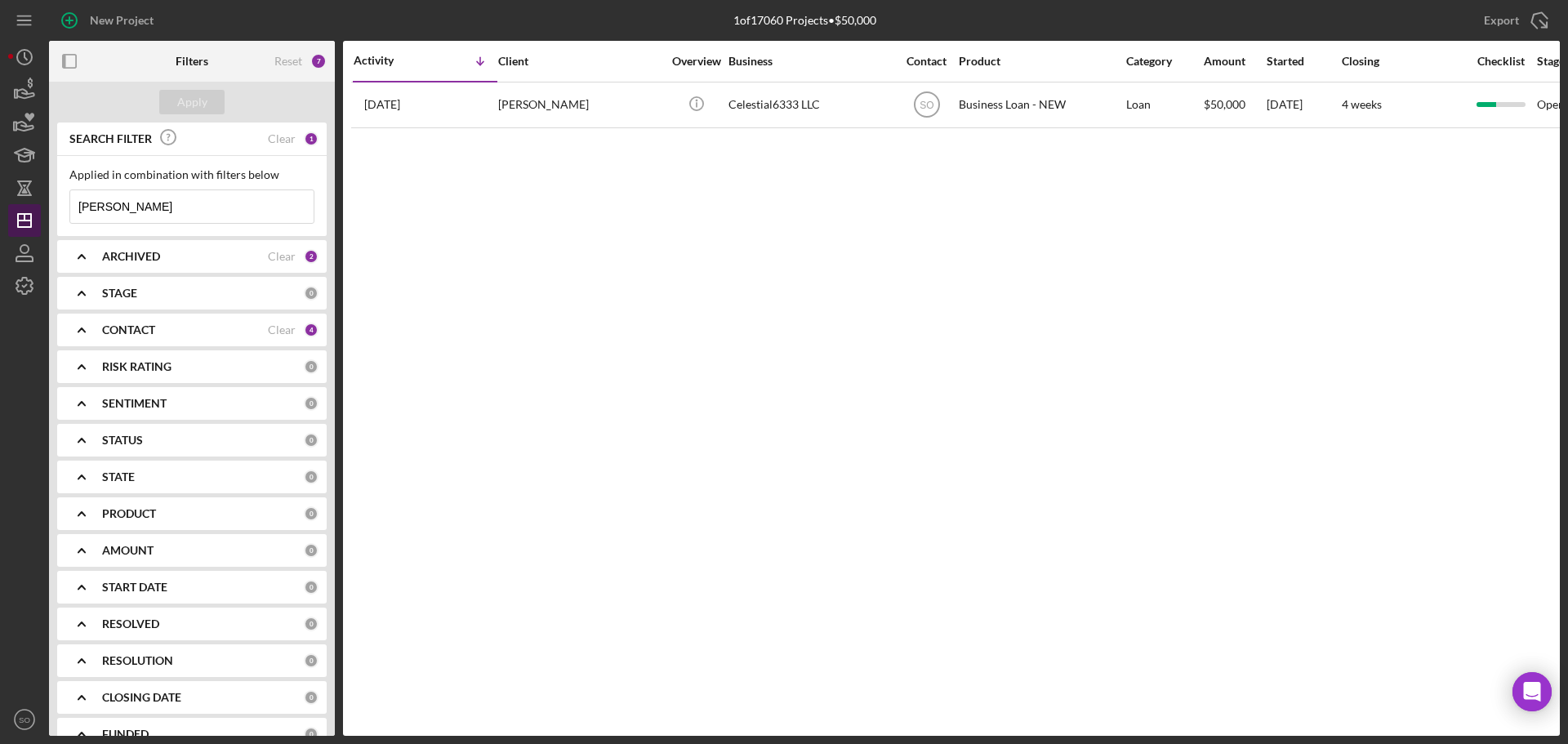
drag, startPoint x: 129, startPoint y: 203, endPoint x: 26, endPoint y: 206, distance: 103.0
click at [26, 206] on div "New Project 1 of 17060 Projects • $50,000 dahl Export Icon/Export Filters Reset…" at bounding box center [784, 368] width 1552 height 736
type input "marlena"
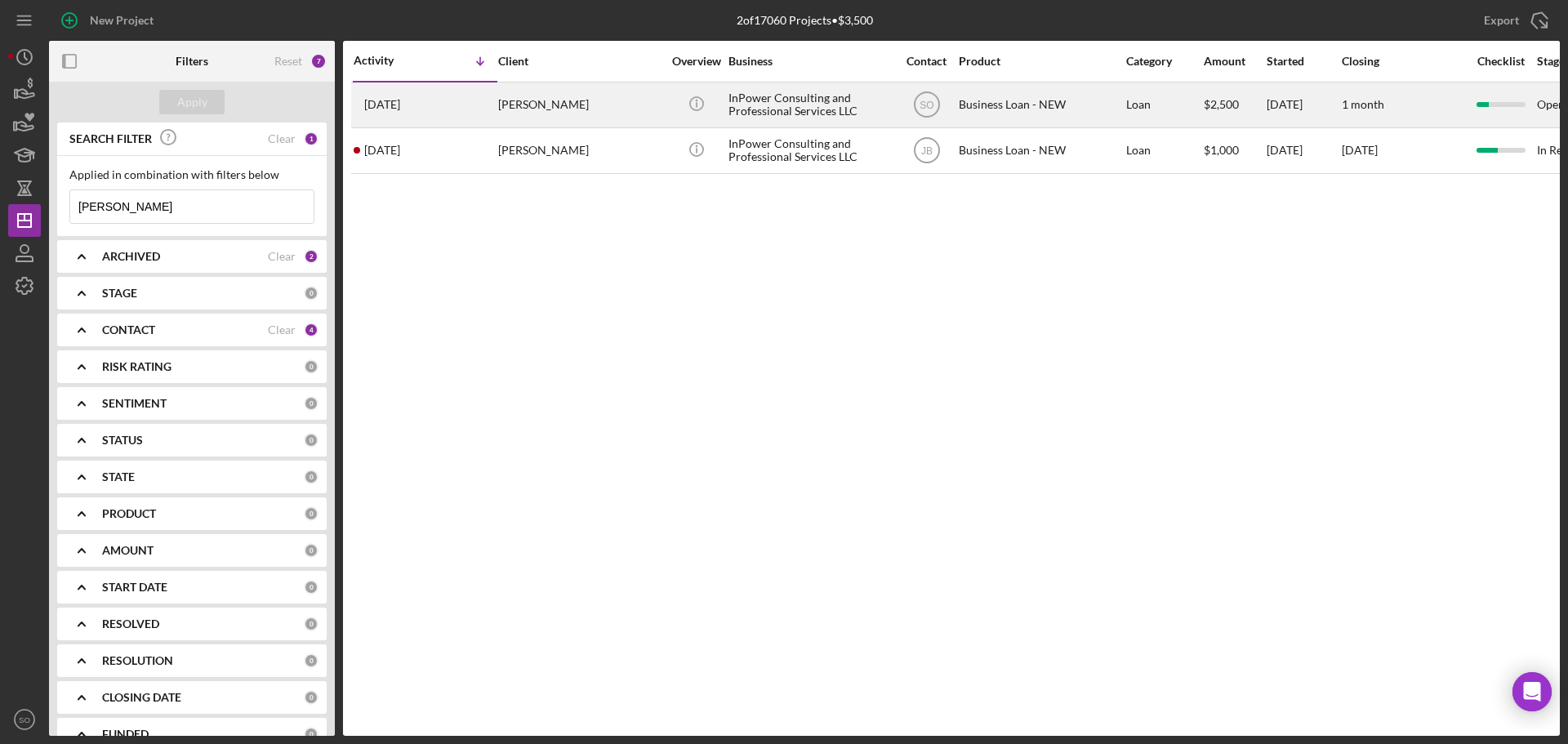
click at [553, 108] on div "Marlena Davis" at bounding box center [580, 104] width 163 height 43
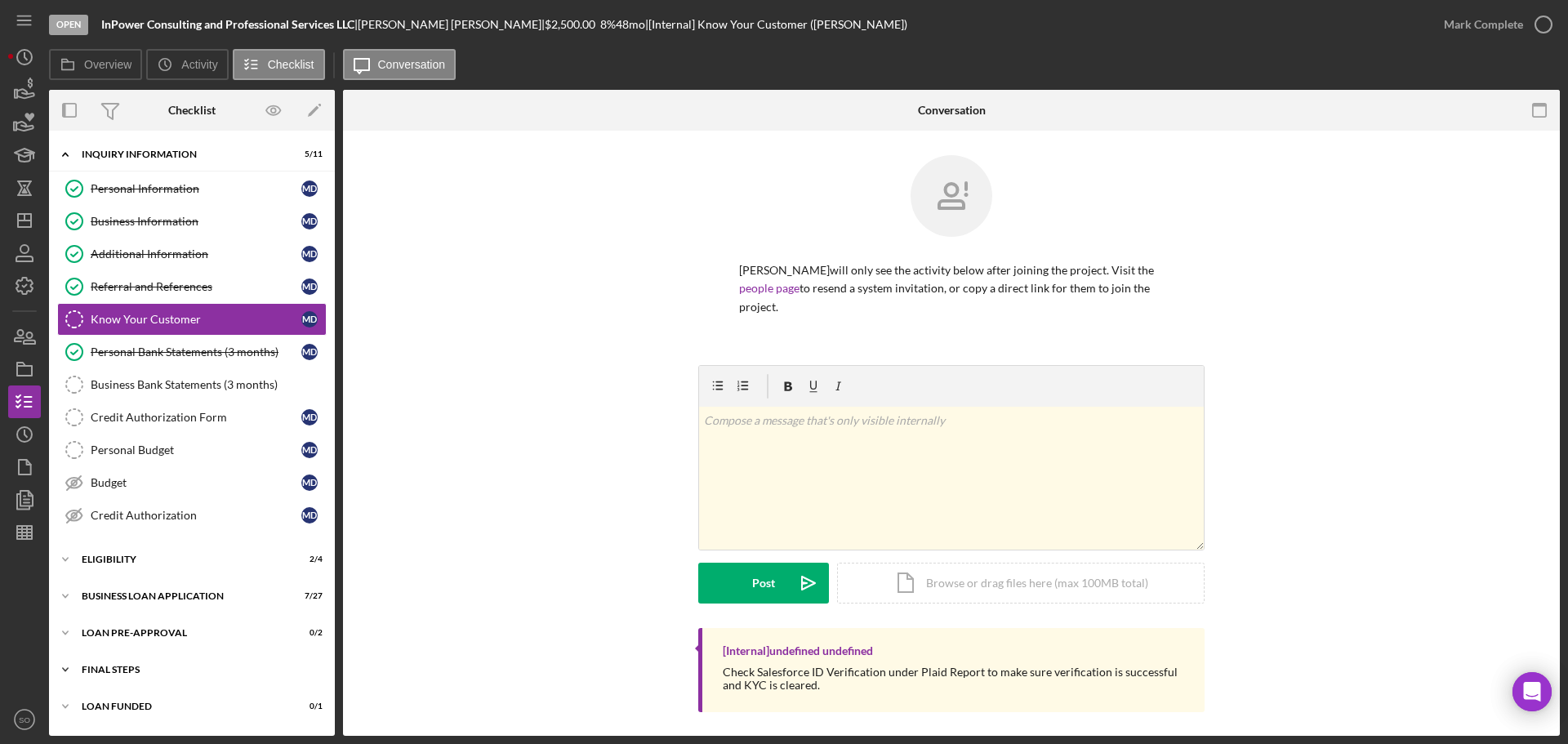
click at [186, 667] on div "FINAL STEPS" at bounding box center [198, 670] width 233 height 10
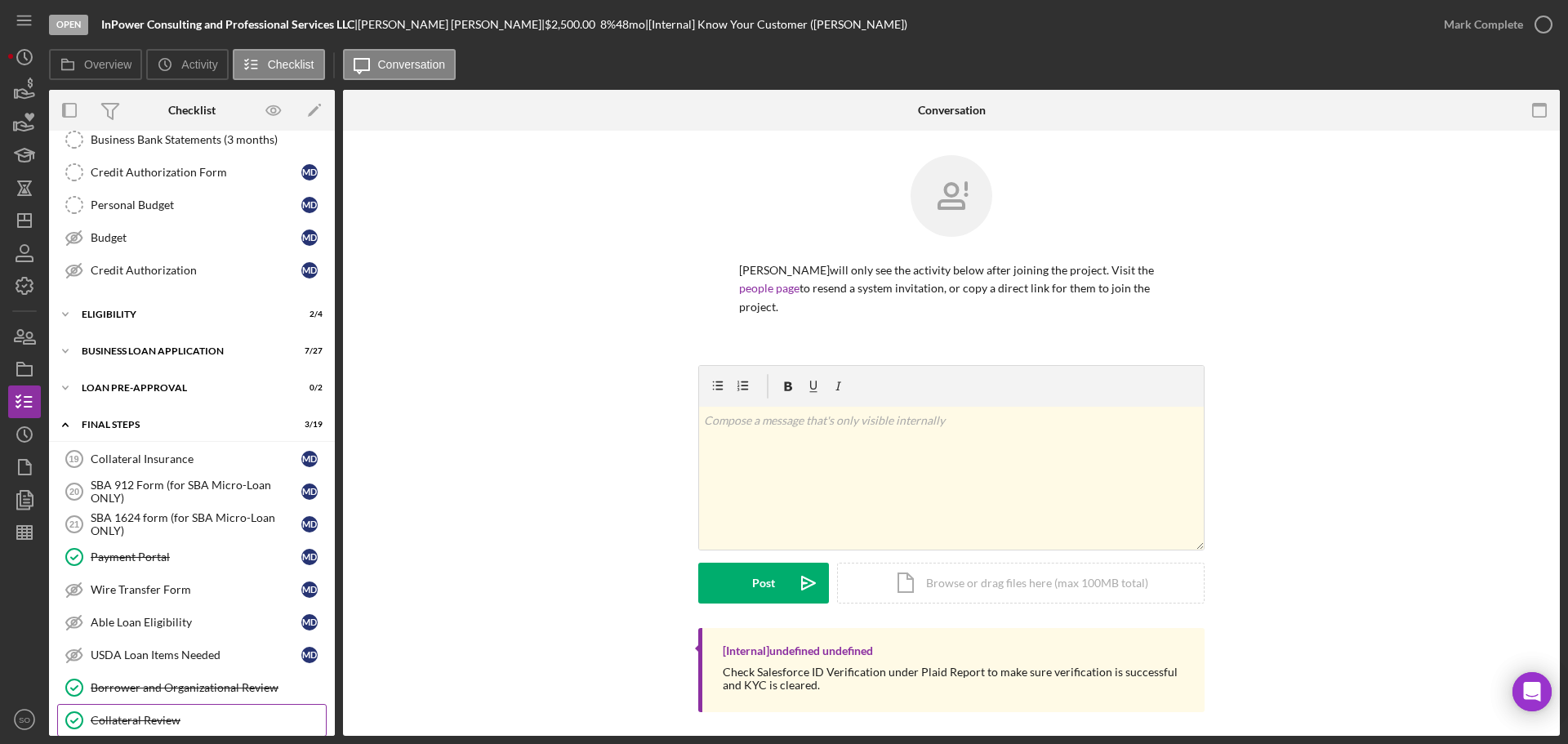
scroll to position [490, 0]
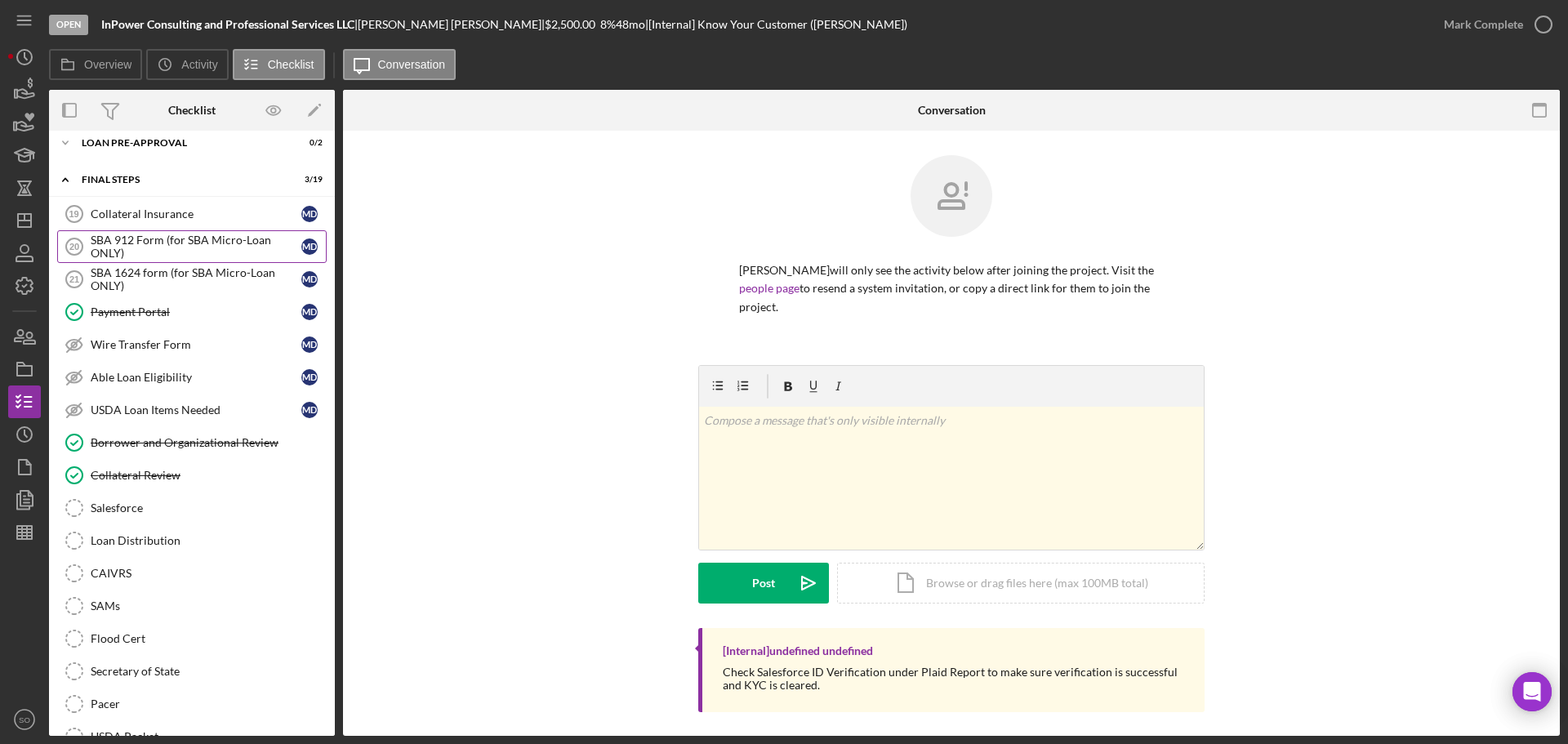
click at [148, 248] on div "SBA 912 Form (for SBA Micro-Loan ONLY)" at bounding box center [196, 246] width 211 height 26
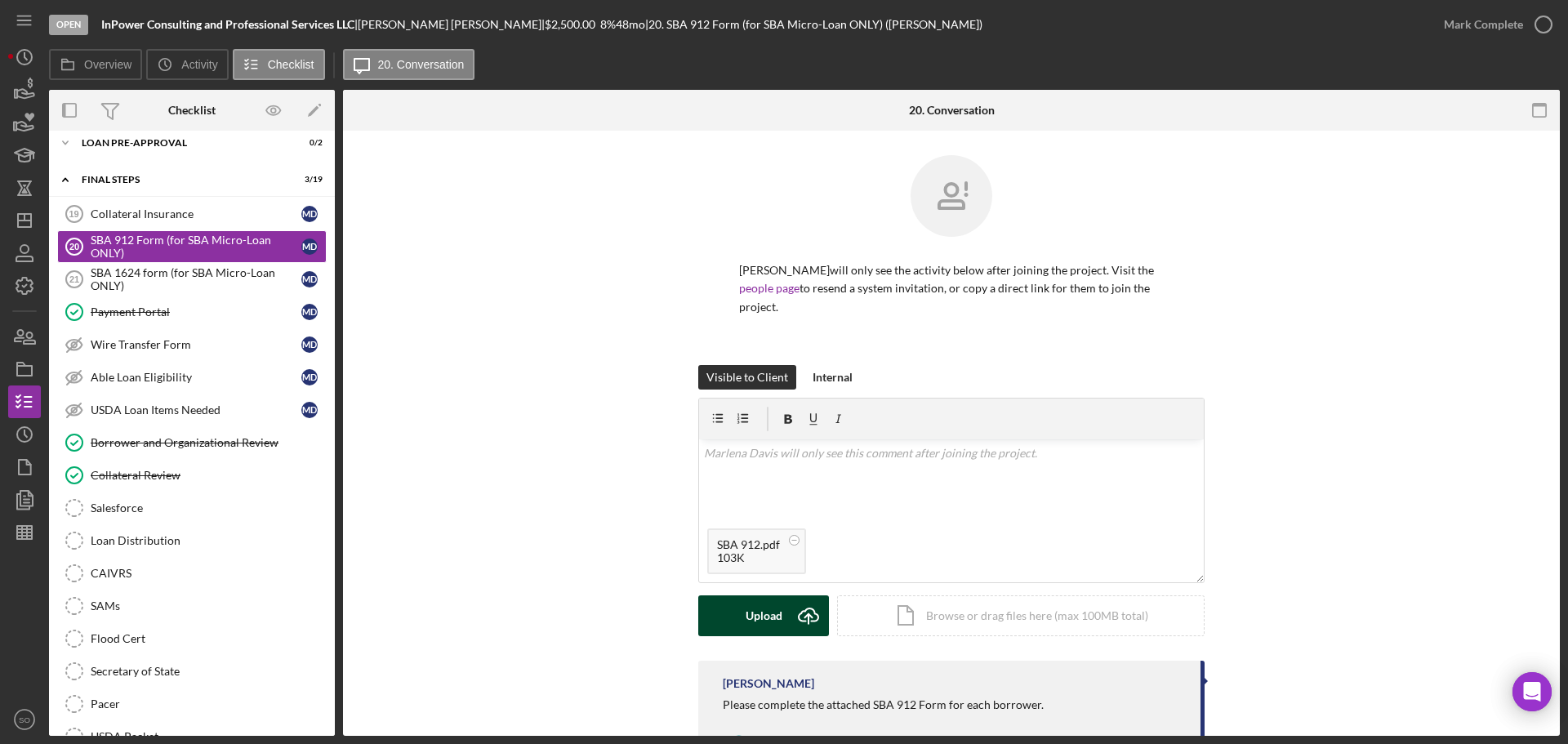
click at [783, 614] on button "Upload Icon/Upload" at bounding box center [763, 615] width 130 height 41
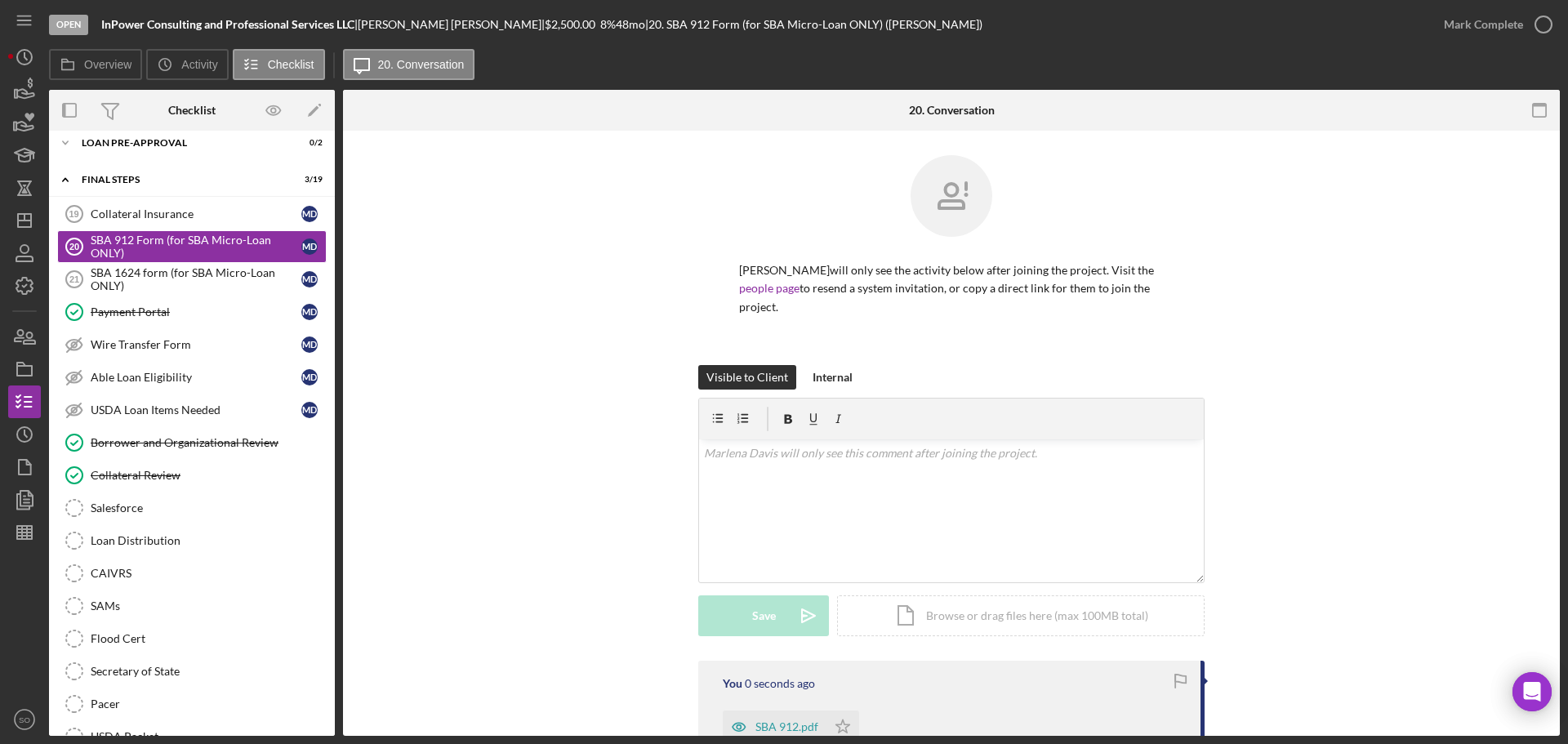
scroll to position [163, 0]
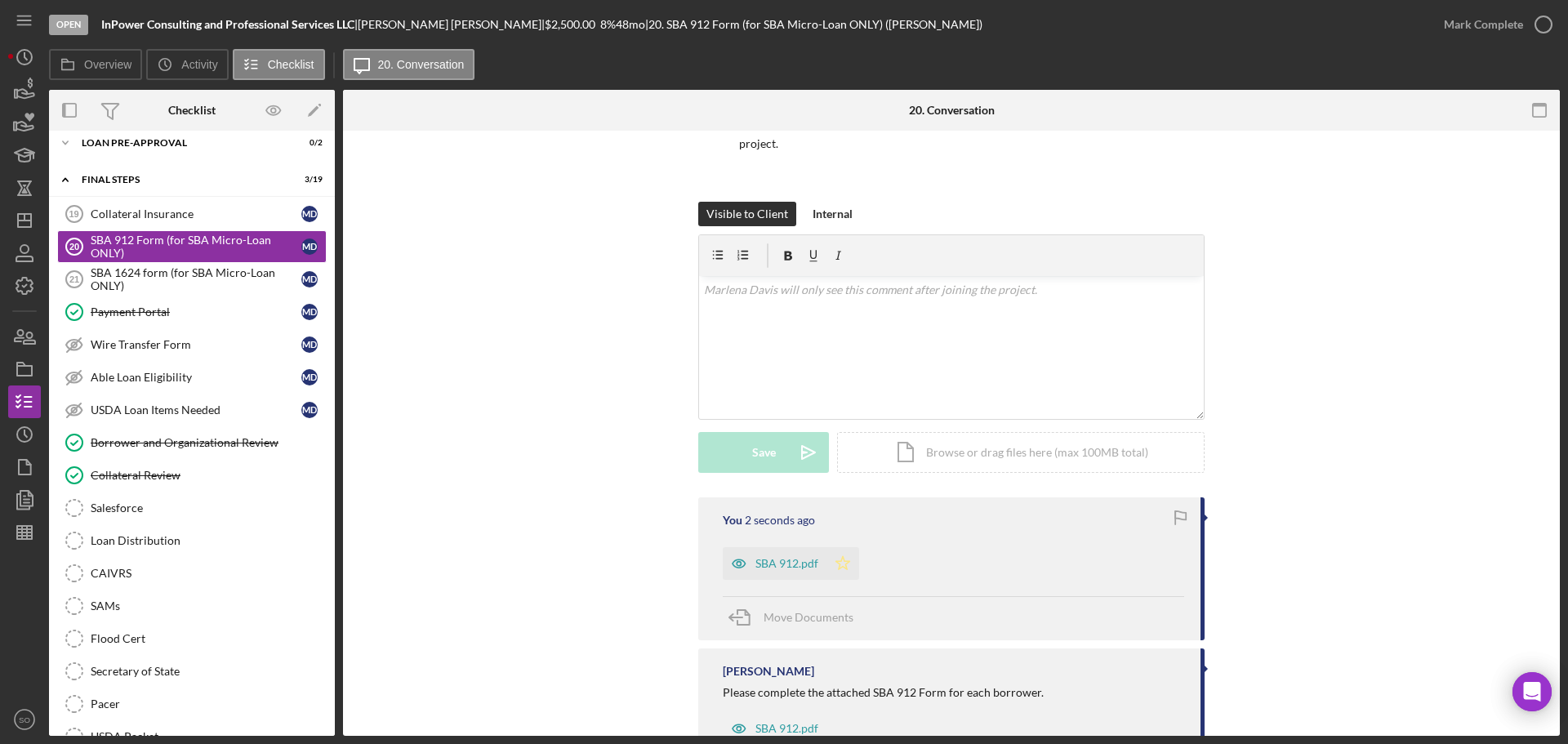
click at [841, 559] on polygon "button" at bounding box center [843, 563] width 14 height 14
click at [1441, 29] on button "Mark Complete" at bounding box center [1494, 24] width 132 height 33
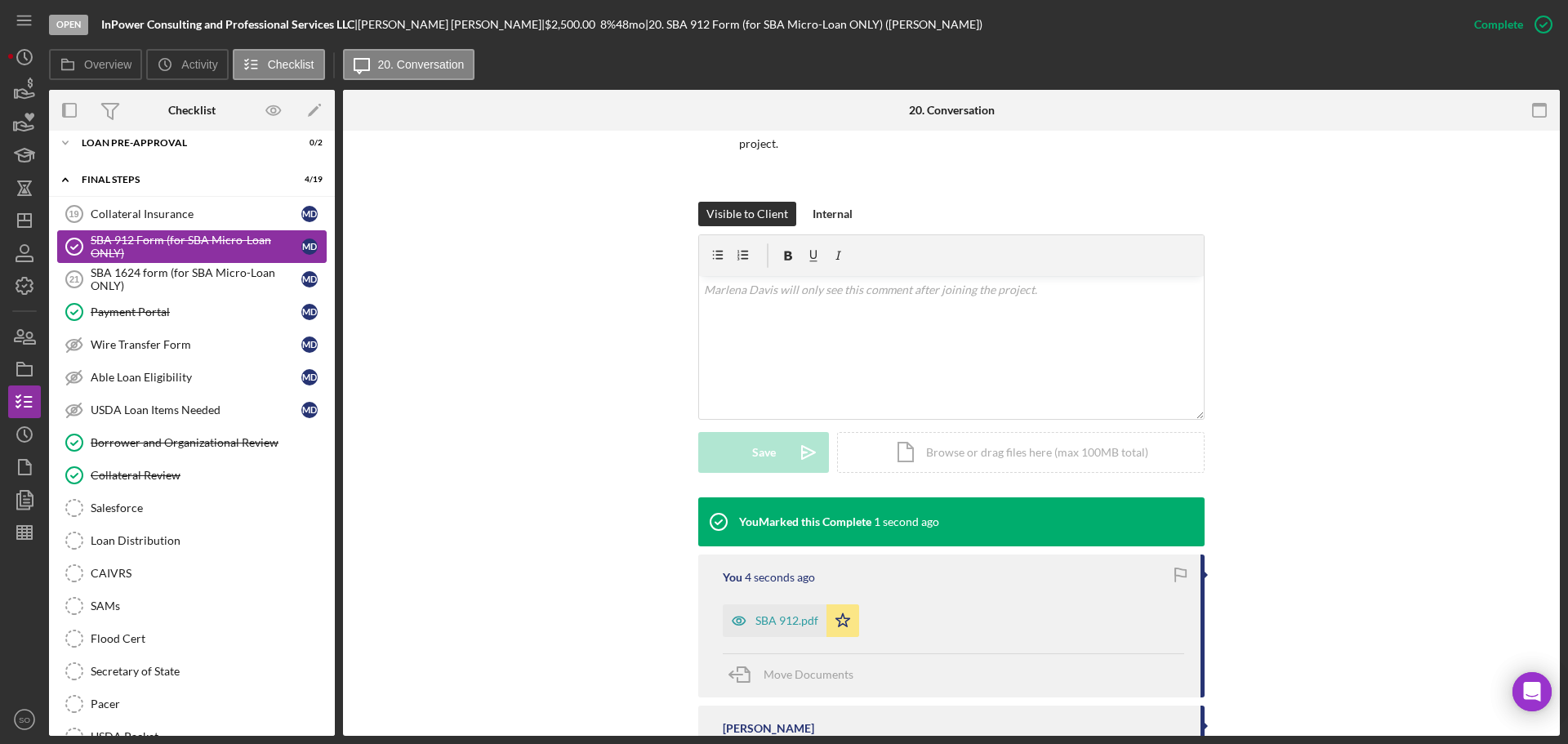
click at [179, 262] on link "SBA 912 Form (for SBA Micro-Loan ONLY) SBA 912 Form (for SBA Micro-Loan ONLY) M…" at bounding box center [191, 246] width 270 height 33
click at [188, 275] on div "SBA 1624 form (for SBA Micro-Loan ONLY)" at bounding box center [196, 279] width 211 height 26
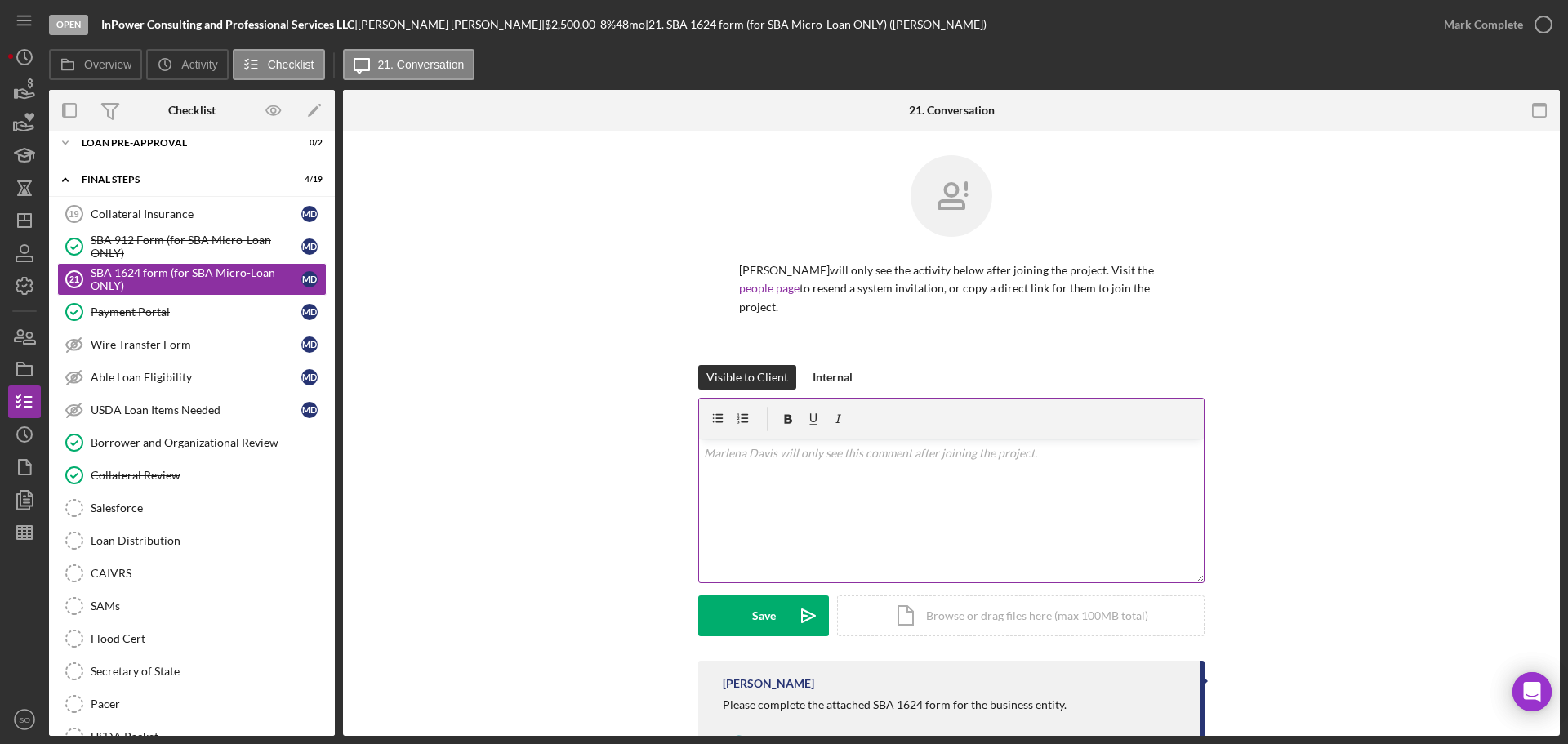
scroll to position [70, 0]
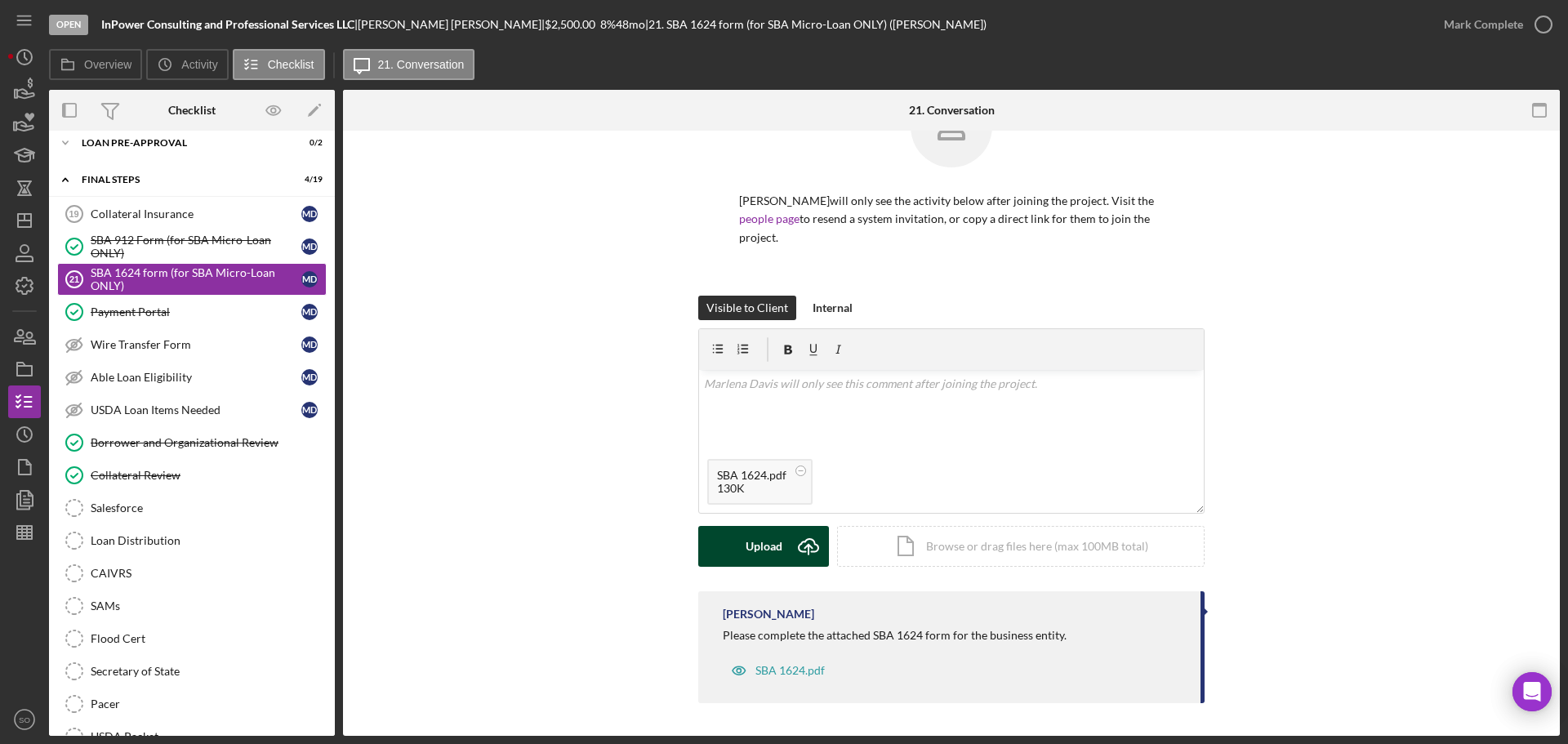
click at [748, 542] on div "Upload" at bounding box center [764, 546] width 37 height 41
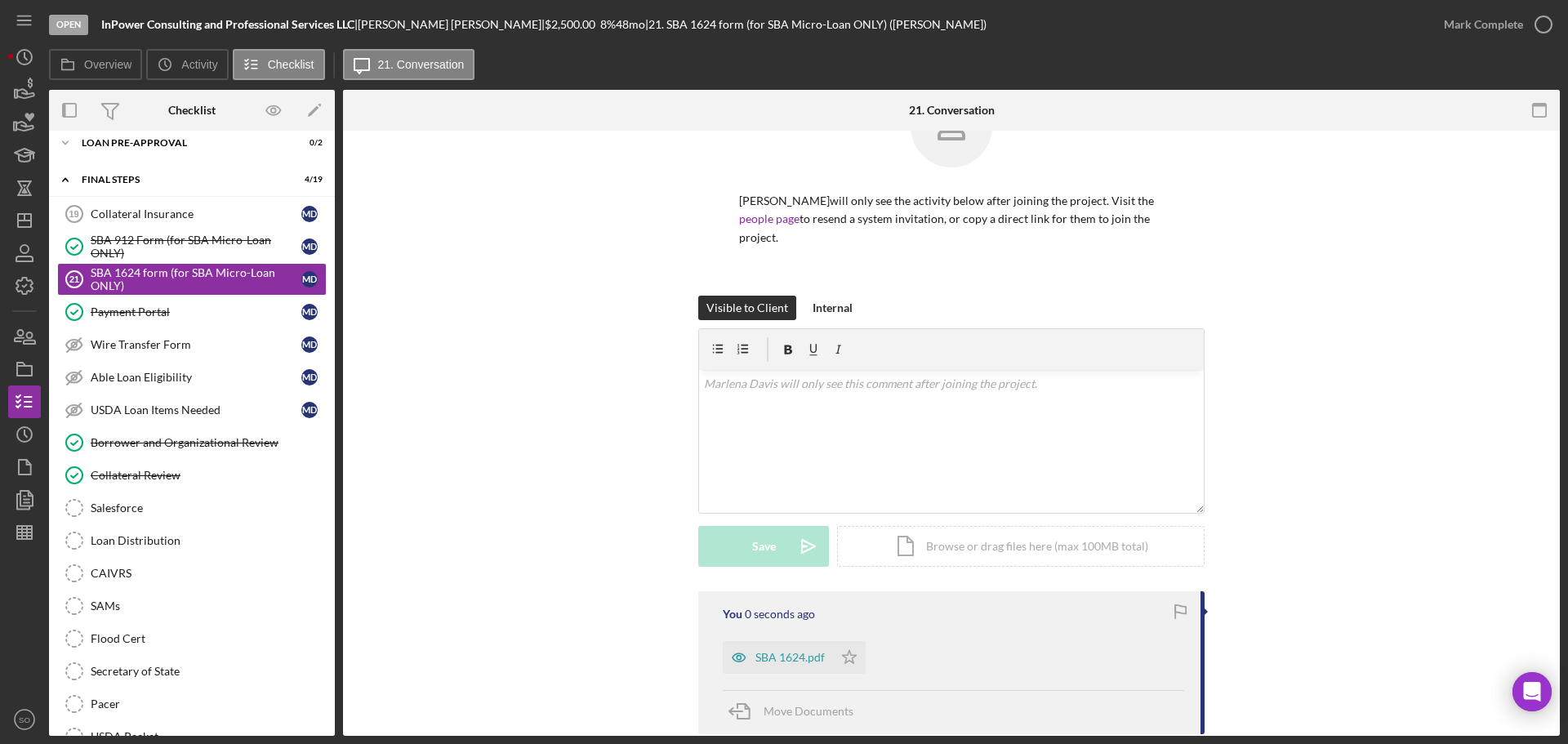
scroll to position [221, 0]
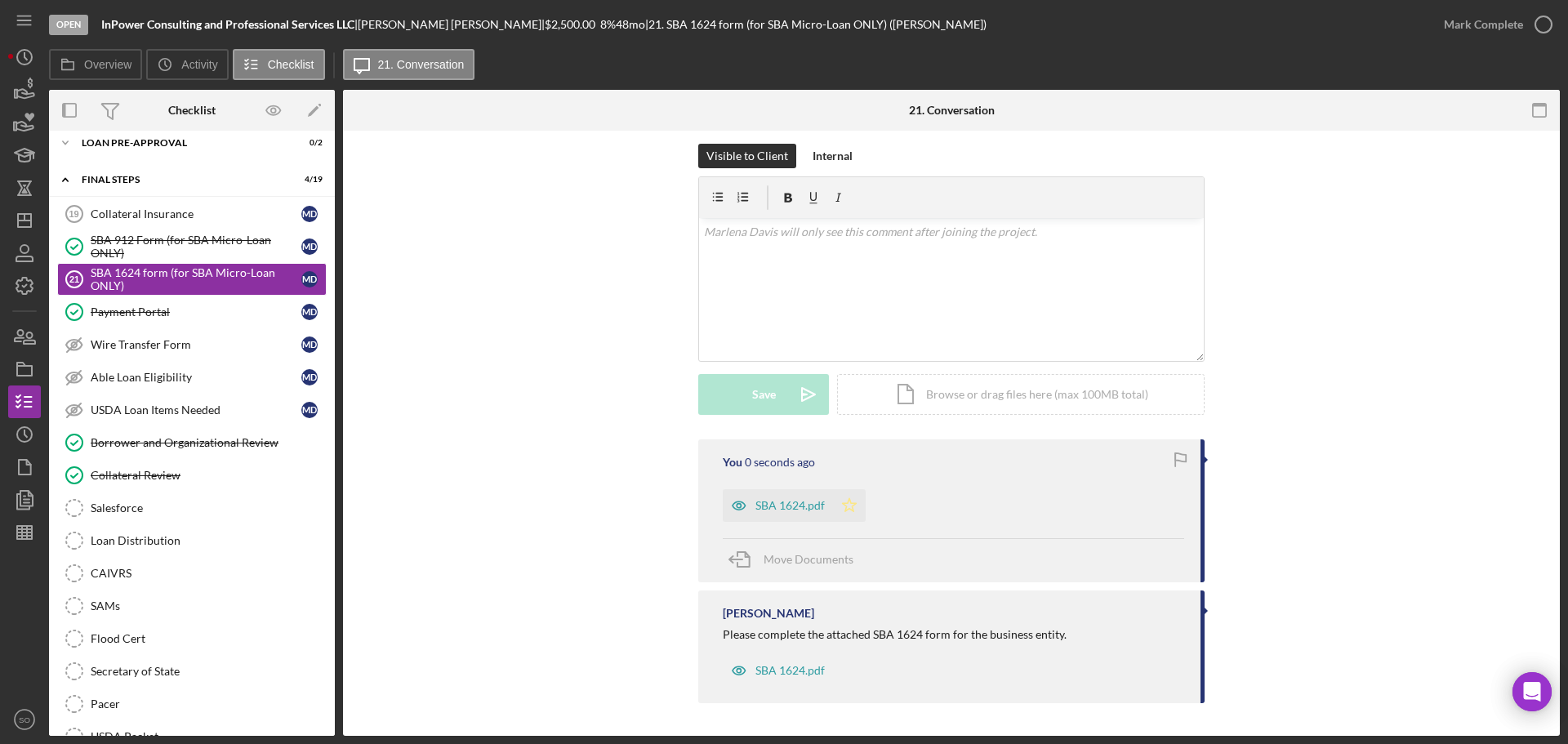
click at [848, 511] on icon "Icon/Star" at bounding box center [849, 505] width 33 height 33
click at [1476, 31] on div "Mark Complete" at bounding box center [1484, 24] width 79 height 33
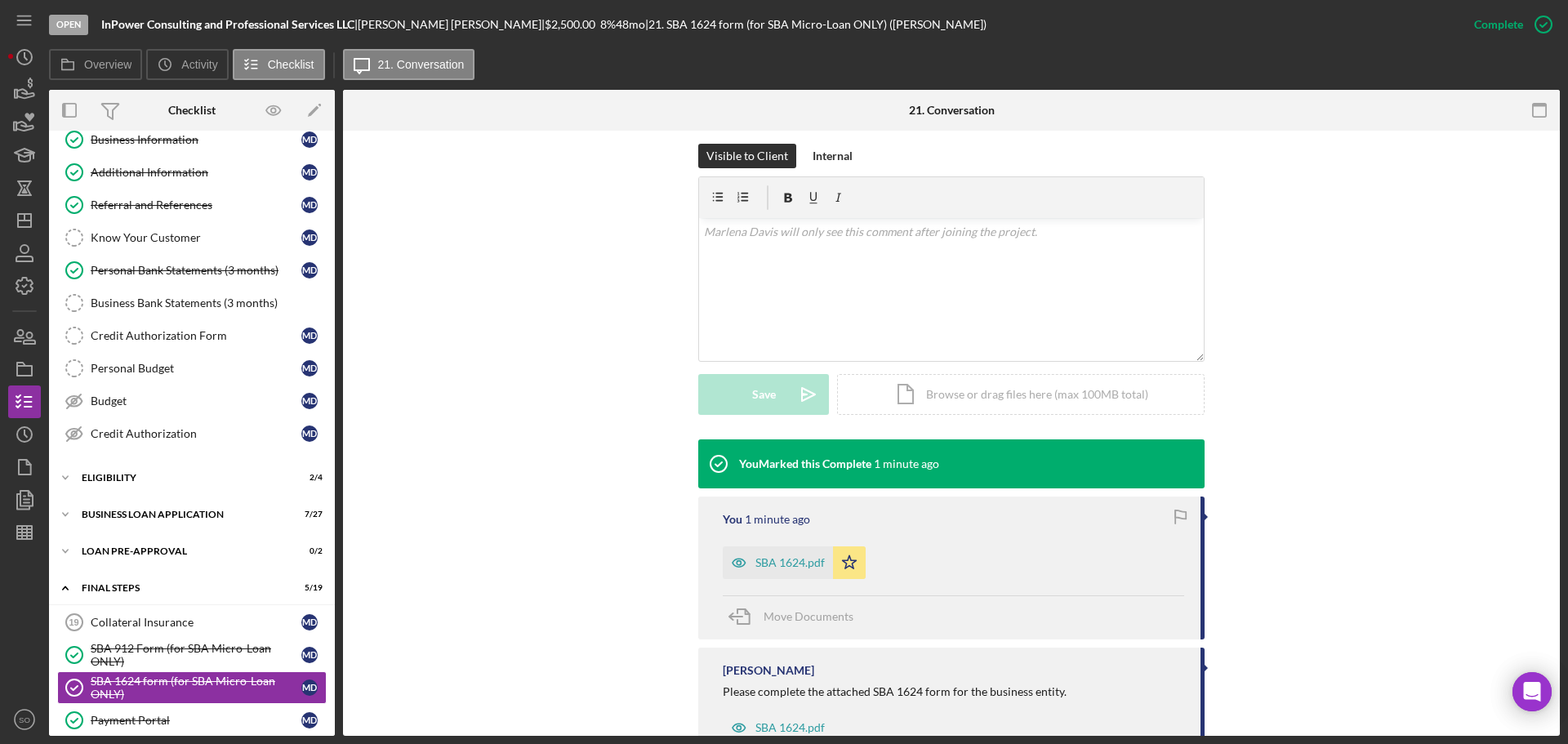
scroll to position [0, 0]
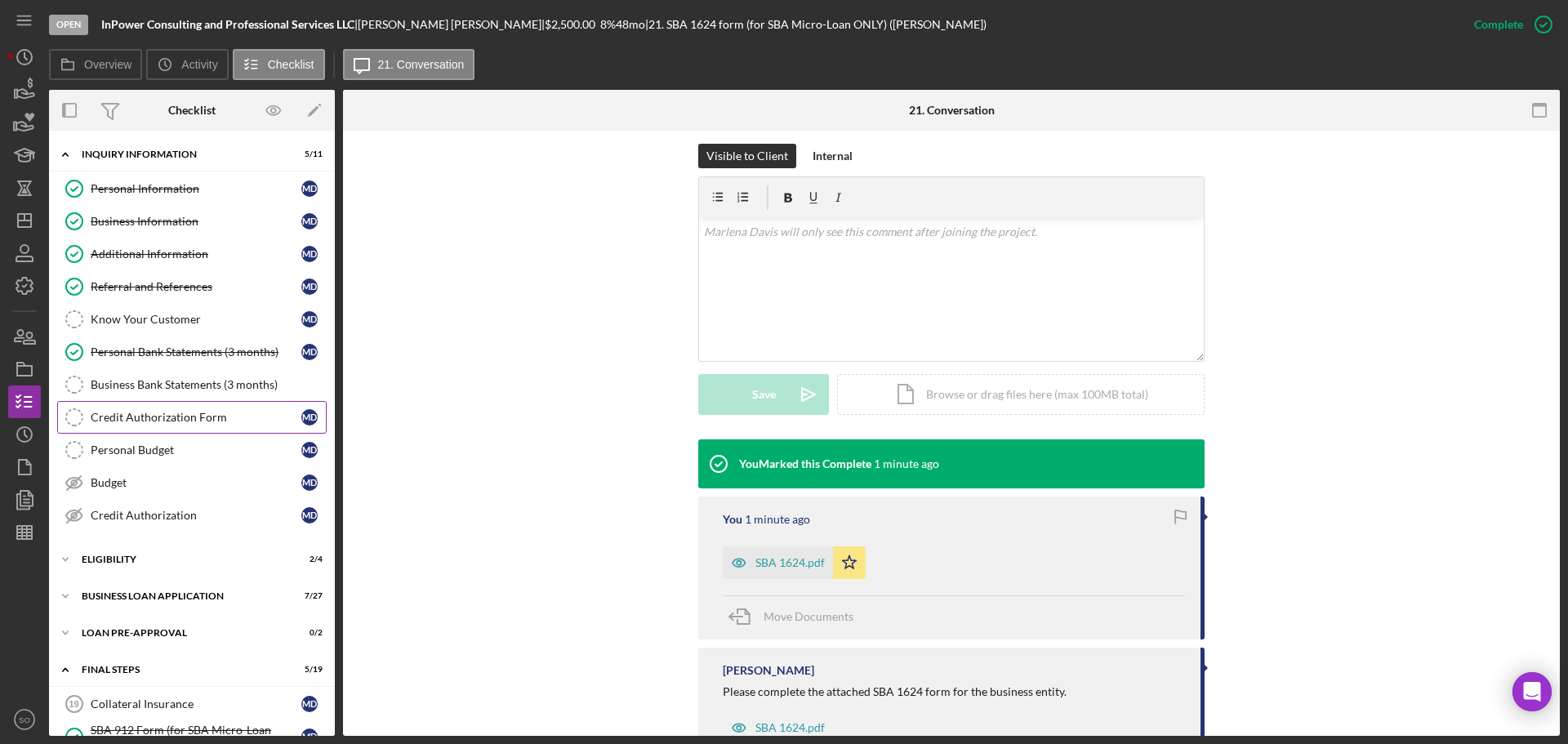
drag, startPoint x: 183, startPoint y: 418, endPoint x: 205, endPoint y: 419, distance: 22.0
click at [183, 418] on div "Credit Authorization Form" at bounding box center [196, 417] width 211 height 14
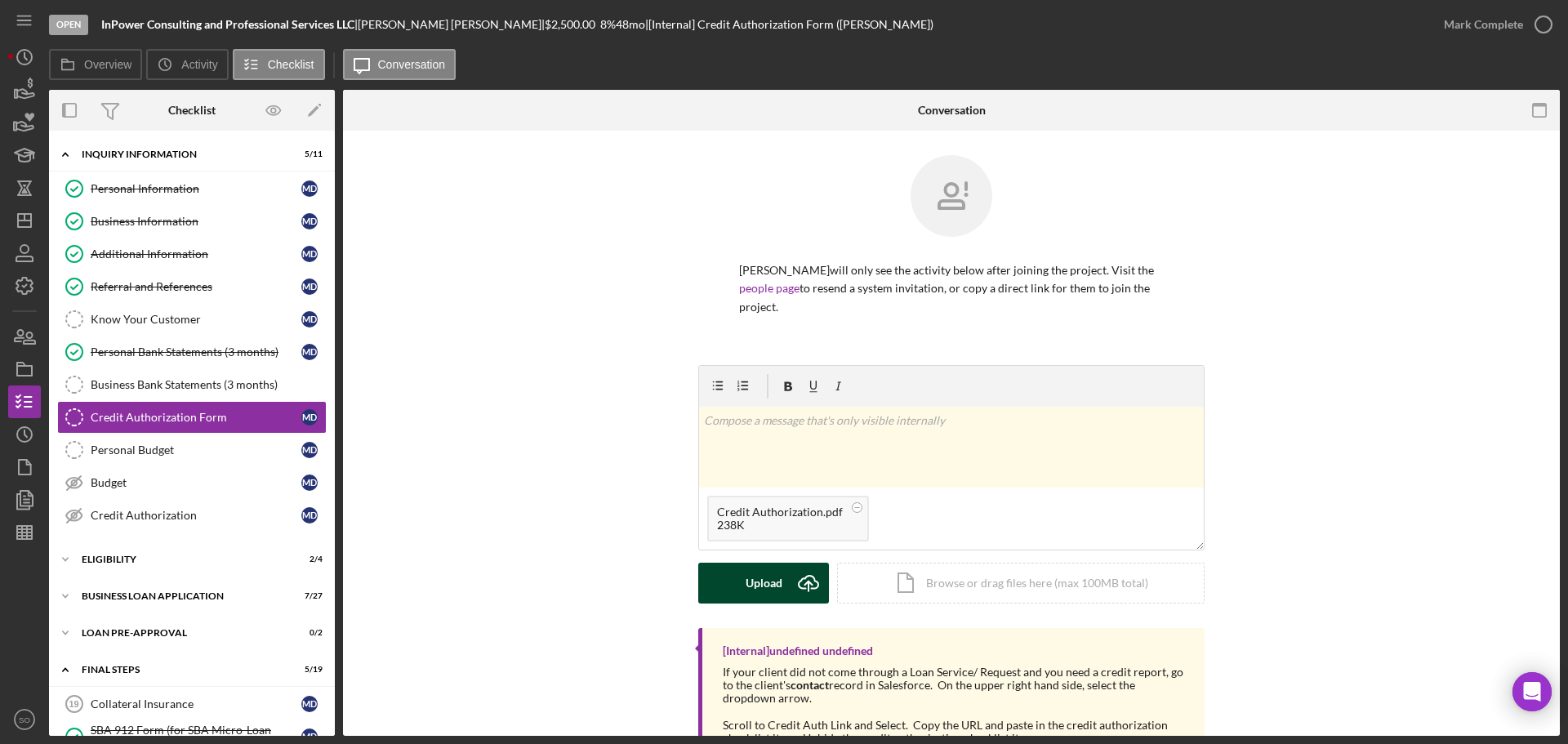
click at [750, 578] on div "Upload" at bounding box center [764, 584] width 37 height 41
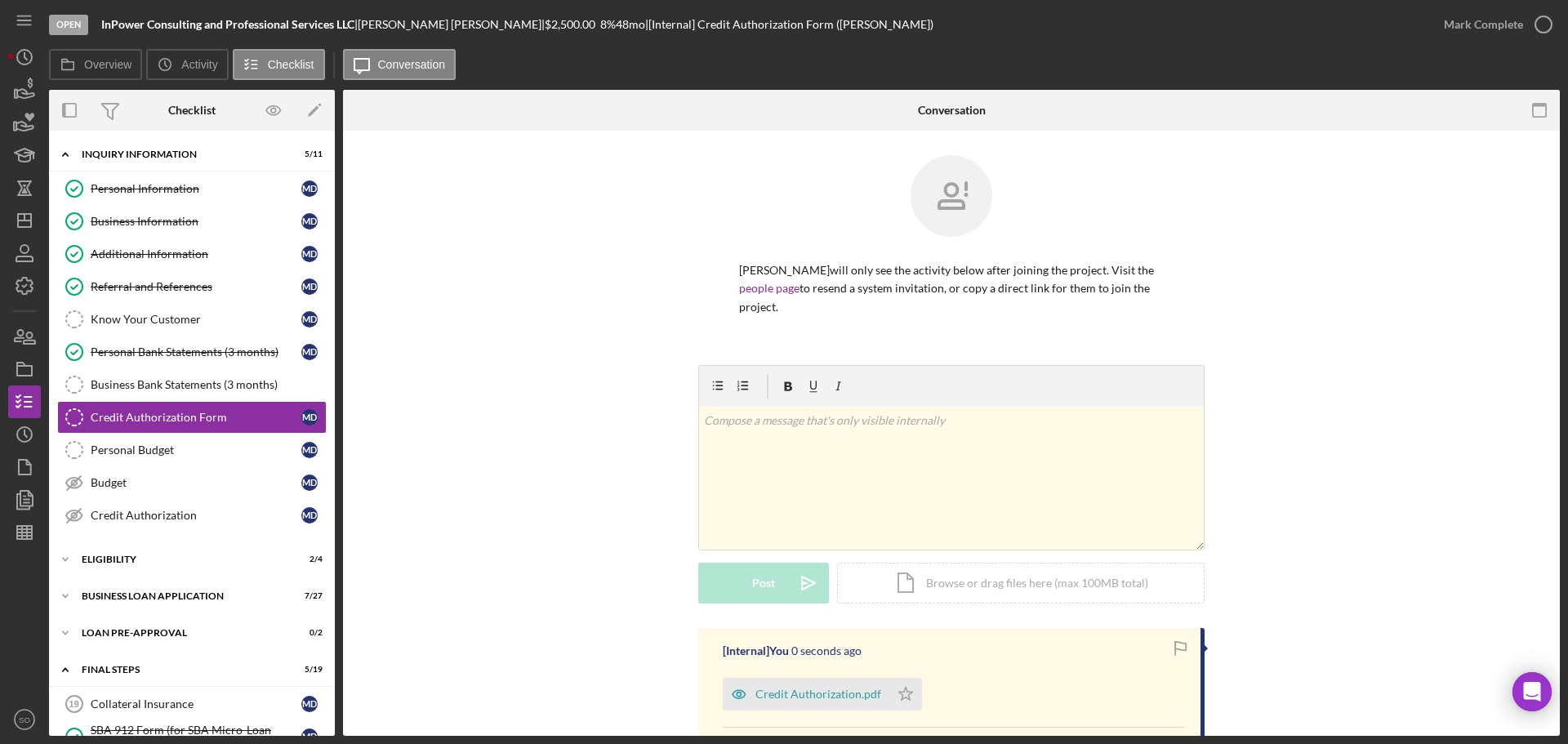
scroll to position [252, 0]
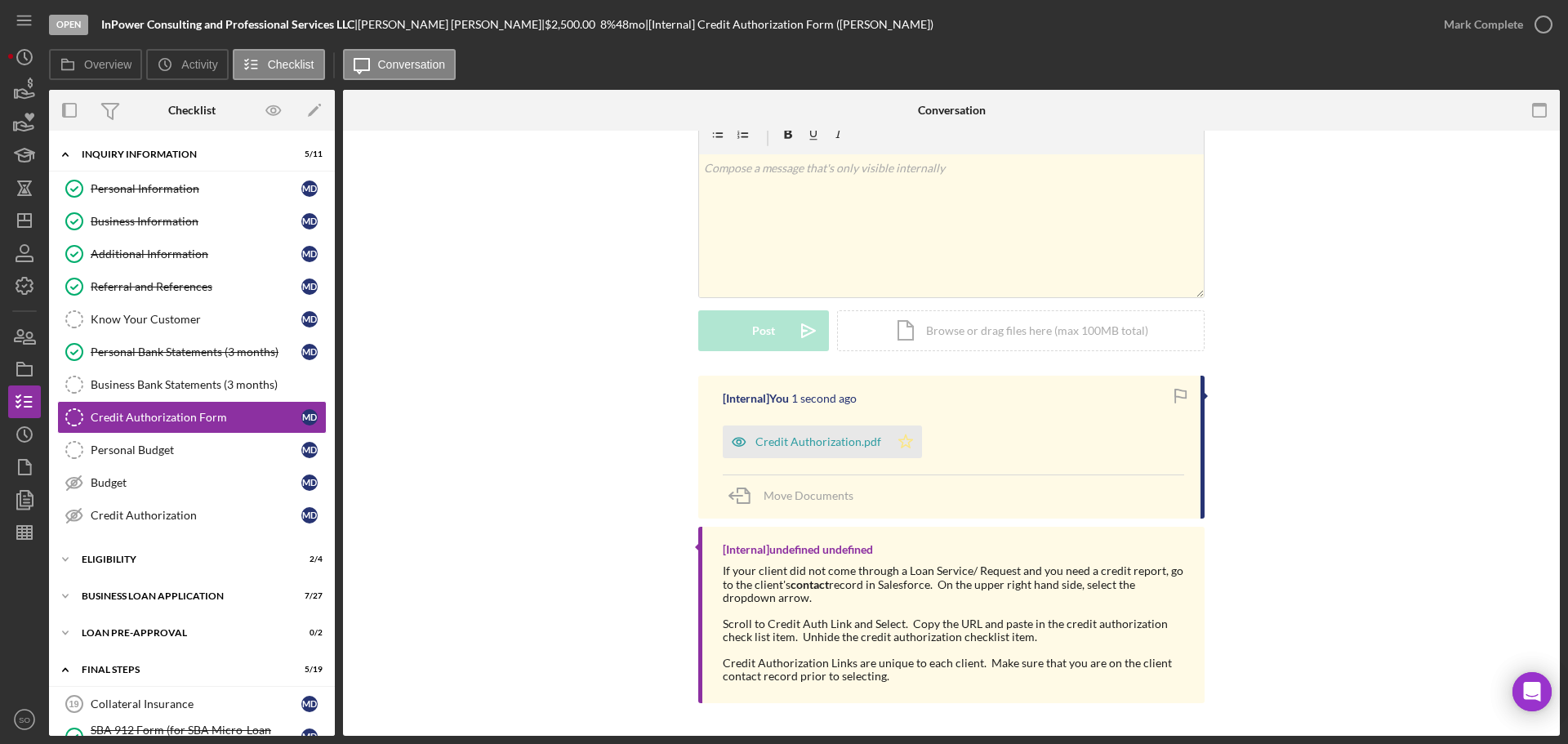
click at [901, 442] on icon "Icon/Star" at bounding box center [906, 442] width 33 height 33
click at [1476, 28] on div "Mark Complete" at bounding box center [1484, 24] width 79 height 33
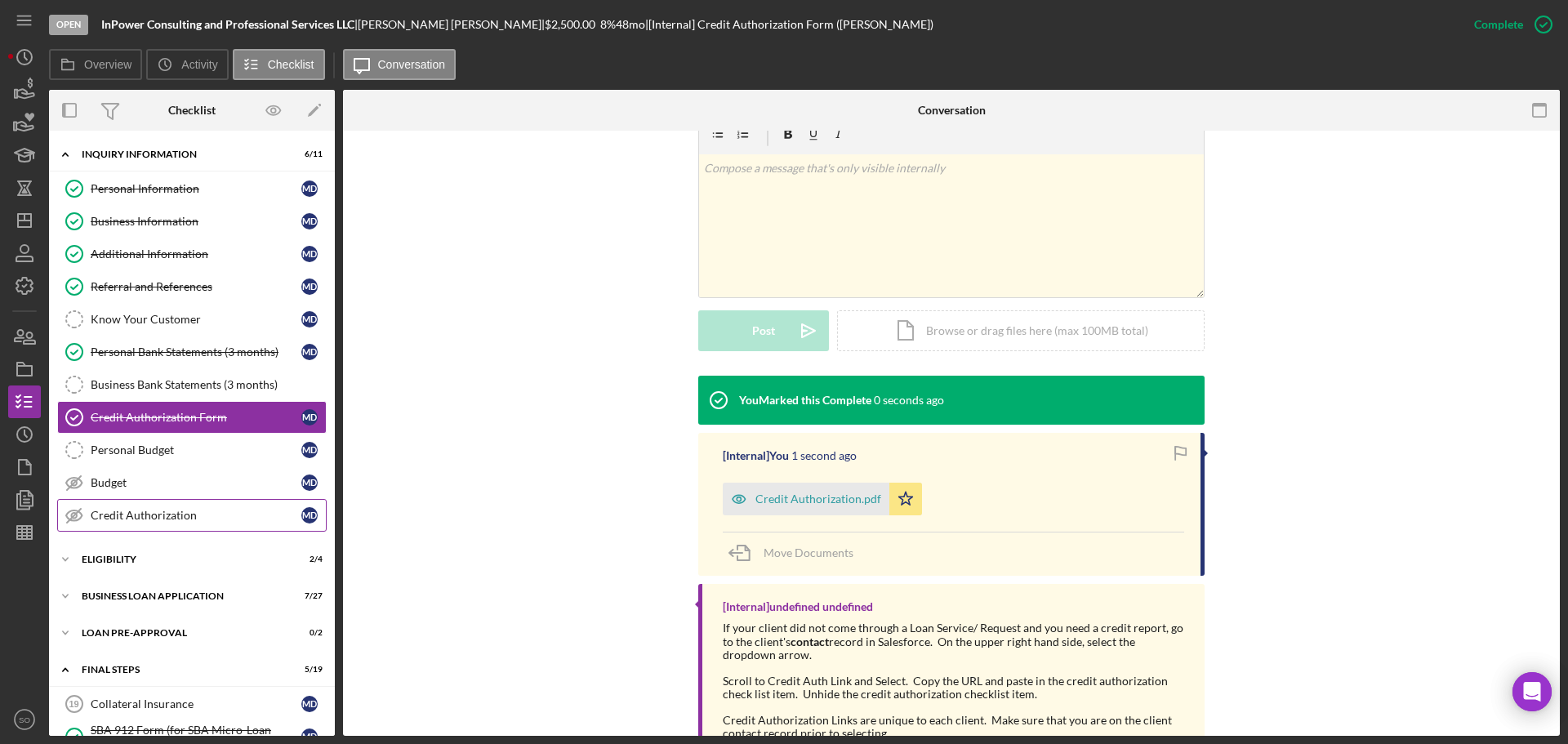
click at [185, 510] on div "Credit Authorization" at bounding box center [196, 516] width 211 height 14
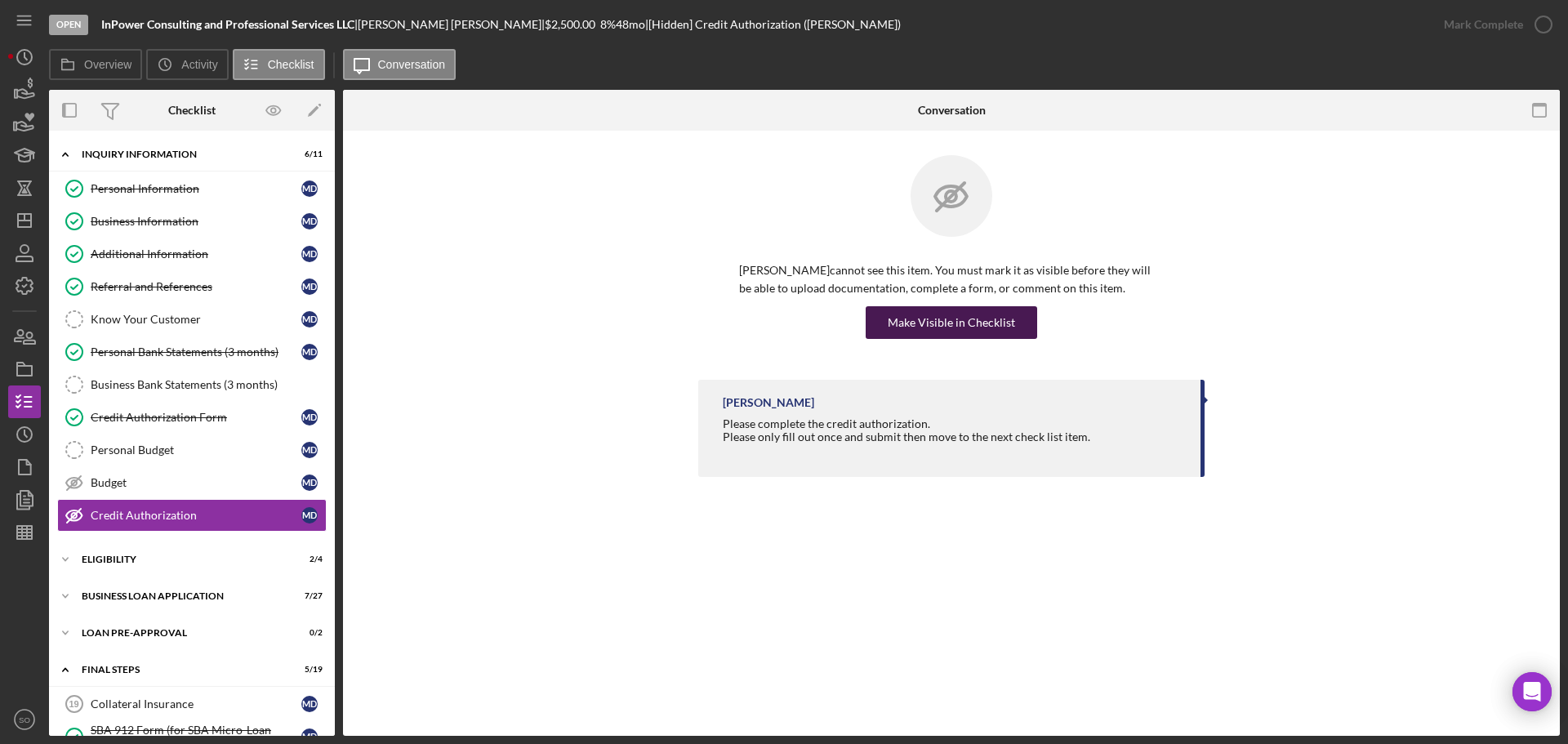
click at [910, 320] on div "Make Visible in Checklist" at bounding box center [952, 323] width 128 height 33
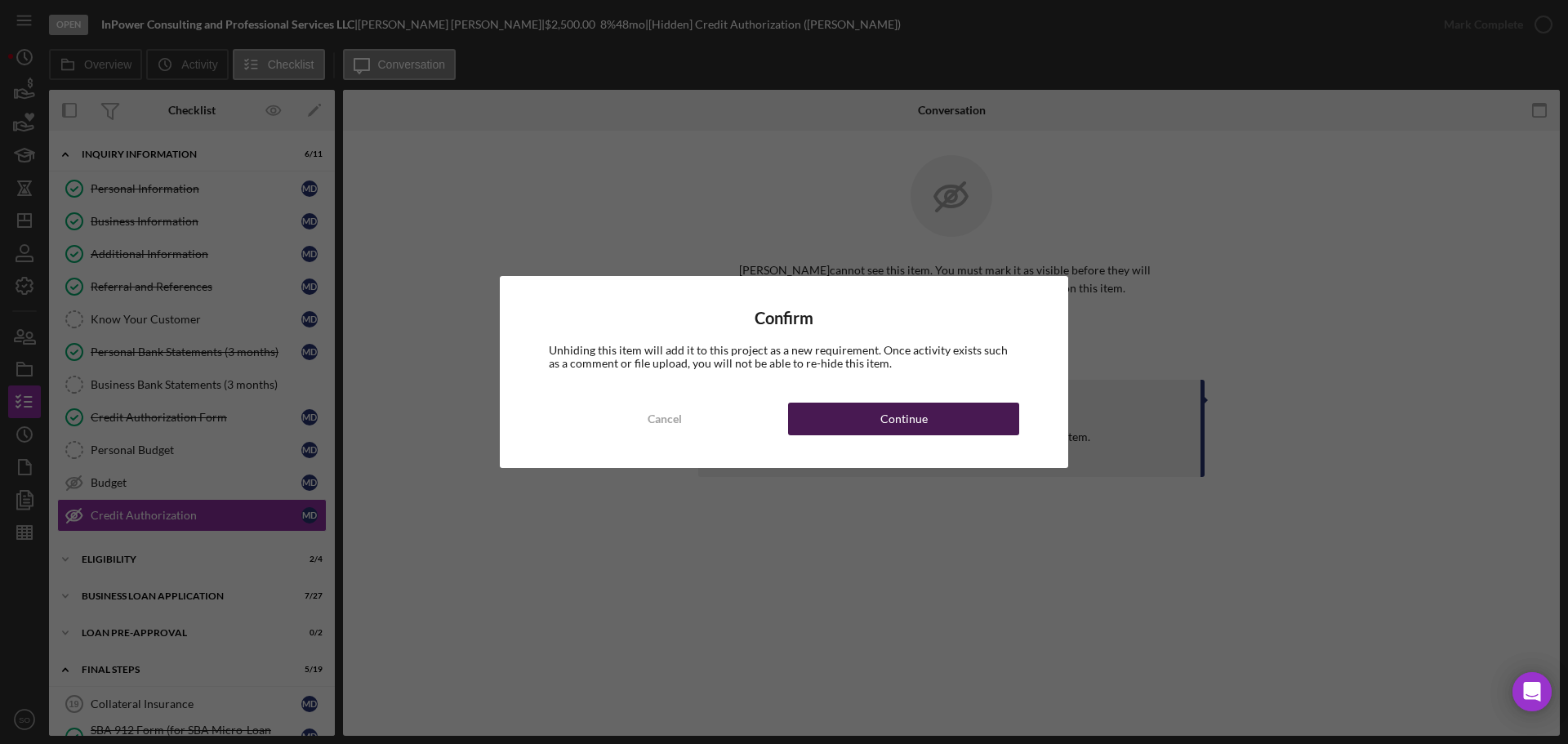
click at [882, 423] on div "Continue" at bounding box center [903, 419] width 47 height 33
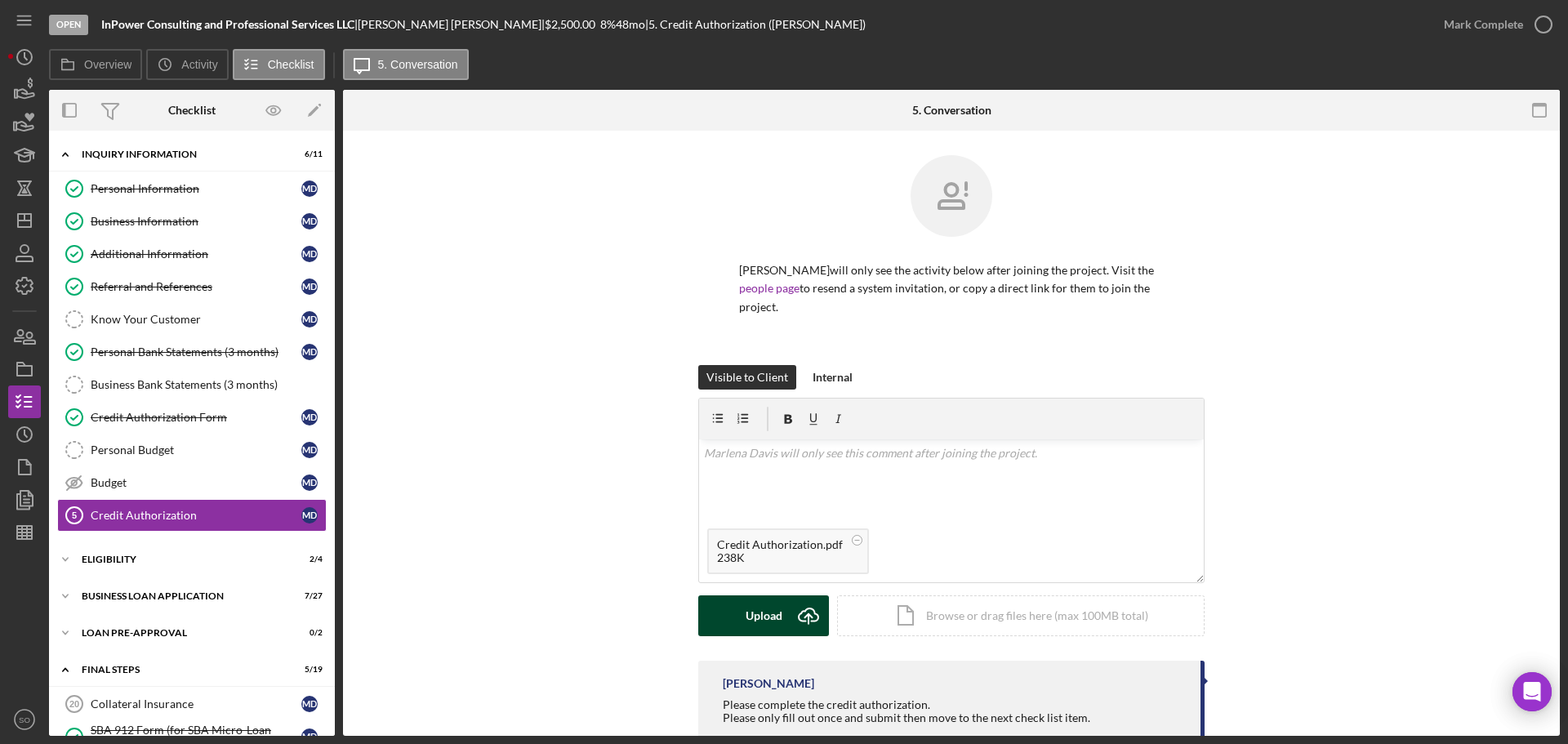
click at [770, 607] on div "Upload" at bounding box center [764, 615] width 37 height 41
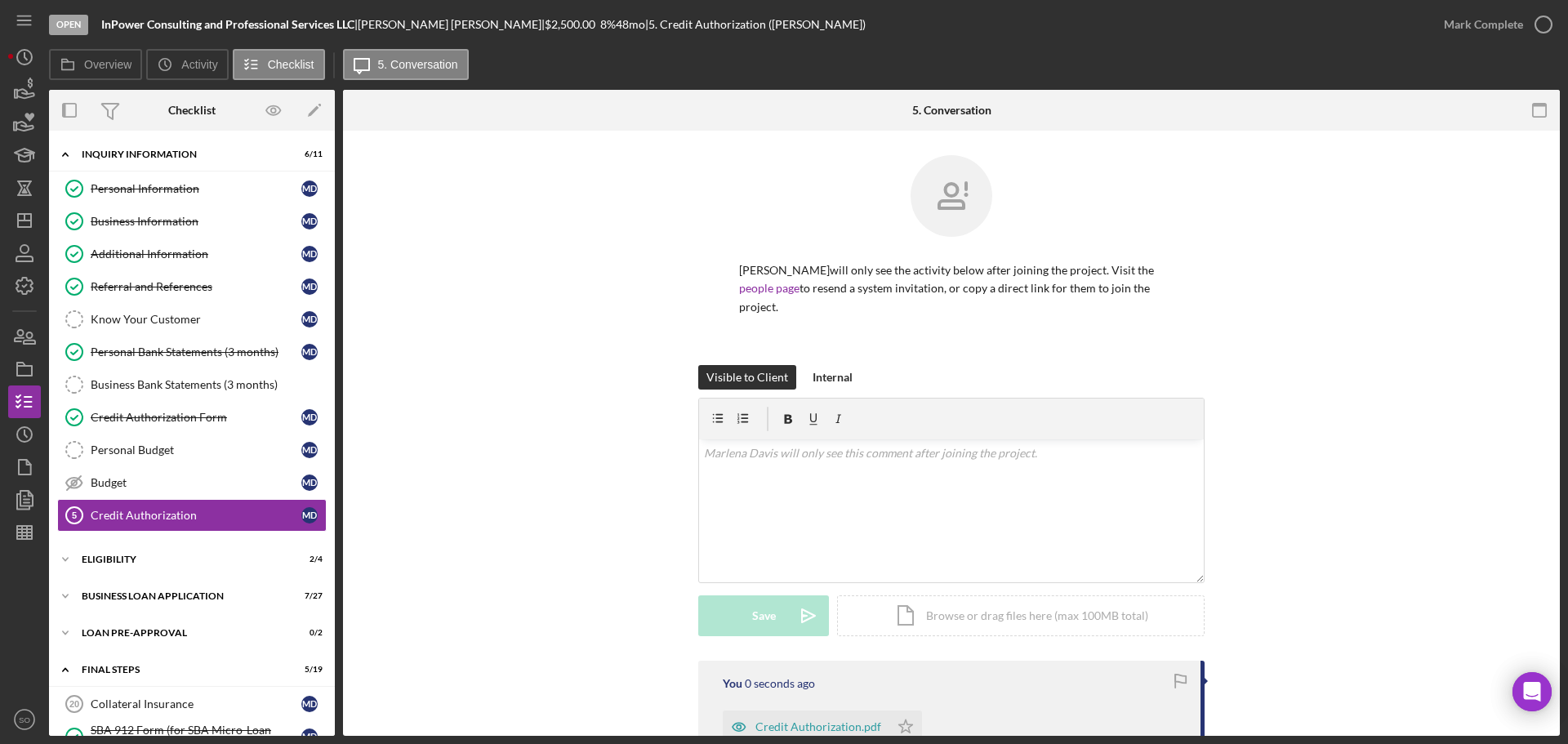
scroll to position [207, 0]
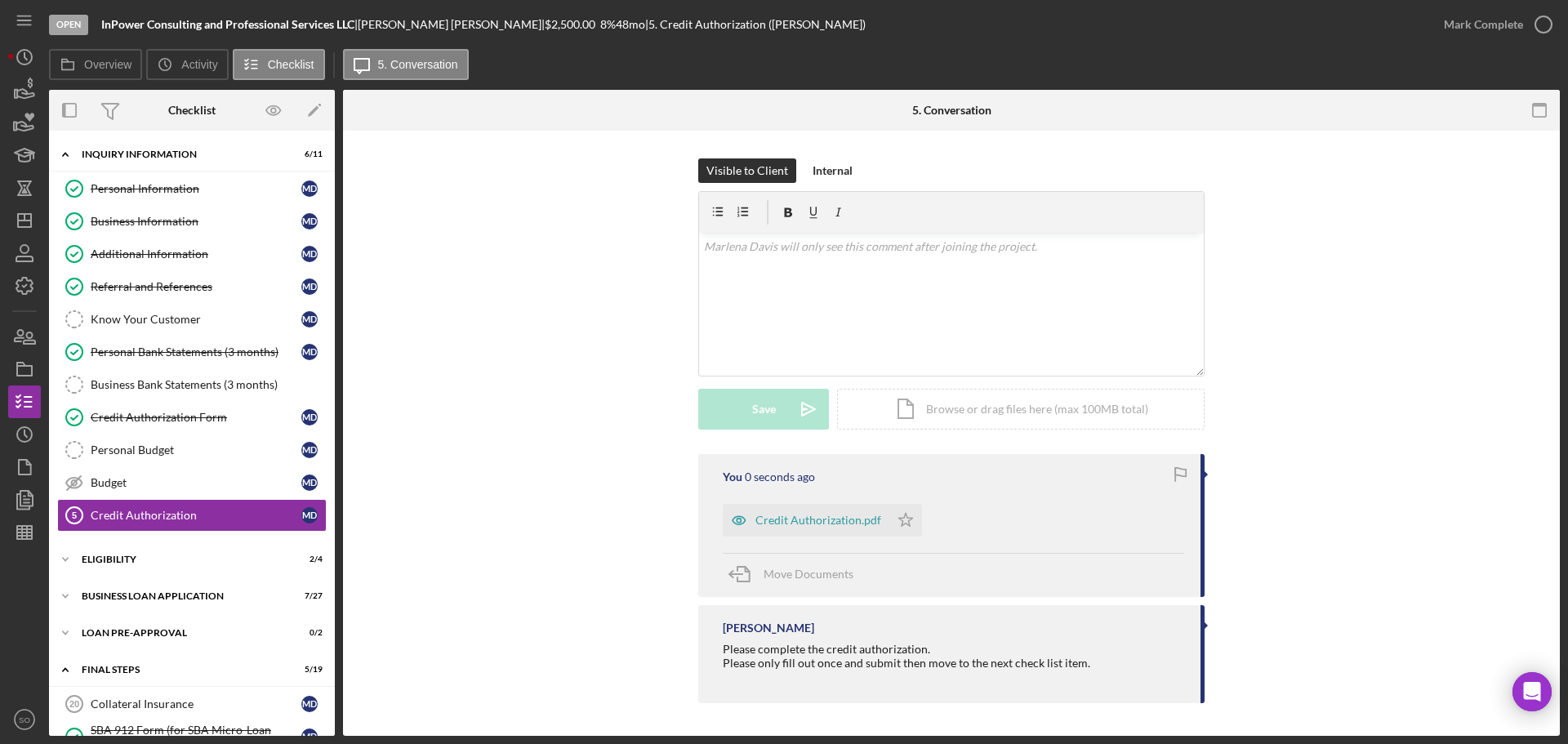
click at [906, 523] on icon "Icon/Star" at bounding box center [906, 521] width 33 height 33
click at [1456, 35] on div "Mark Complete" at bounding box center [1484, 24] width 79 height 33
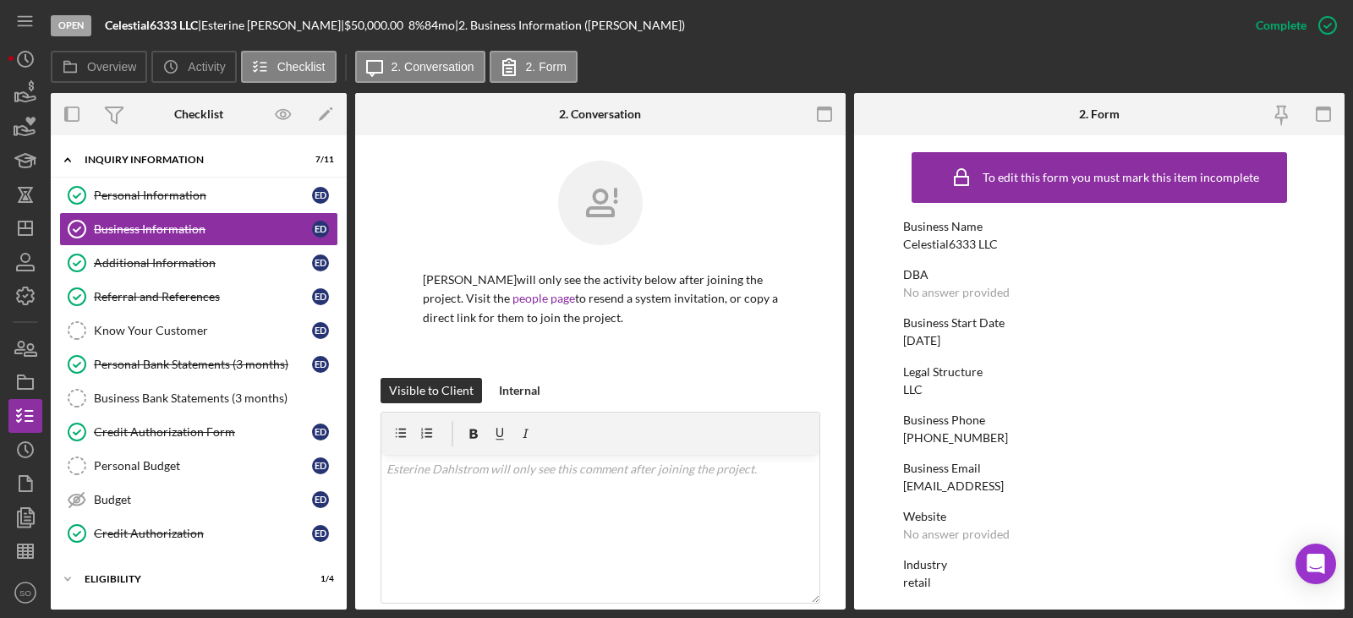
click at [965, 243] on div "Celestial6333 LLC" at bounding box center [950, 245] width 95 height 14
copy div "Celestial6333 LLC"
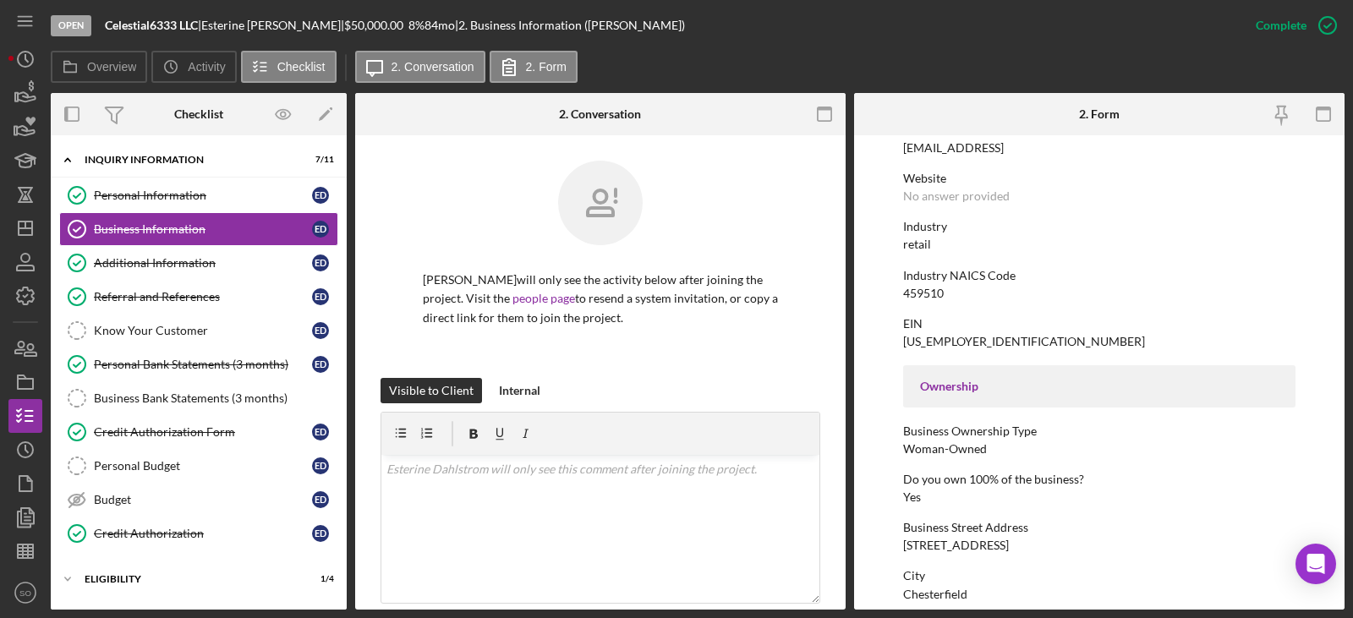
scroll to position [423, 0]
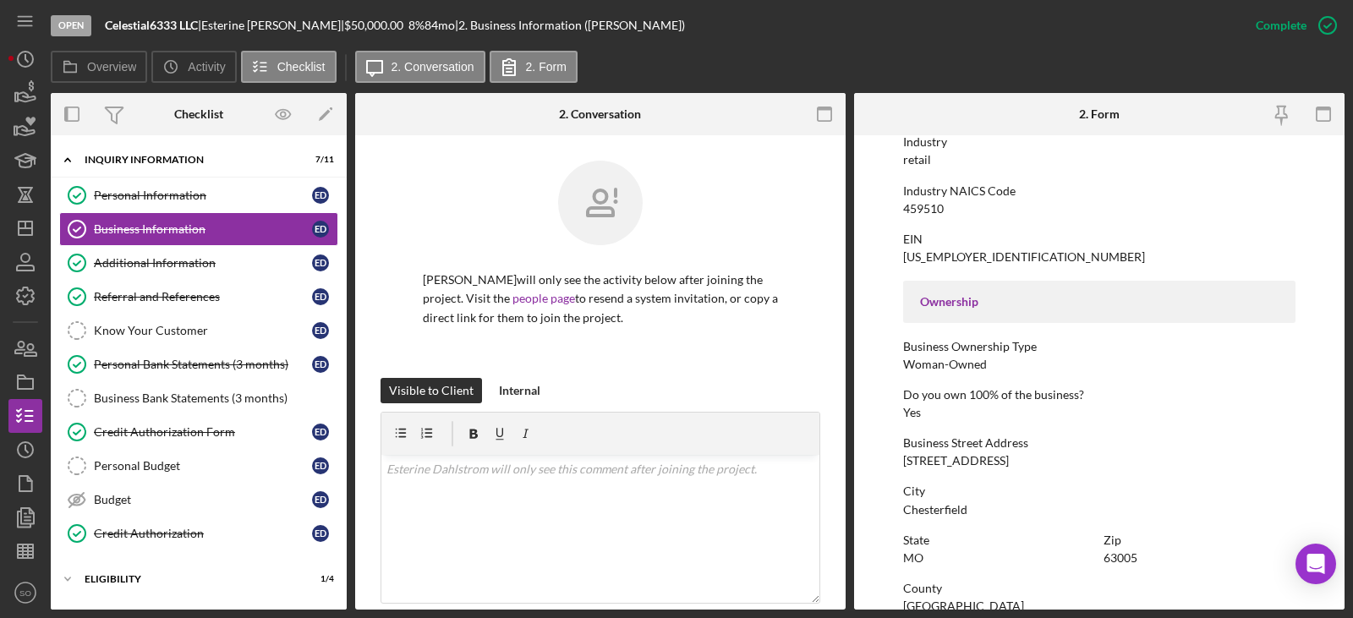
click at [930, 463] on div "[STREET_ADDRESS]" at bounding box center [956, 461] width 106 height 14
copy div "[STREET_ADDRESS]"
click at [933, 506] on div "Chesterfield" at bounding box center [935, 510] width 64 height 14
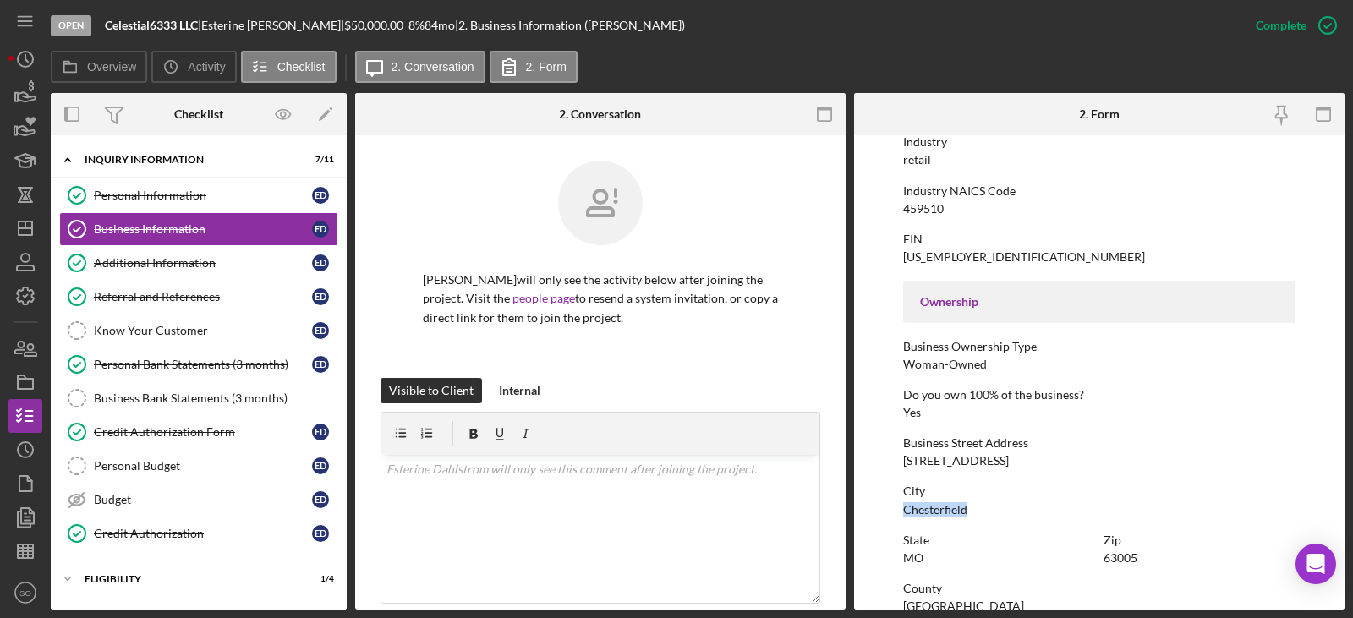
click at [933, 506] on div "Chesterfield" at bounding box center [935, 510] width 64 height 14
copy div "Chesterfield"
click at [1117, 555] on div "63005" at bounding box center [1120, 558] width 34 height 14
copy div "63005"
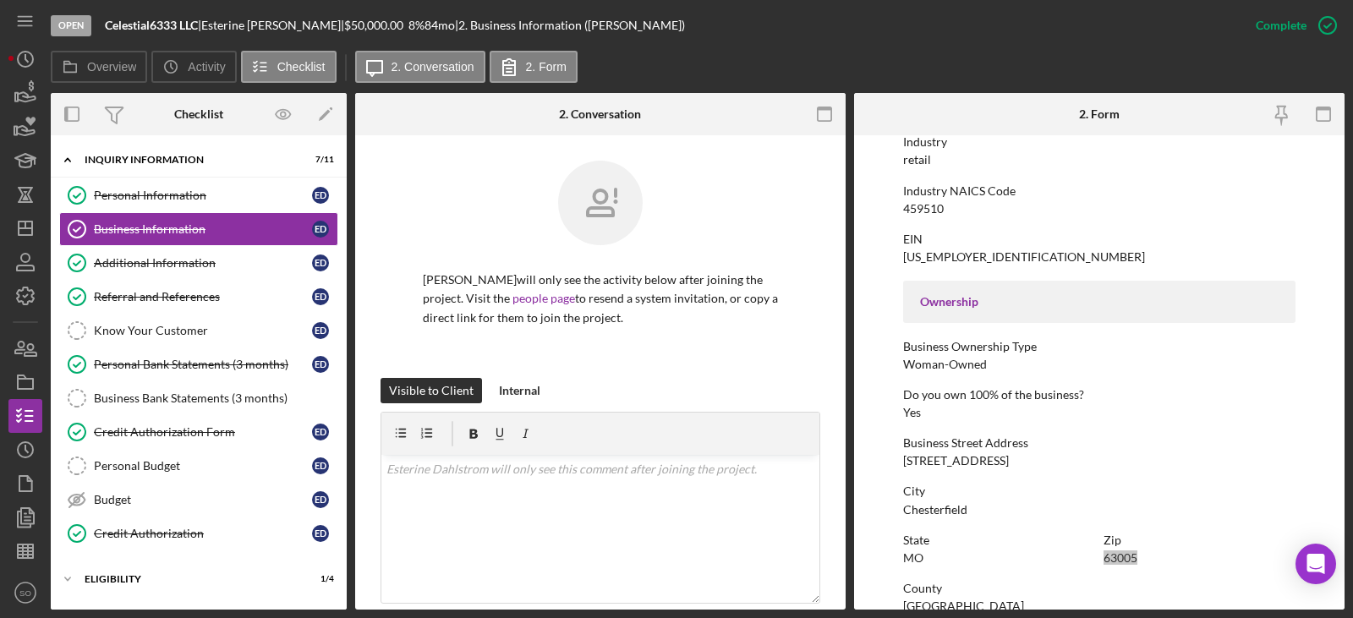
scroll to position [592, 0]
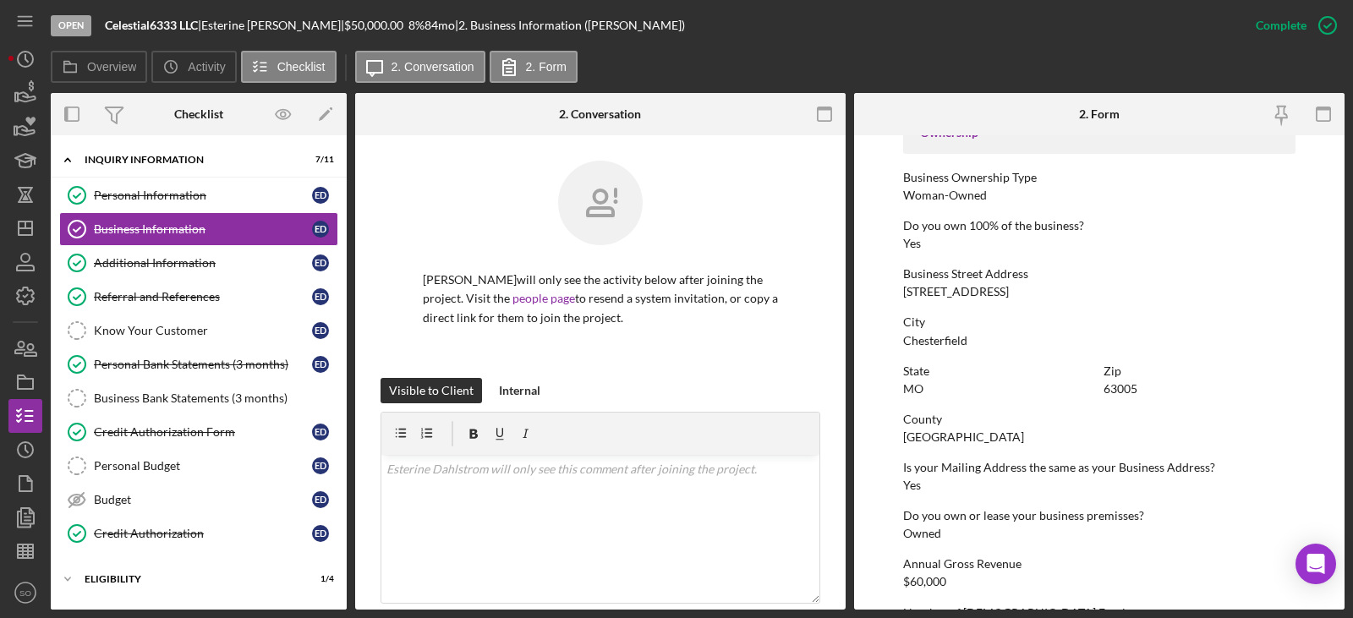
click at [969, 439] on div "[GEOGRAPHIC_DATA]" at bounding box center [963, 437] width 121 height 14
copy div "[GEOGRAPHIC_DATA]"
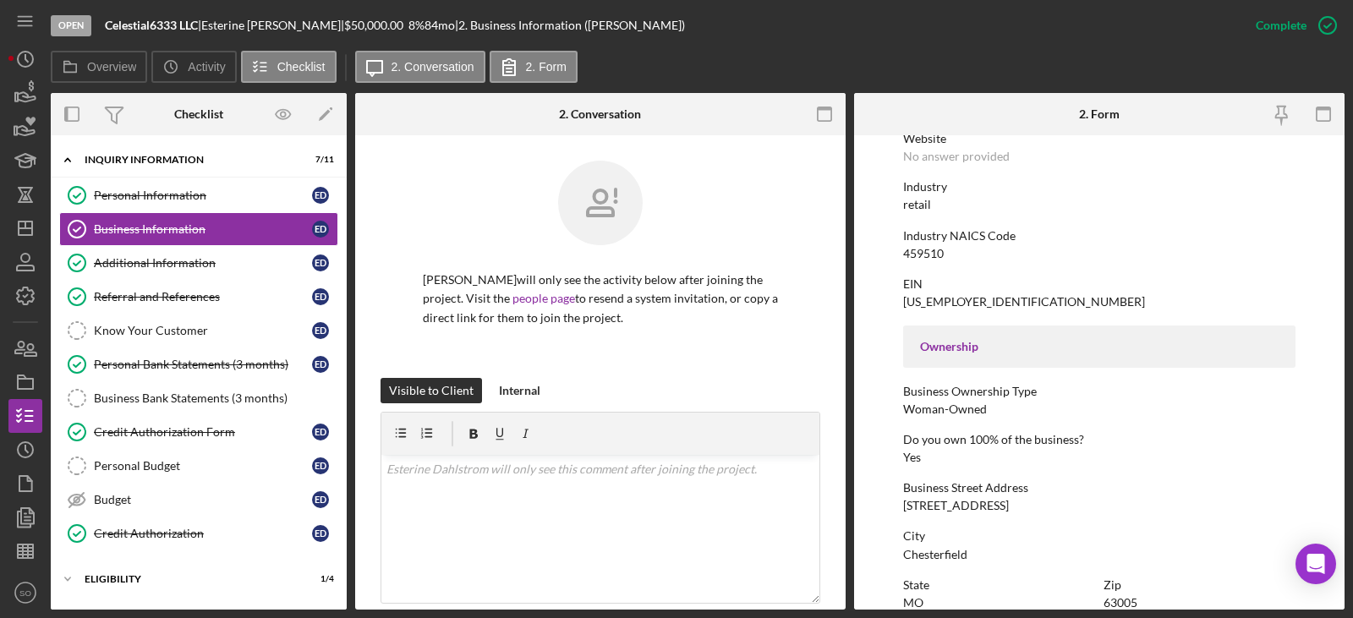
scroll to position [124, 0]
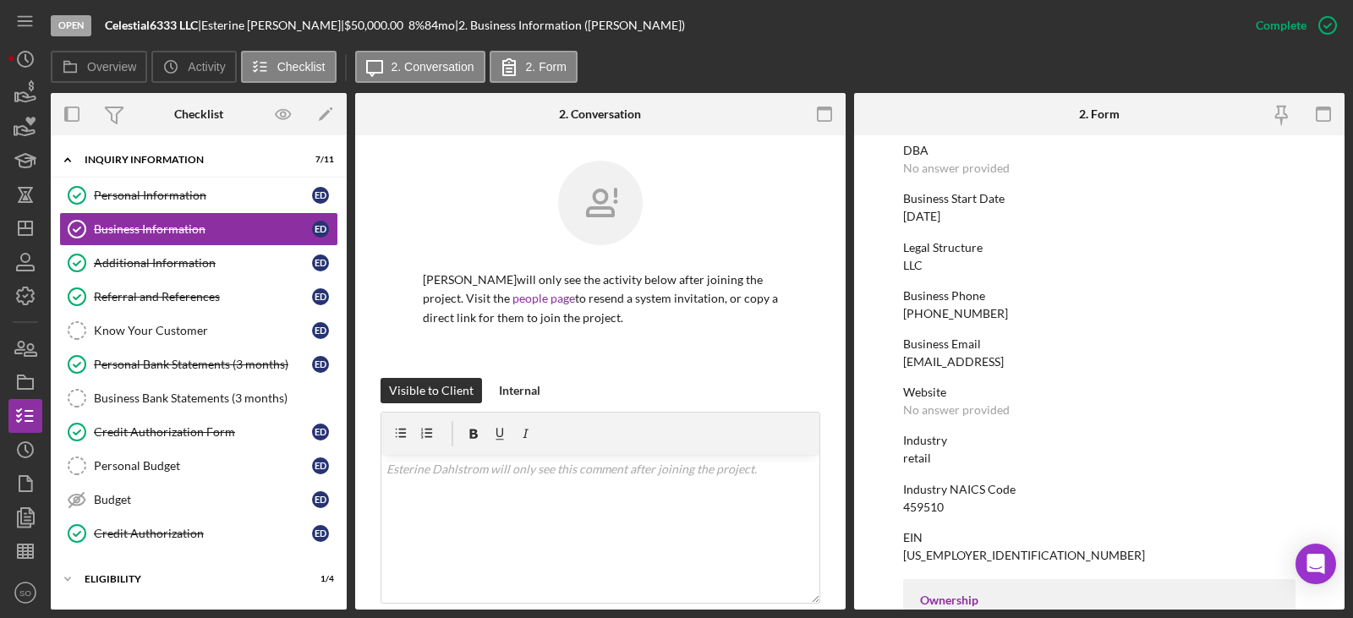
click at [922, 457] on div "retail" at bounding box center [917, 458] width 28 height 14
copy div "retail"
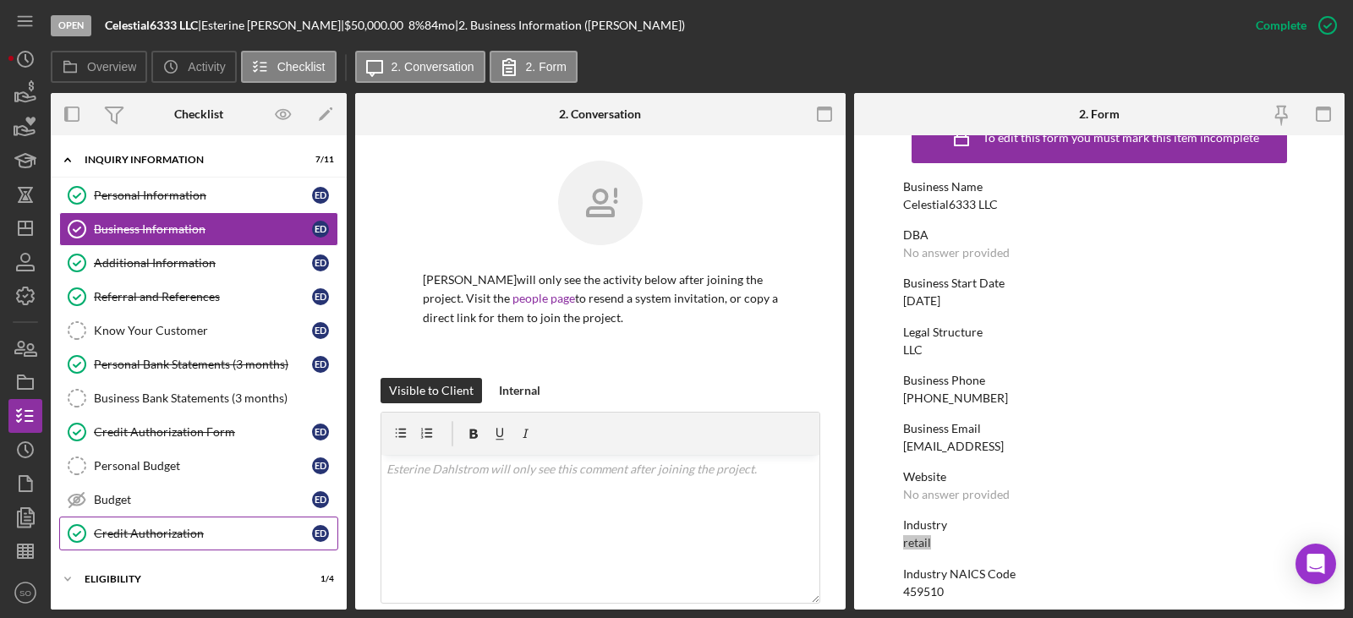
scroll to position [148, 0]
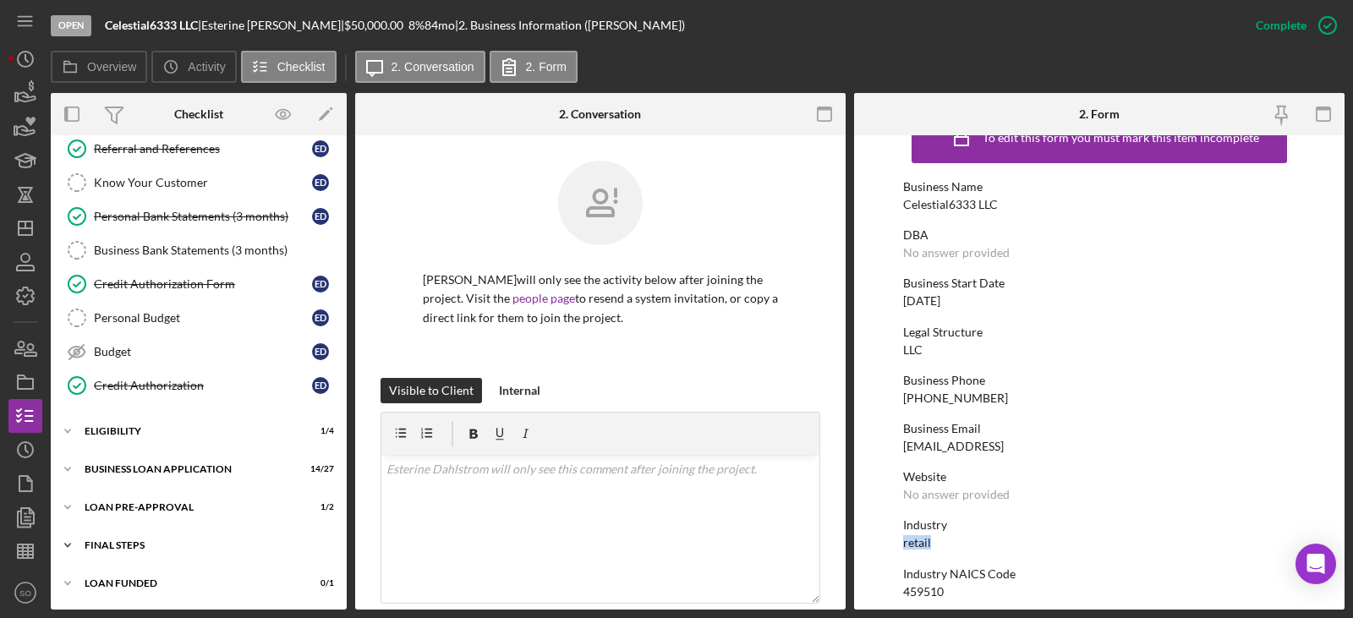
click at [148, 544] on div "FINAL STEPS" at bounding box center [205, 545] width 241 height 10
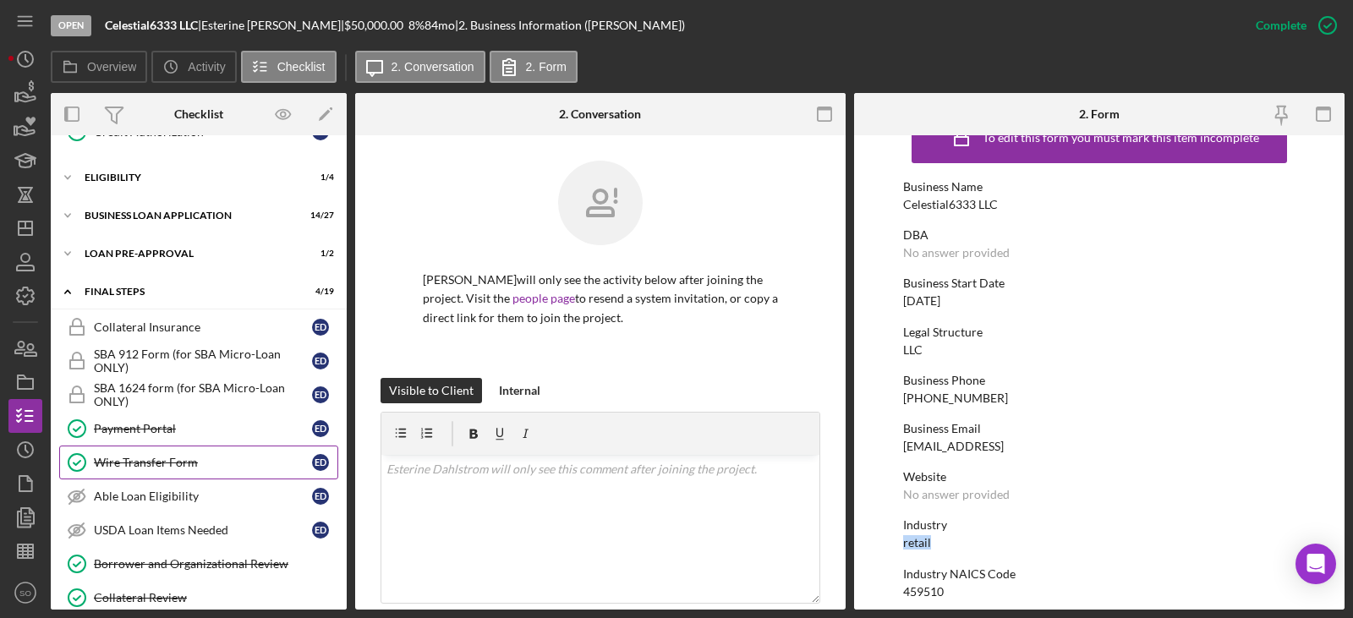
click at [142, 470] on link "Wire Transfer Form Wire Transfer Form E D" at bounding box center [198, 463] width 279 height 34
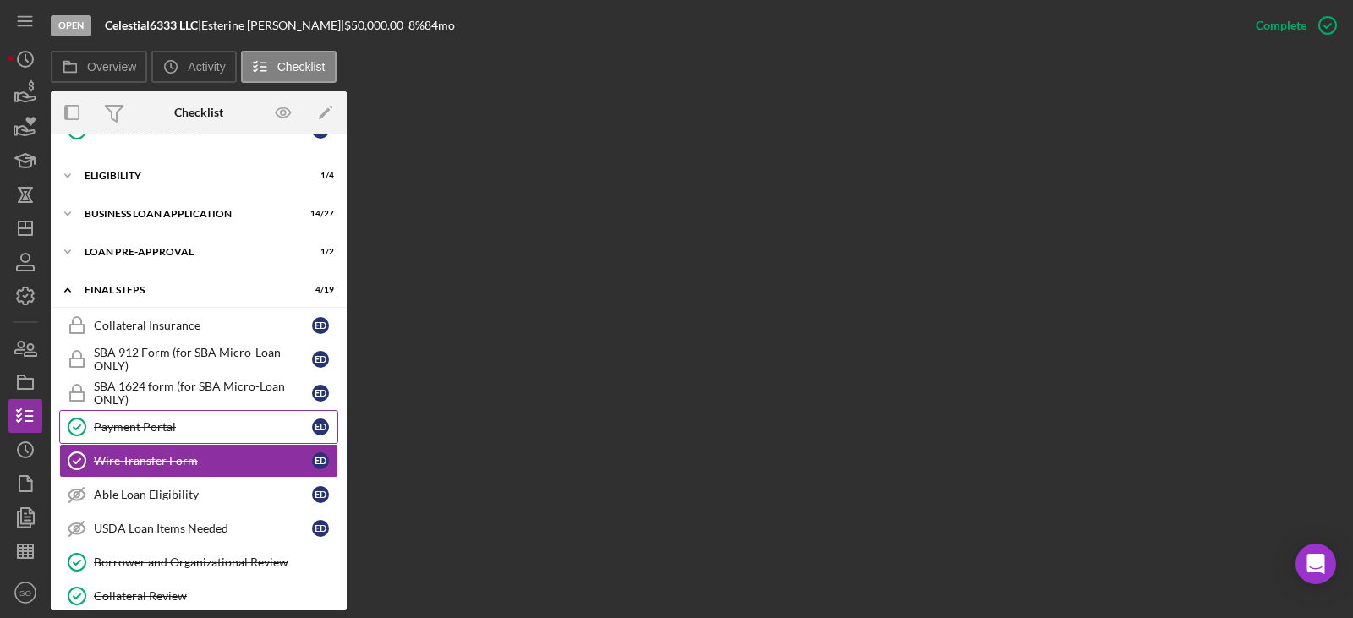
click at [155, 432] on div "Payment Portal" at bounding box center [203, 427] width 218 height 14
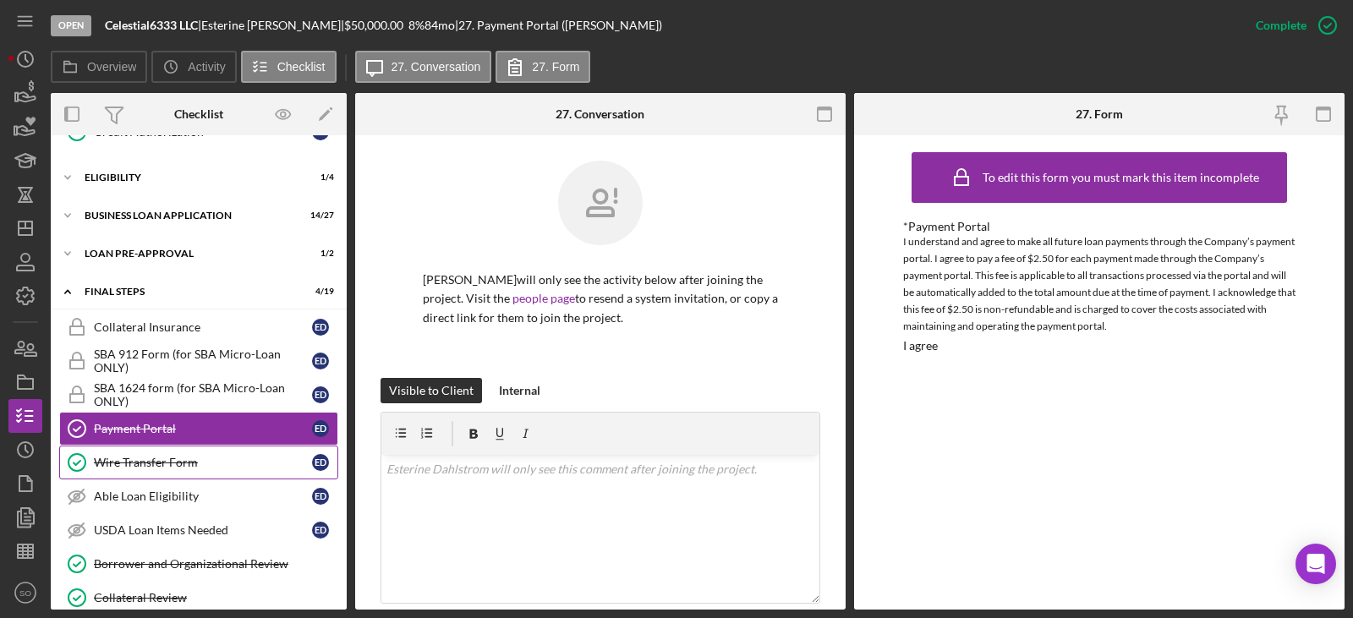
click at [153, 459] on div "Wire Transfer Form" at bounding box center [203, 463] width 218 height 14
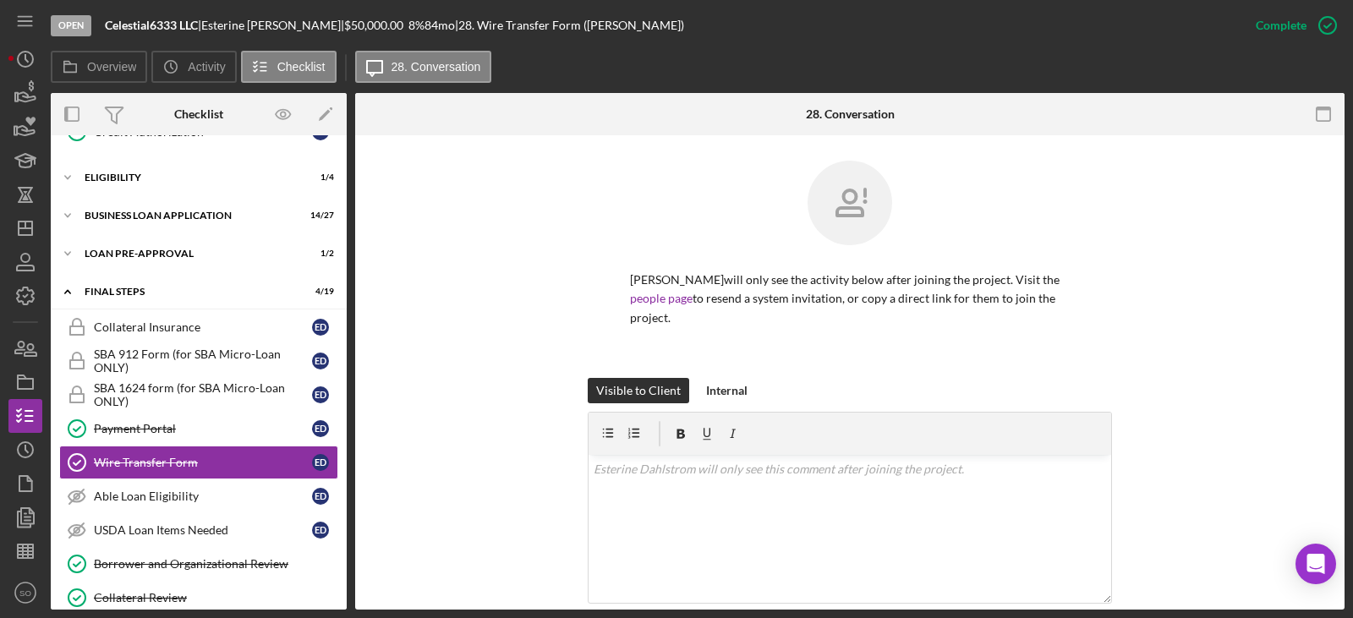
scroll to position [412, 0]
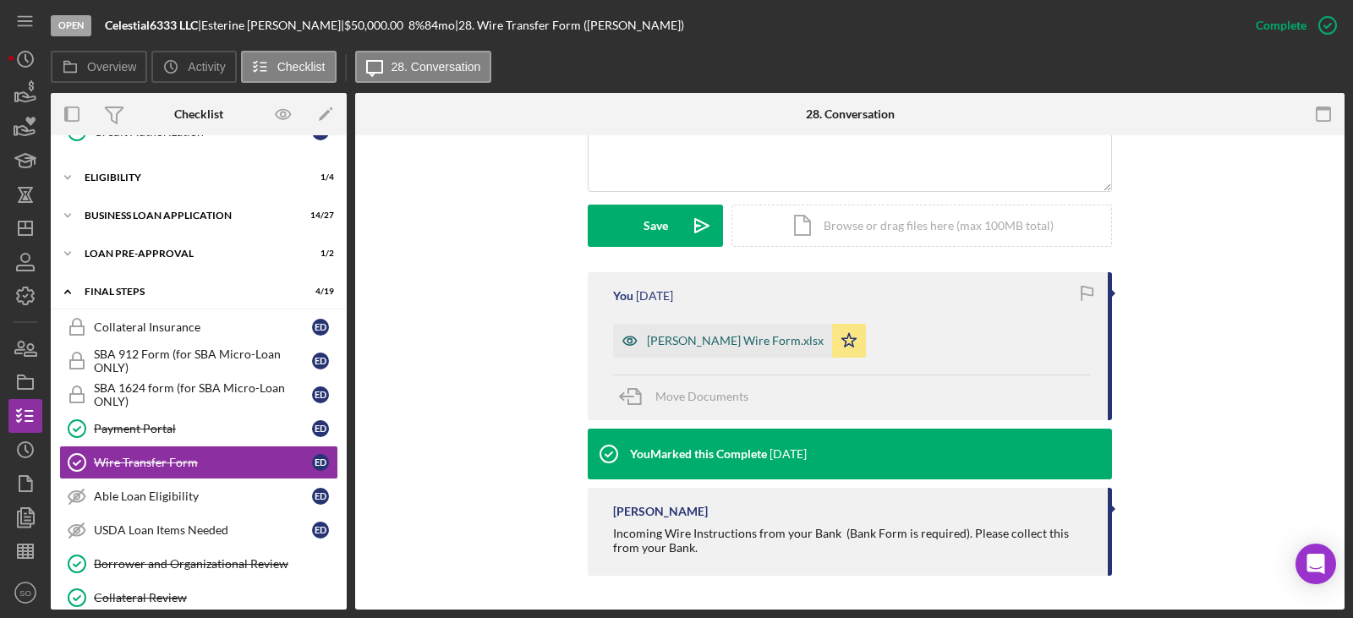
click at [696, 345] on div "[PERSON_NAME] Wire Form.xlsx" at bounding box center [735, 341] width 177 height 14
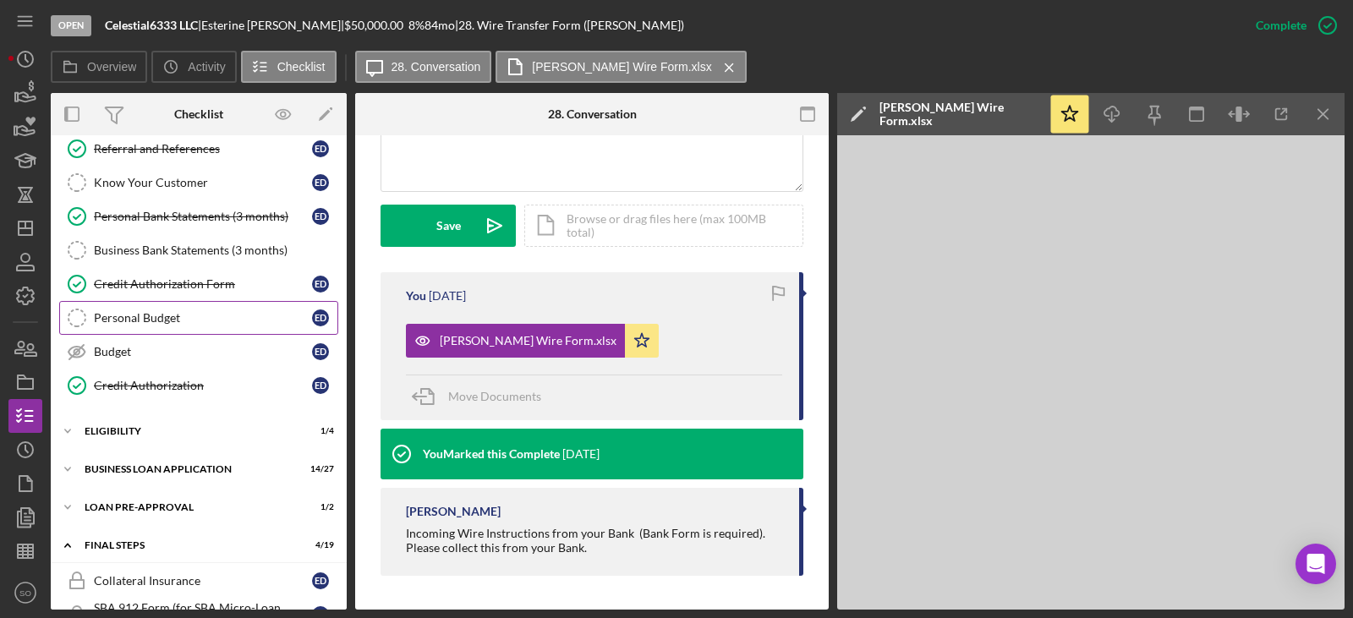
scroll to position [0, 0]
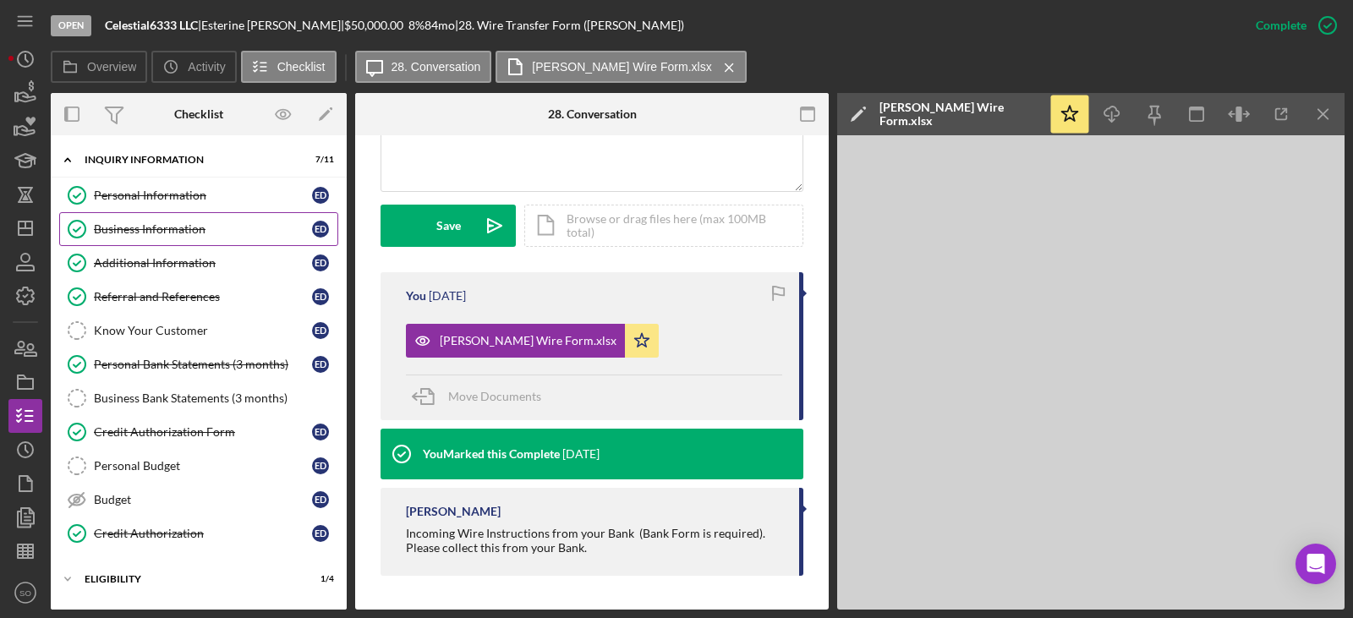
click at [160, 239] on link "Business Information Business Information E D" at bounding box center [198, 229] width 279 height 34
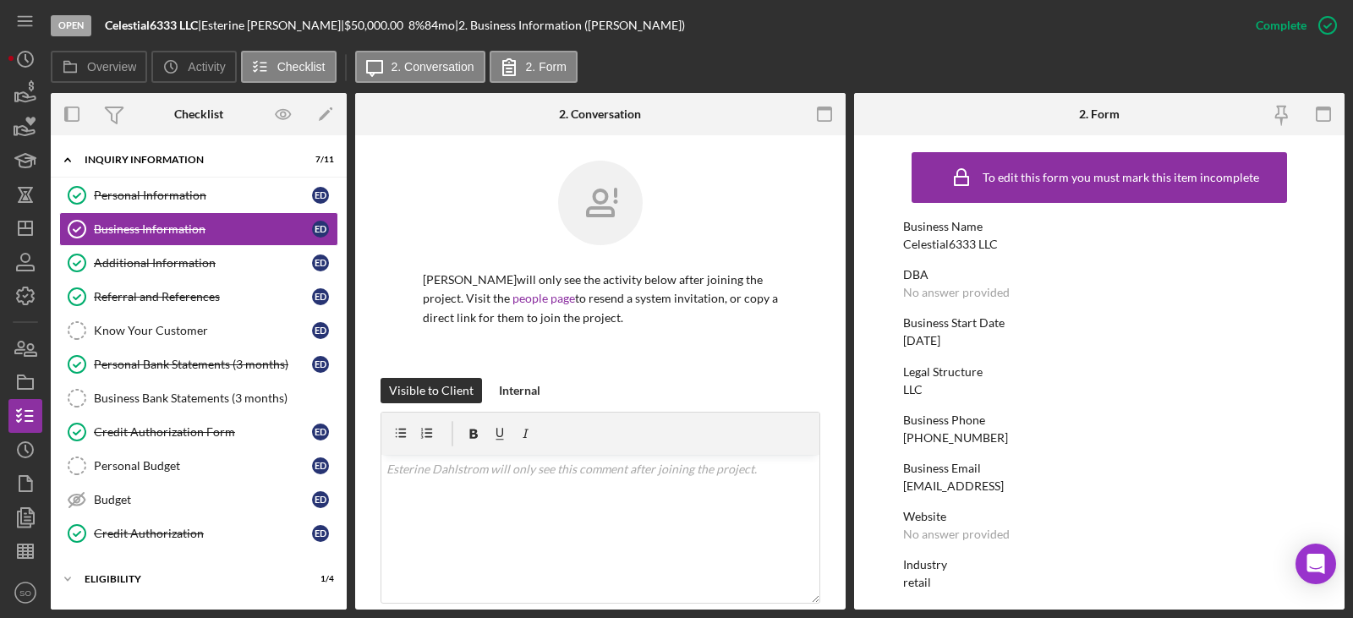
click at [971, 238] on div "Celestial6333 LLC" at bounding box center [950, 245] width 95 height 14
copy div "Celestial6333 LLC"
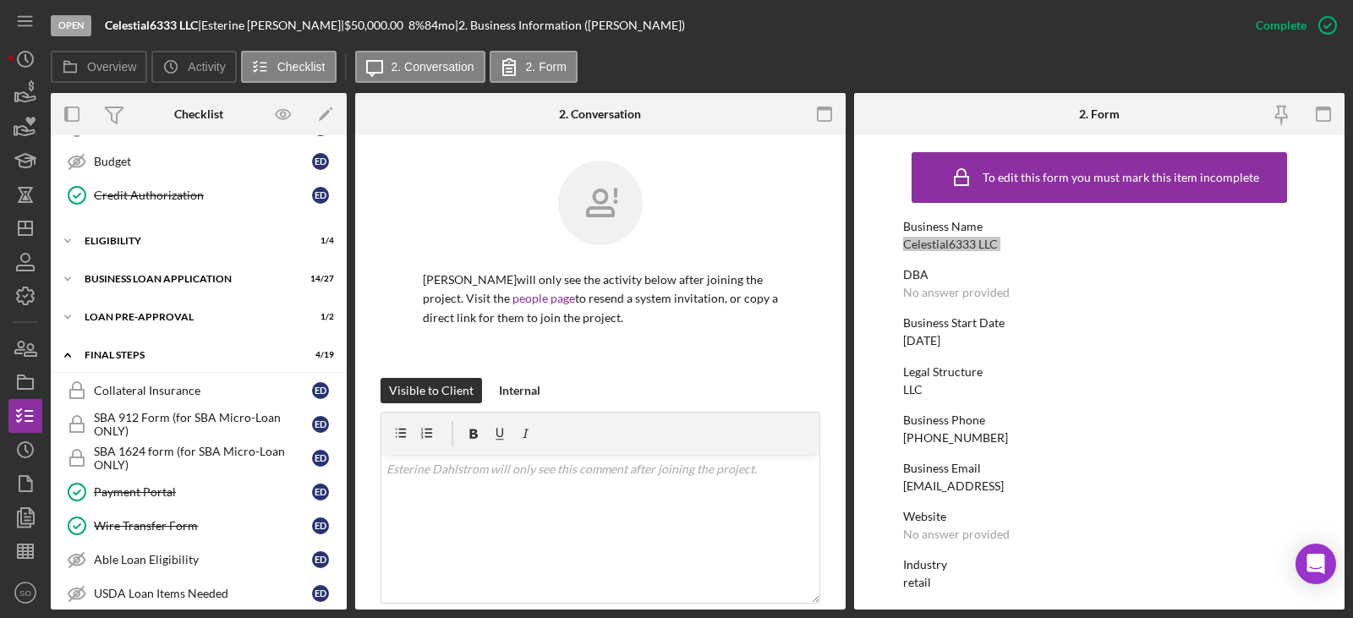
scroll to position [169, 0]
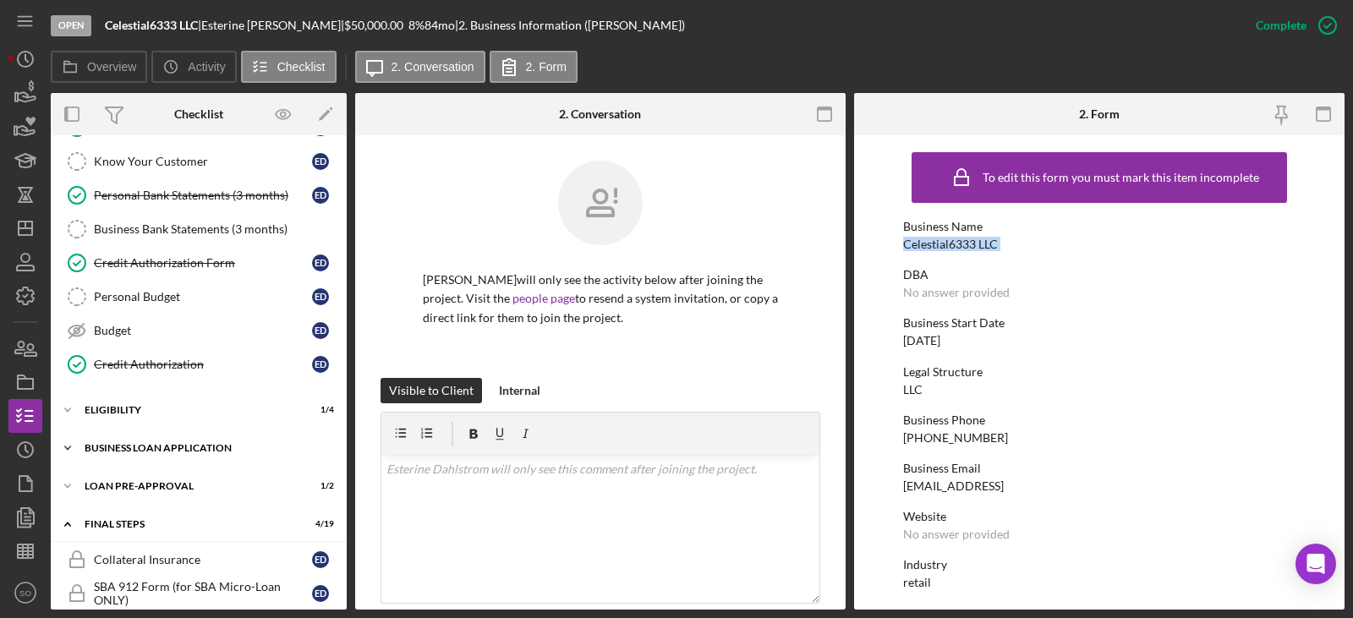
click at [154, 439] on div "Icon/Expander BUSINESS LOAN APPLICATION 14 / 27" at bounding box center [199, 448] width 296 height 34
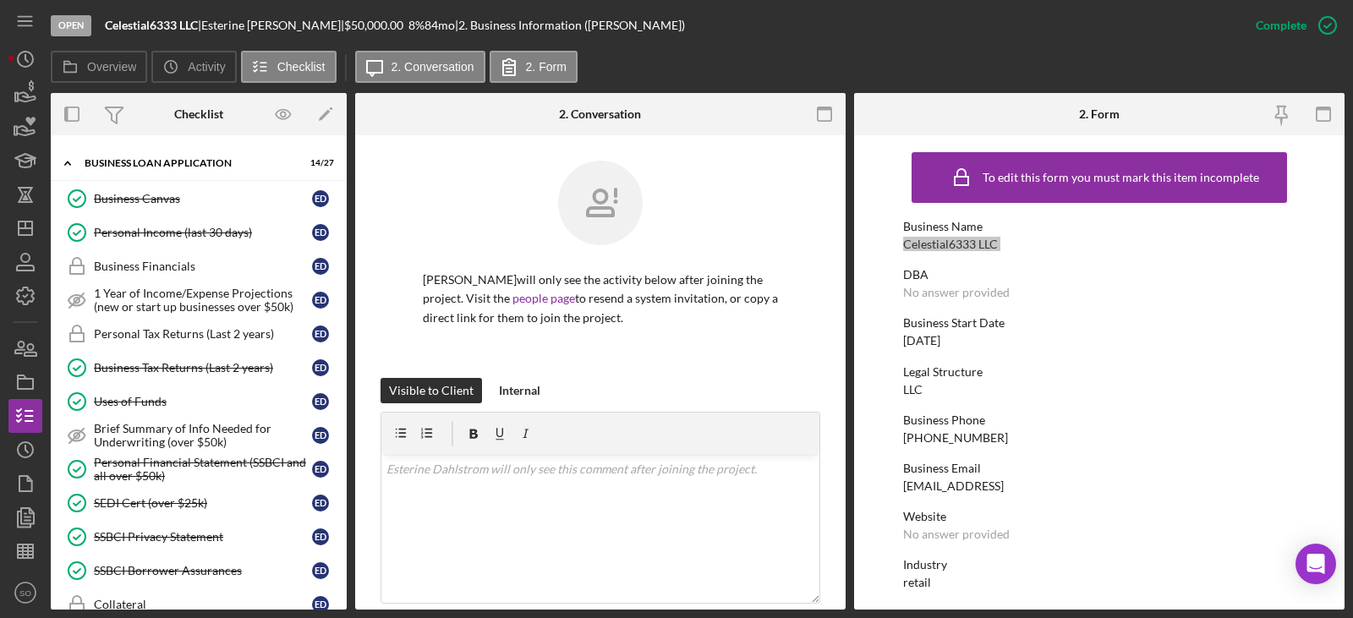
scroll to position [369, 0]
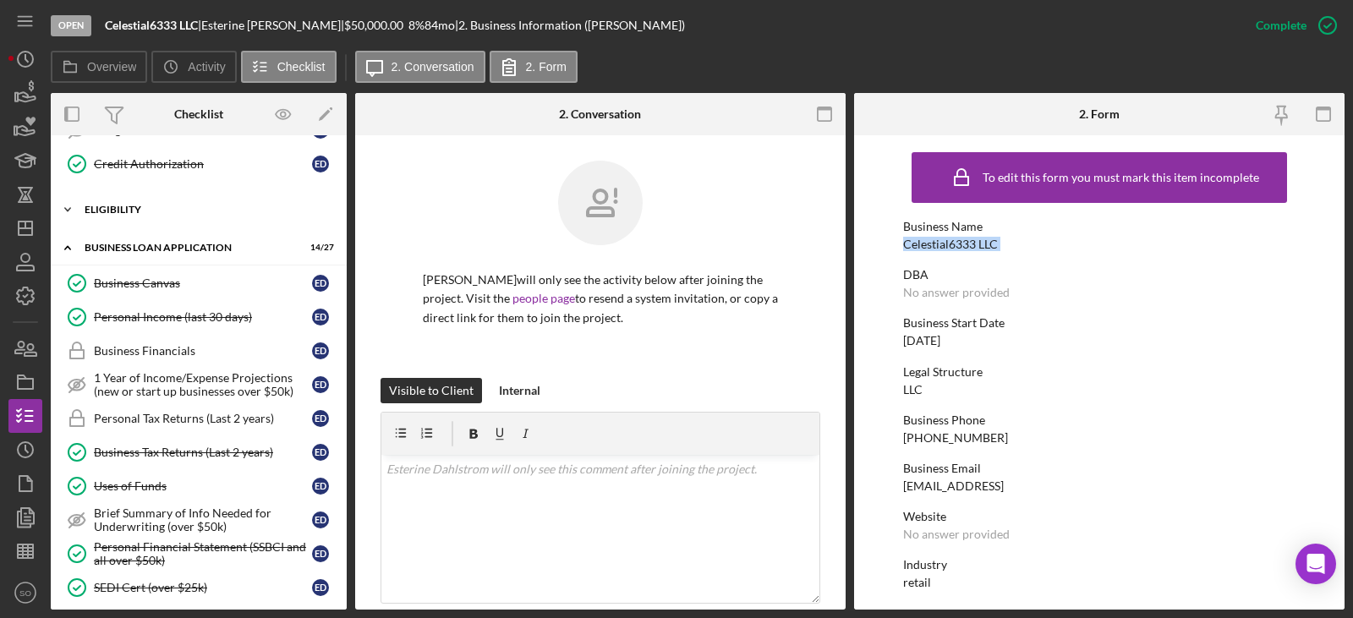
click at [135, 201] on div "Icon/Expander ELIGIBILITY 1 / 4" at bounding box center [199, 210] width 296 height 34
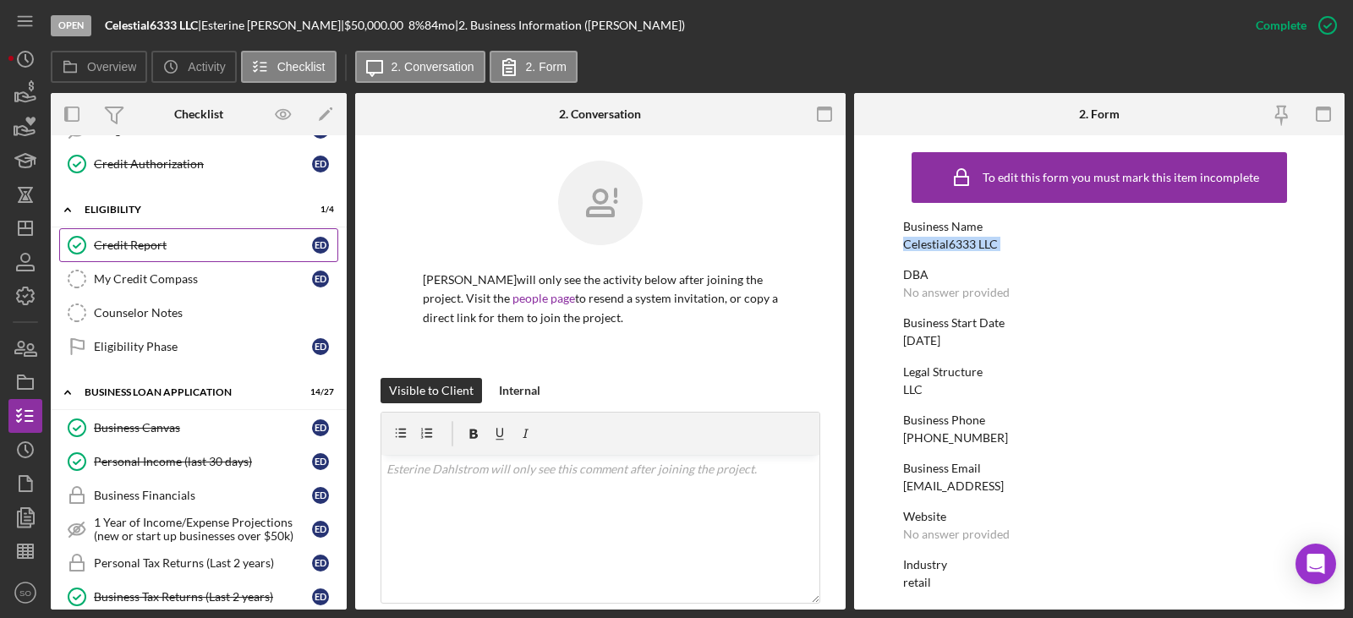
click at [179, 241] on div "Credit Report" at bounding box center [203, 245] width 218 height 14
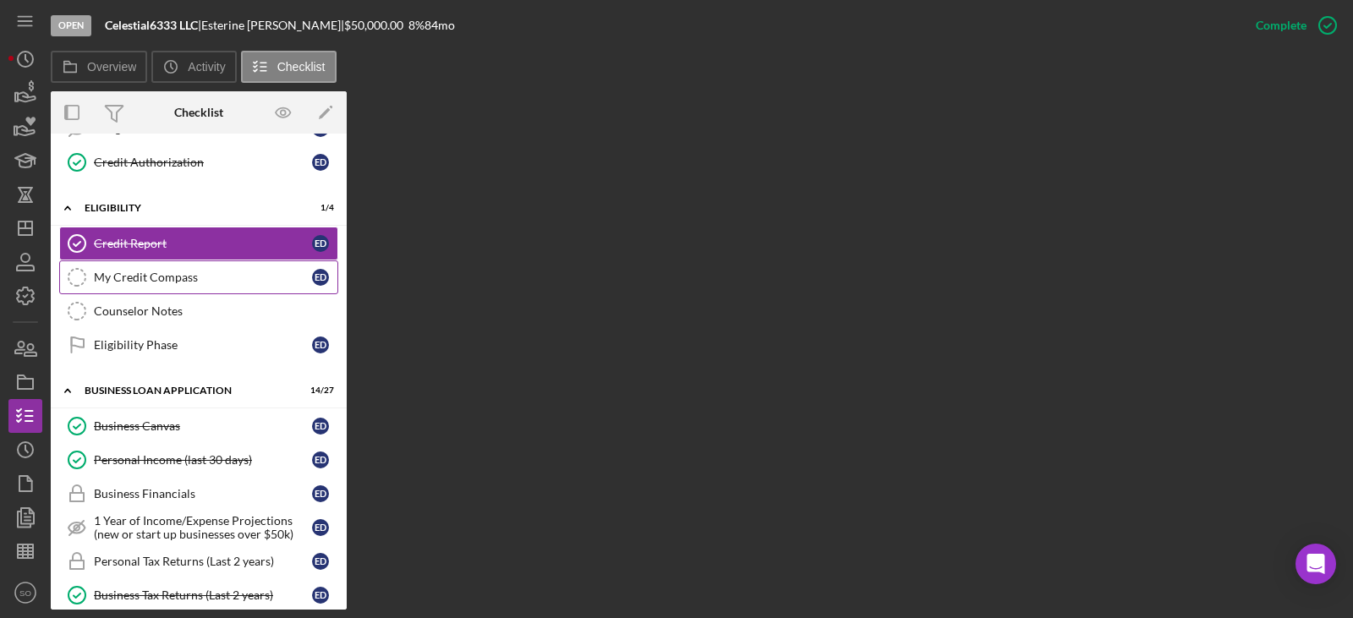
click at [204, 285] on link "My Credit Compass My Credit Compass E D" at bounding box center [198, 277] width 279 height 34
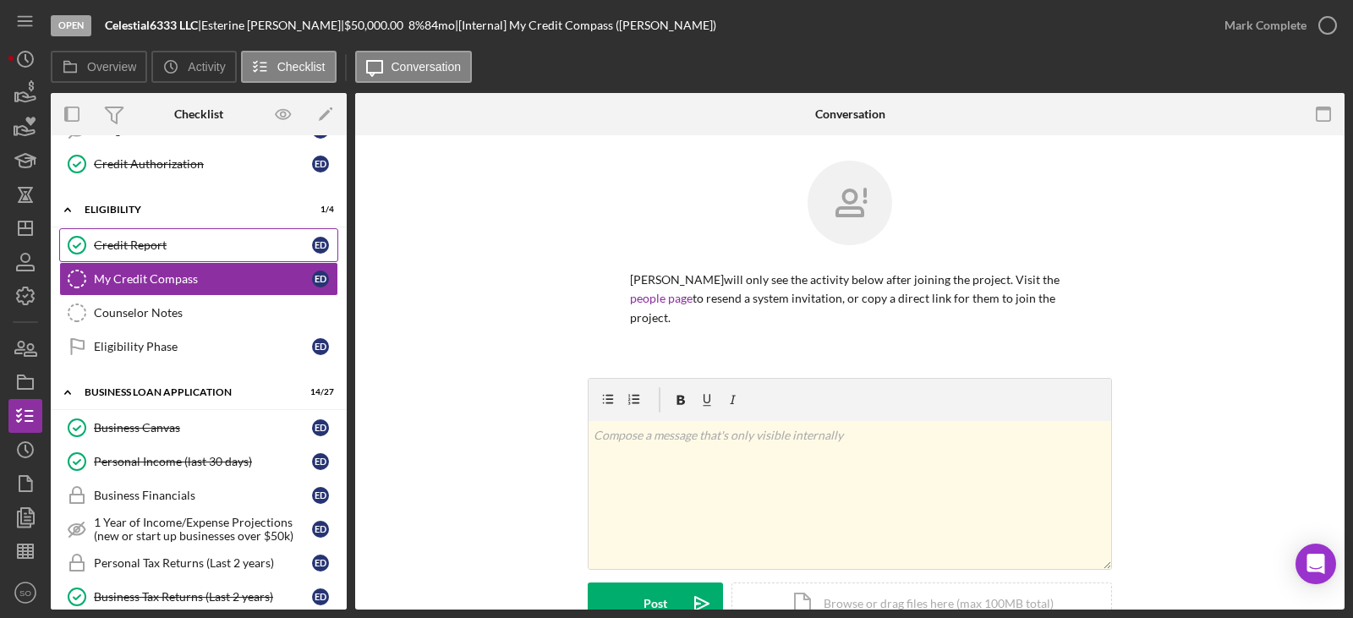
click at [151, 239] on div "Credit Report" at bounding box center [203, 245] width 218 height 14
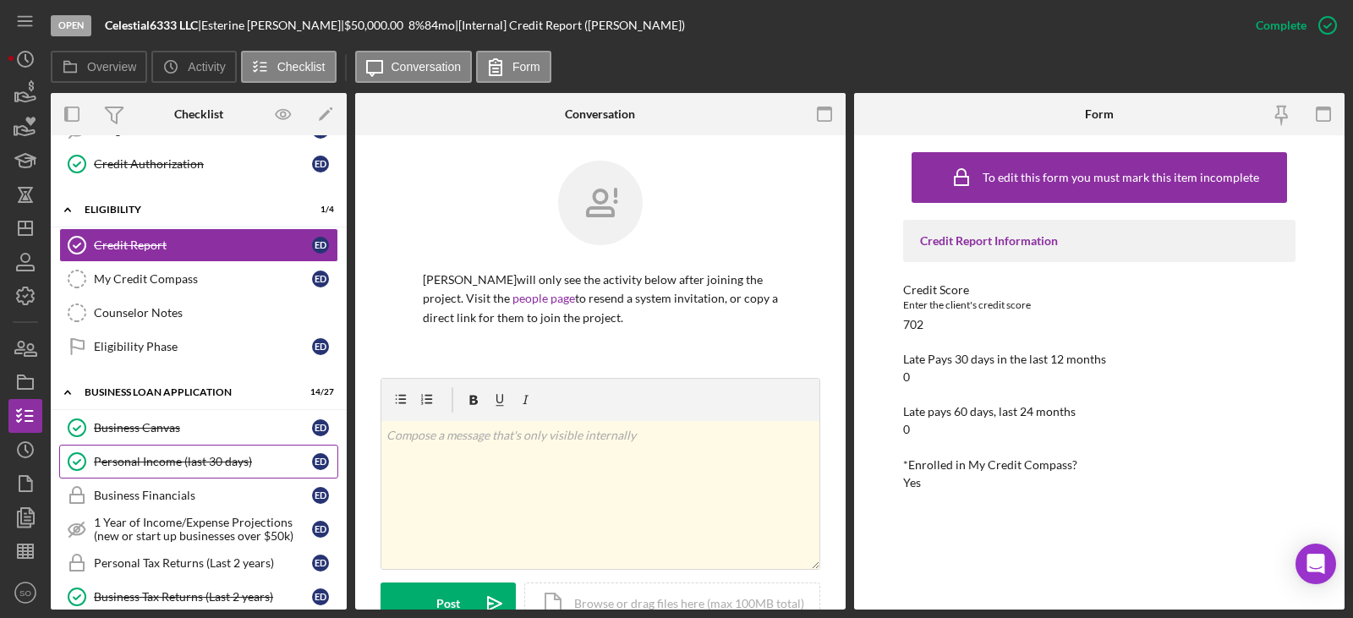
scroll to position [200, 0]
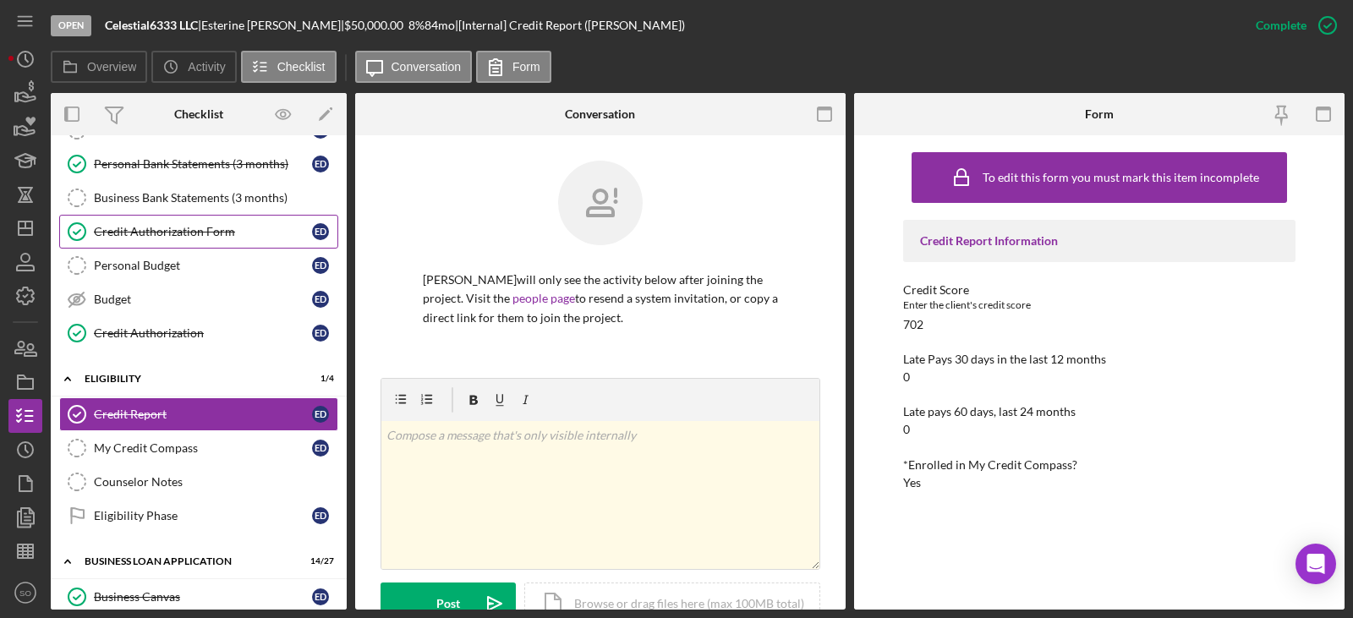
click at [156, 234] on div "Credit Authorization Form" at bounding box center [203, 232] width 218 height 14
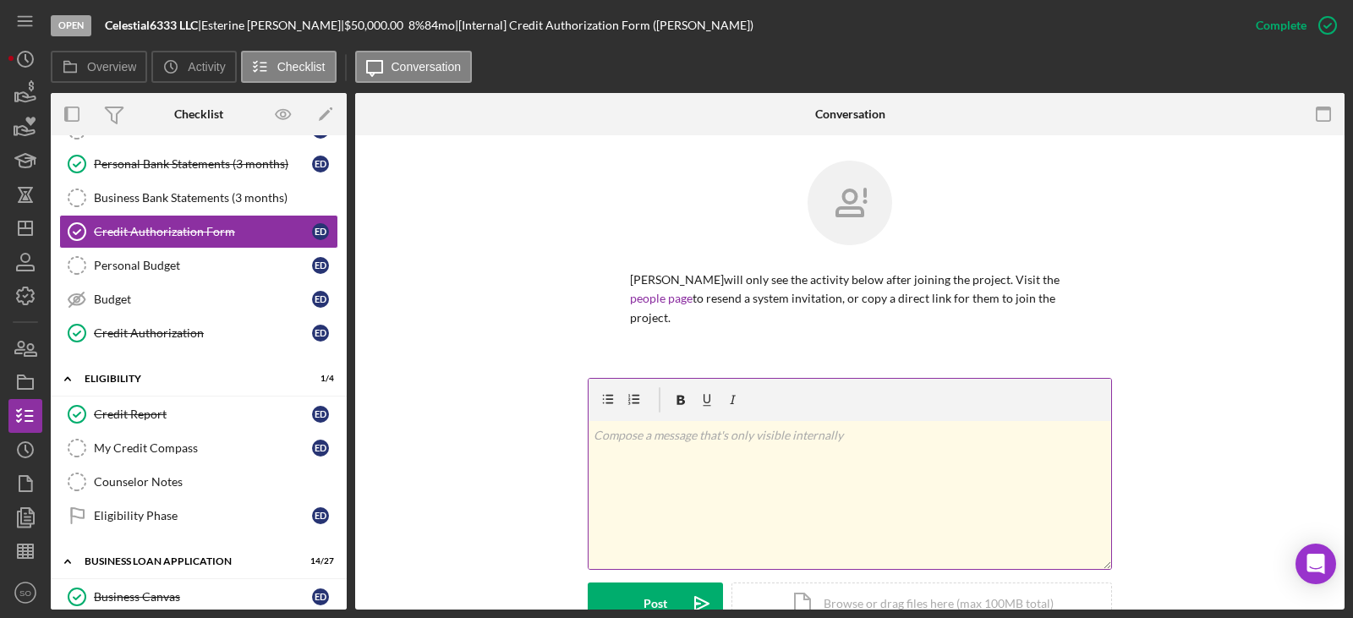
scroll to position [423, 0]
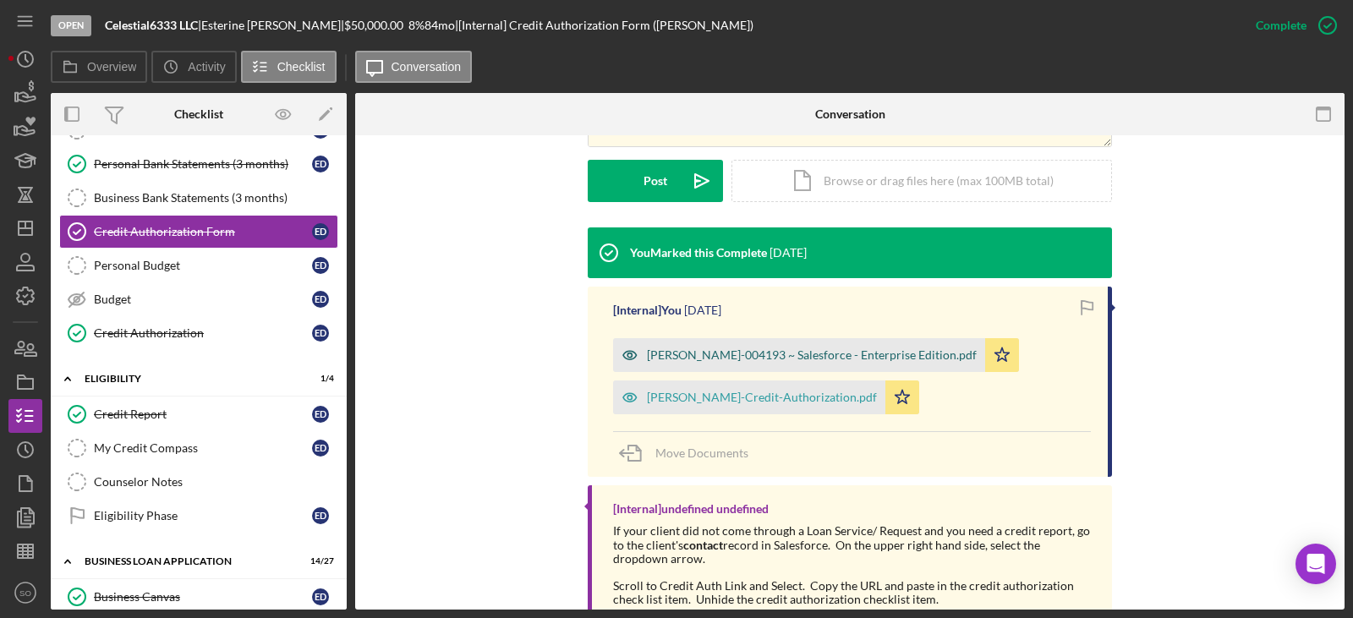
click at [746, 365] on div "[PERSON_NAME]-004193 ~ Salesforce - Enterprise Edition.pdf" at bounding box center [799, 355] width 372 height 34
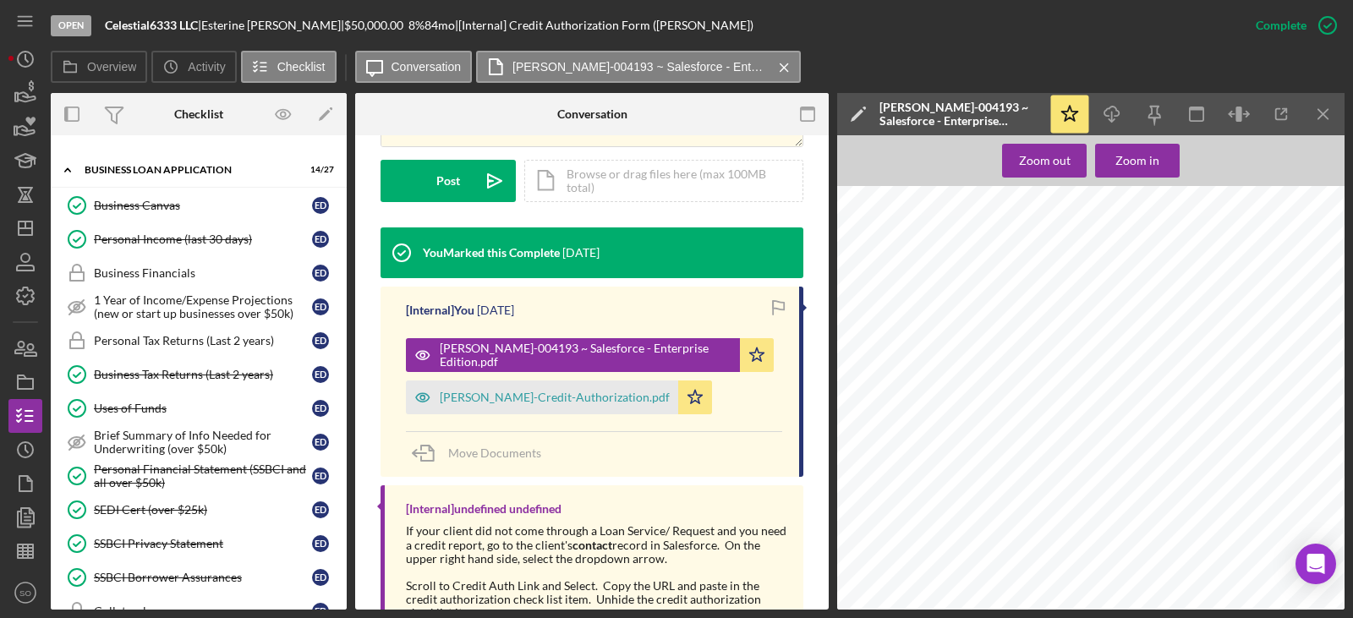
scroll to position [338, 0]
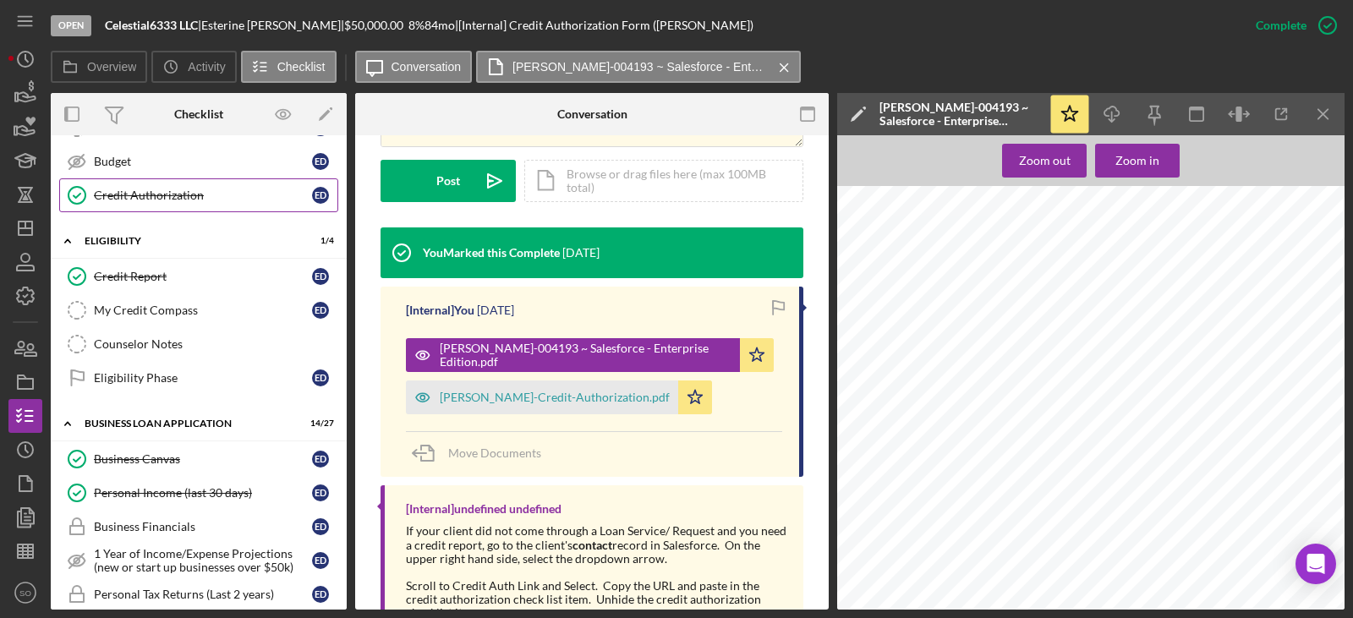
click at [194, 201] on div "Credit Authorization" at bounding box center [203, 196] width 218 height 14
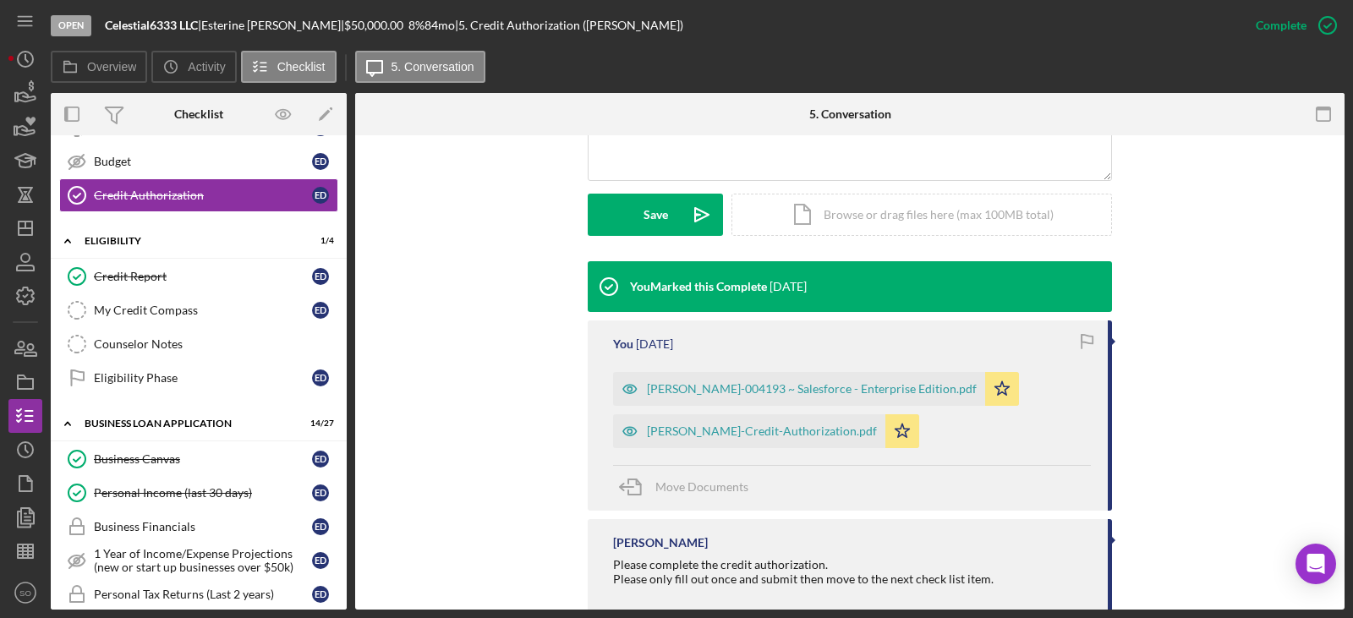
scroll to position [468, 0]
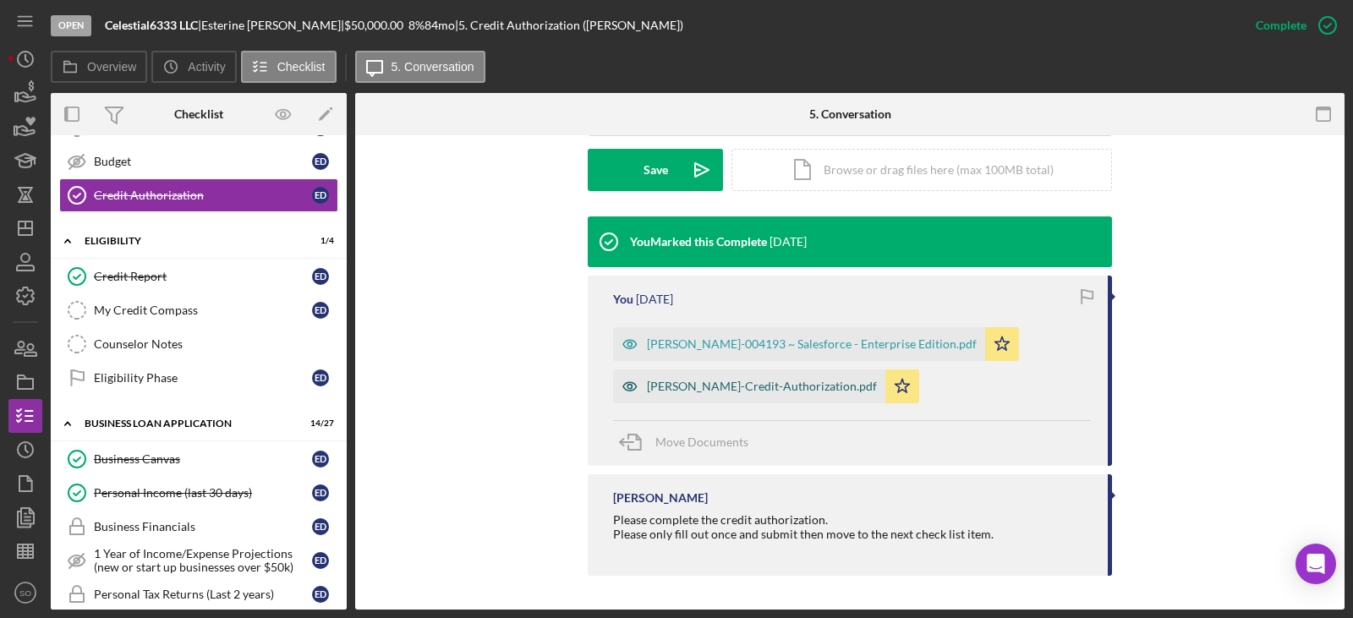
click at [751, 390] on div "[PERSON_NAME]-Credit-Authorization.pdf" at bounding box center [762, 387] width 230 height 14
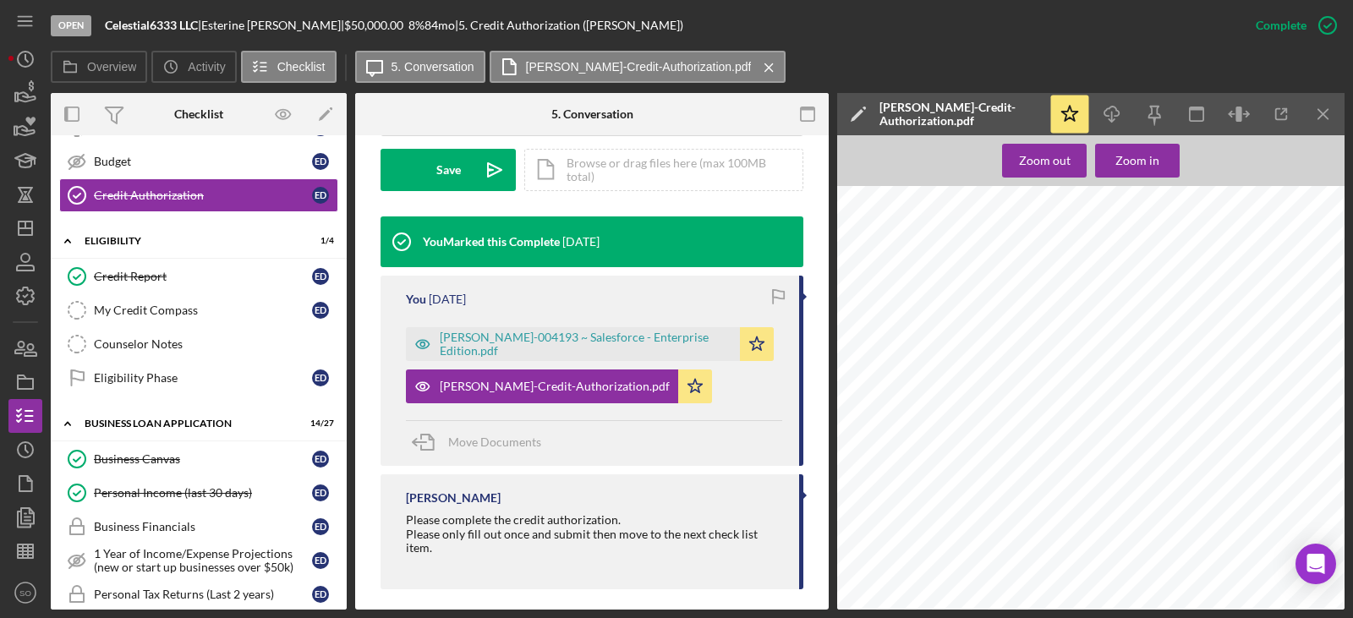
scroll to position [169, 0]
click at [988, 307] on span "[EMAIL_ADDRESS][DOMAIN_NAME]" at bounding box center [1004, 308] width 145 height 8
copy span "[EMAIL_ADDRESS][DOMAIN_NAME]"
